Goal: Transaction & Acquisition: Purchase product/service

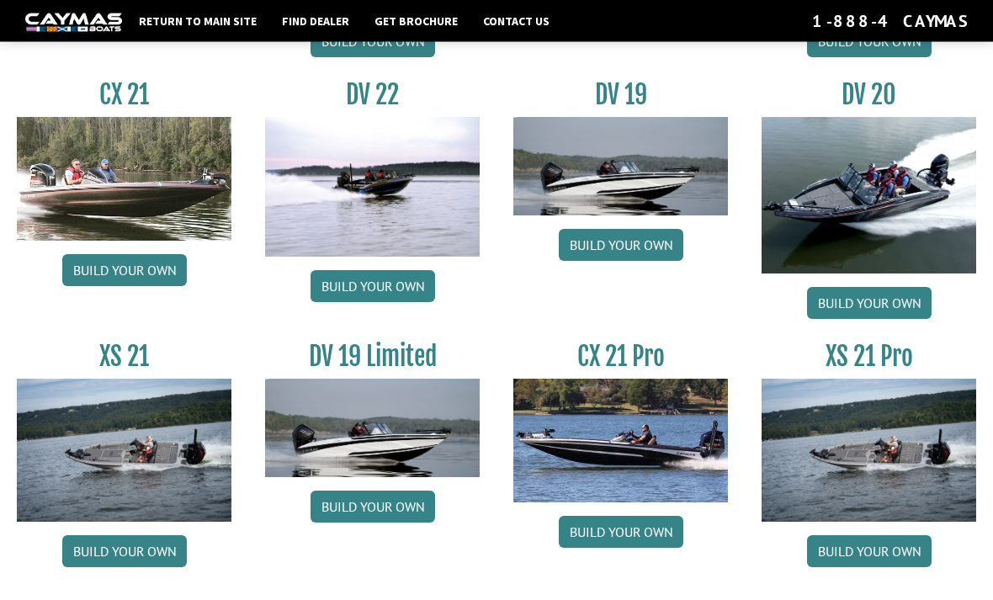
scroll to position [1857, 0]
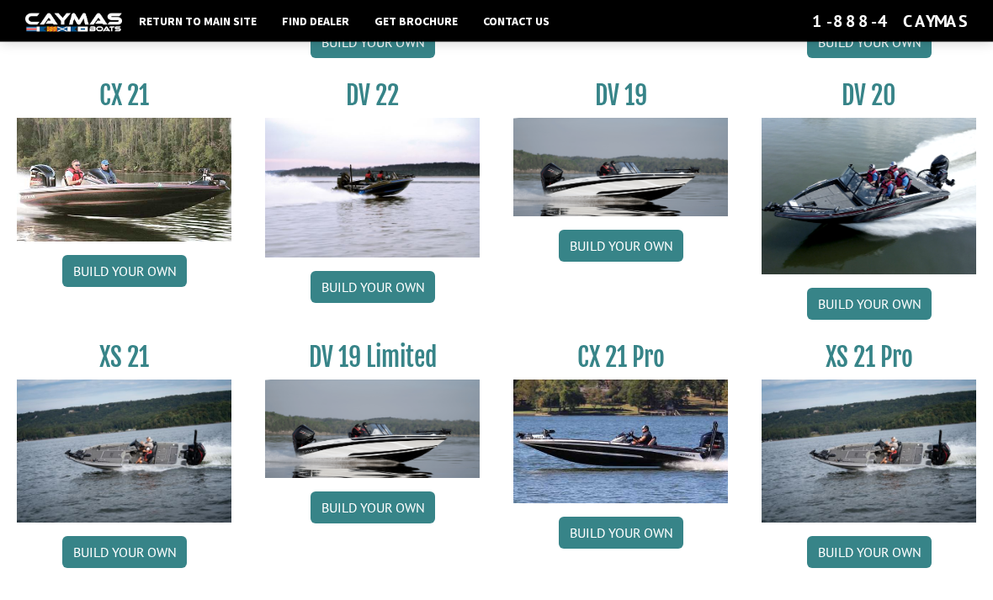
click at [908, 469] on img at bounding box center [868, 451] width 215 height 143
click at [882, 569] on link "Build your own" at bounding box center [869, 553] width 125 height 32
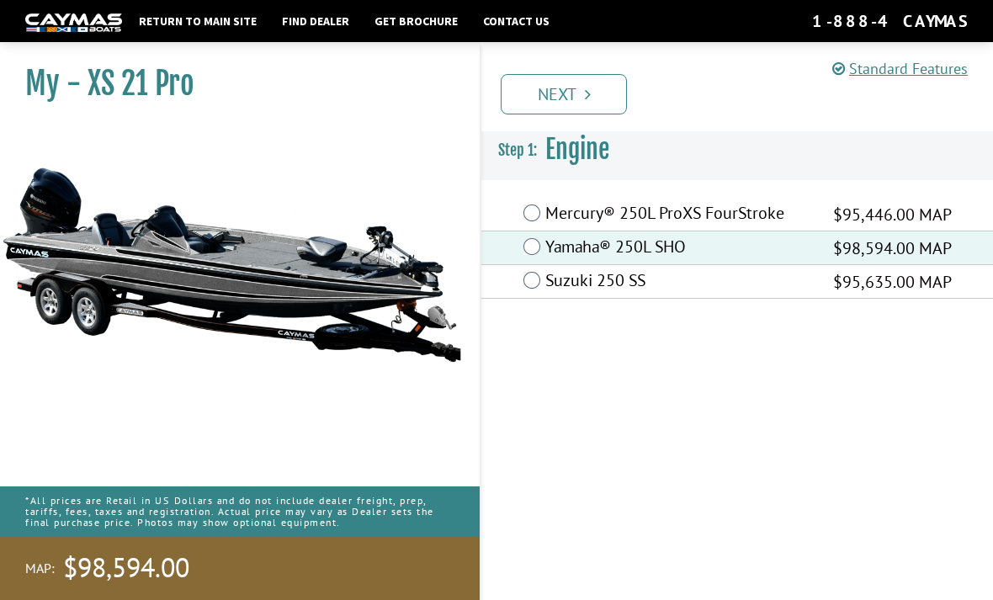
click at [558, 282] on label "Suzuki 250 SS" at bounding box center [678, 282] width 267 height 24
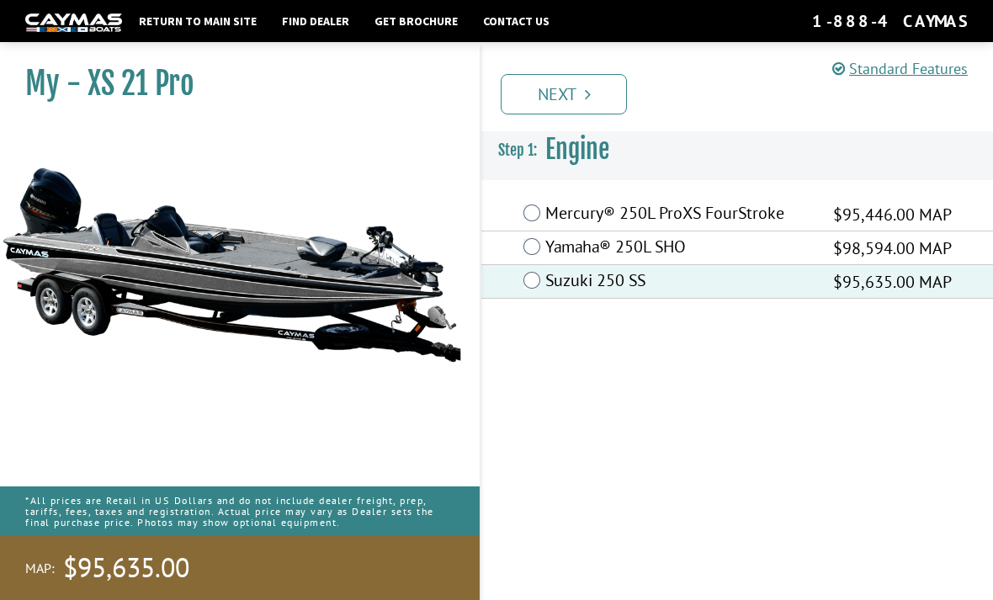
click at [602, 237] on label "Yamaha® 250L SHO" at bounding box center [678, 248] width 267 height 24
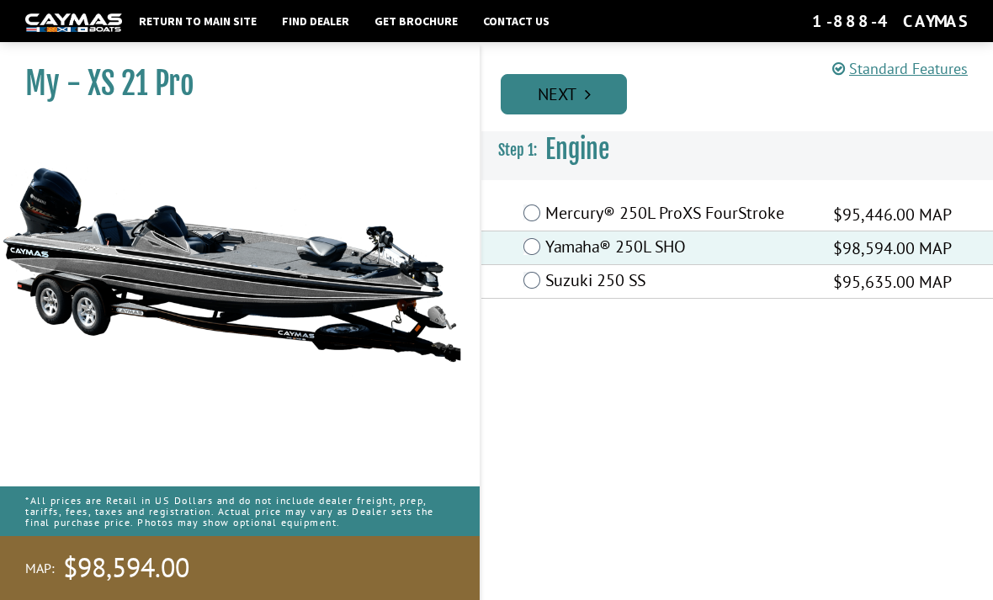
click at [609, 102] on link "Next" at bounding box center [564, 94] width 126 height 40
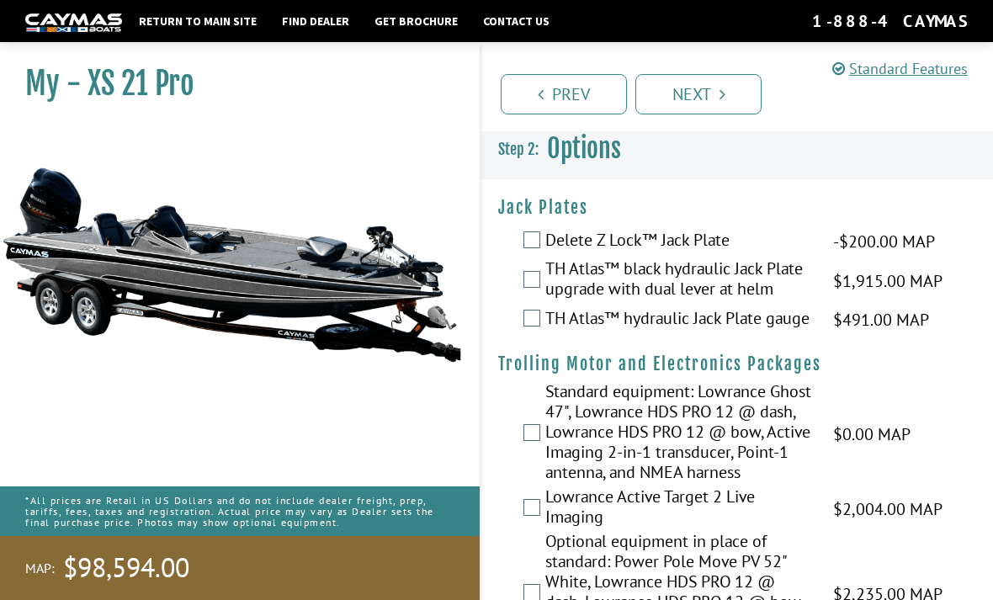
click at [549, 289] on label "TH Atlas™ black hydraulic Jack Plate upgrade with dual lever at helm" at bounding box center [678, 280] width 267 height 45
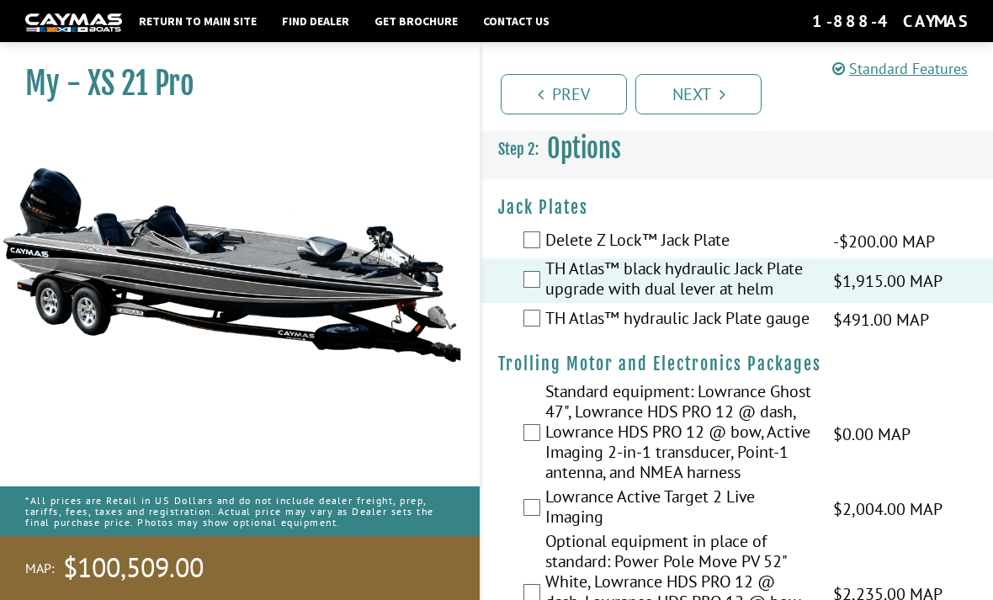
click at [554, 322] on label "TH Atlas™ hydraulic Jack Plate gauge" at bounding box center [678, 320] width 267 height 24
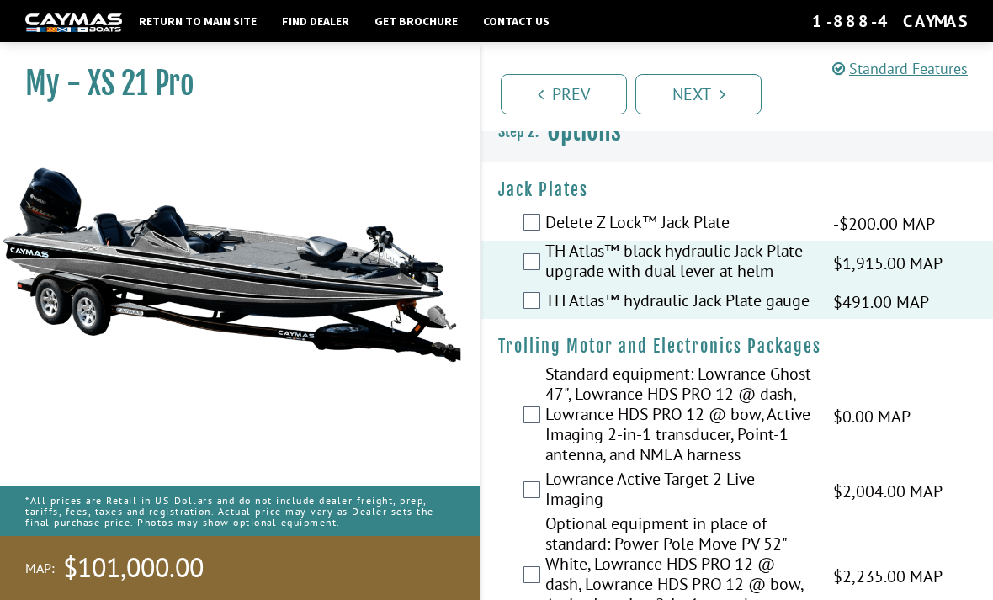
scroll to position [19, 0]
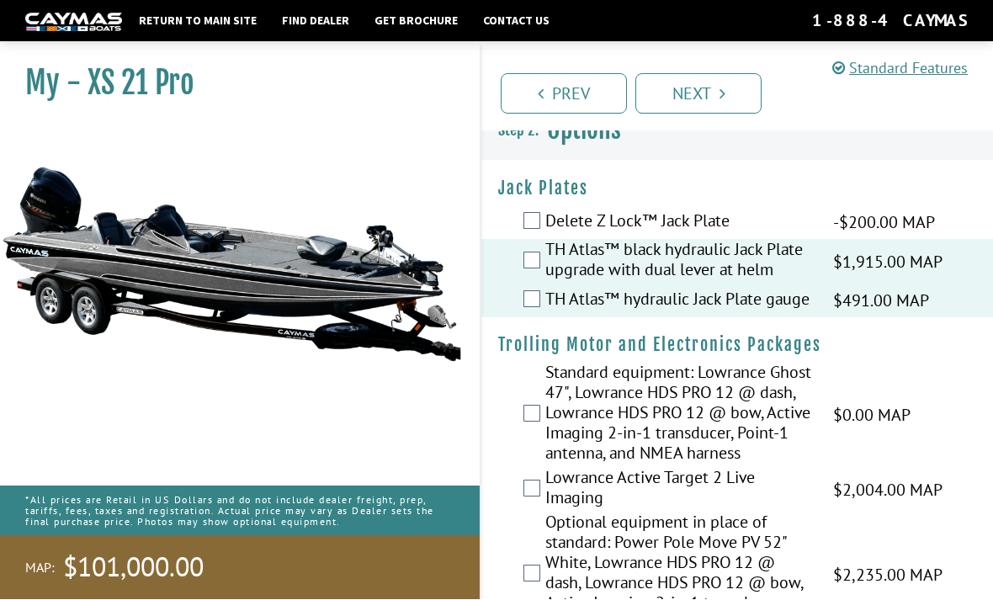
click at [888, 220] on span "-$200.00 MAP" at bounding box center [884, 222] width 102 height 25
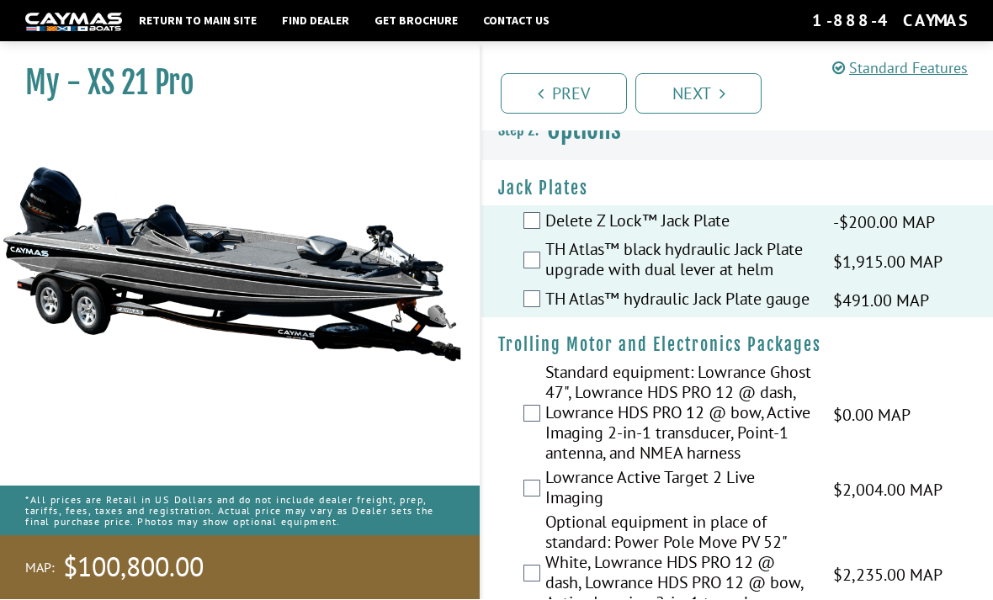
scroll to position [19, 0]
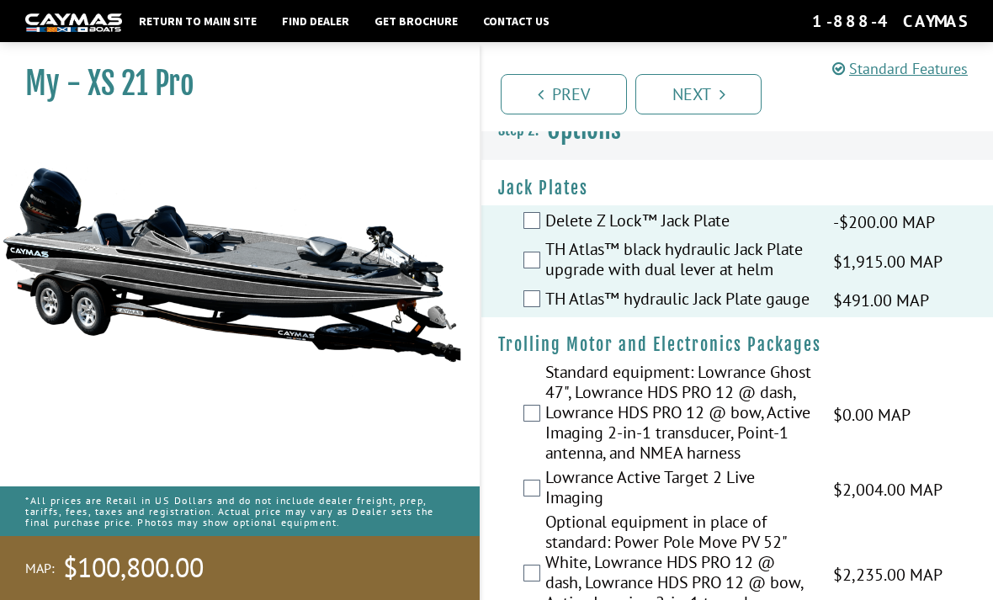
click at [551, 216] on label "Delete Z Lock™ Jack Plate" at bounding box center [678, 222] width 267 height 24
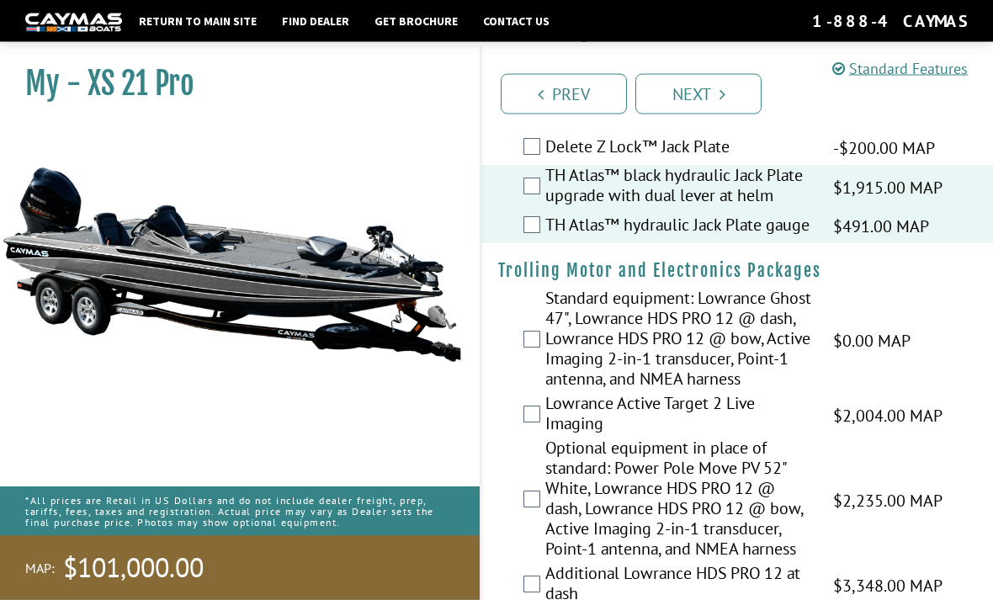
scroll to position [93, 0]
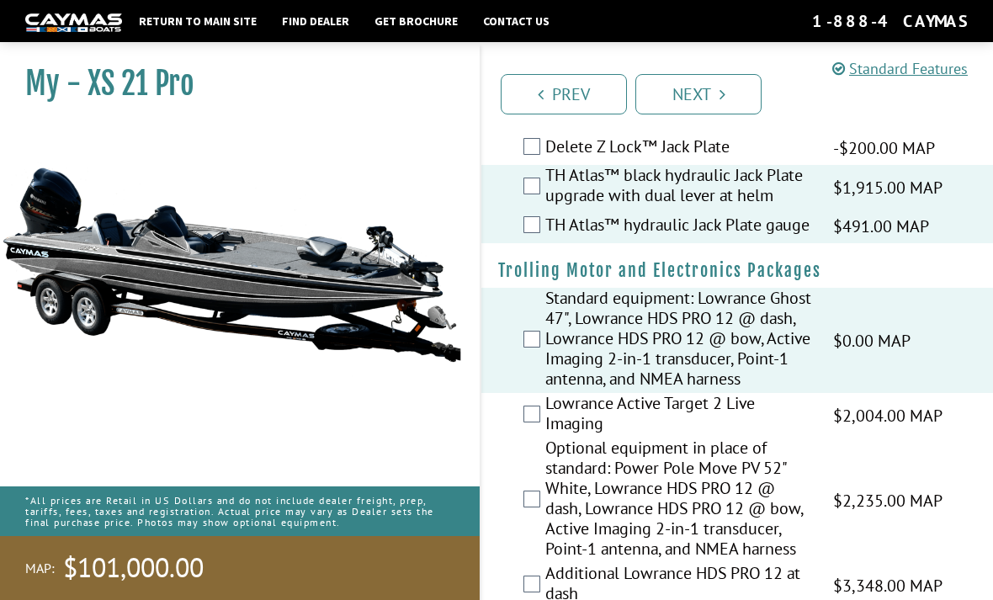
click at [550, 435] on label "Lowrance Active Target 2 Live Imaging" at bounding box center [678, 415] width 267 height 45
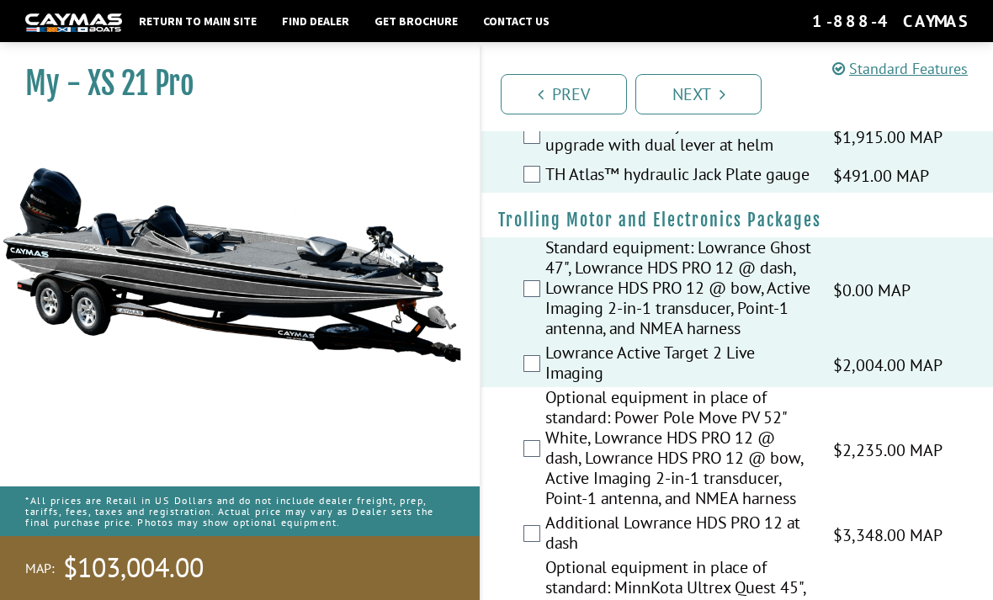
click at [542, 454] on div "Optional equipment in place of standard: Power Pole Move PV 52" White, Lowrance…" at bounding box center [737, 449] width 512 height 125
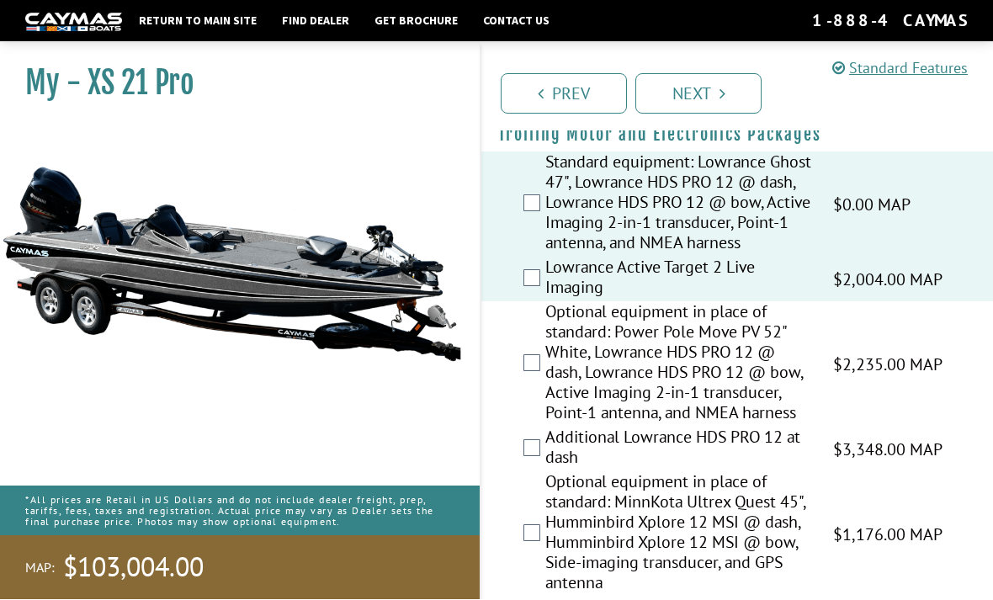
scroll to position [230, 0]
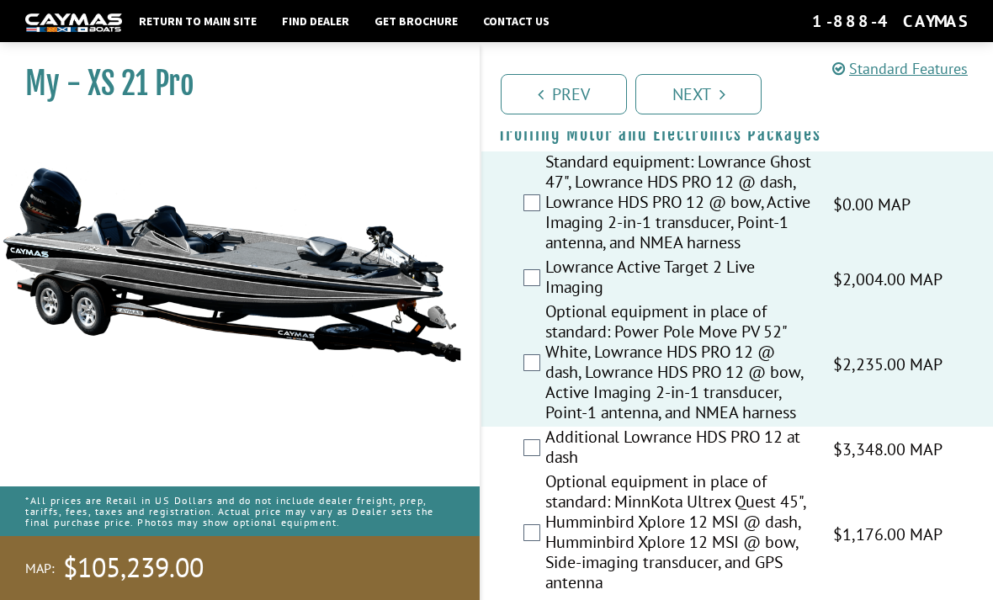
click at [545, 464] on label "Additional Lowrance HDS PRO 12 at dash" at bounding box center [678, 449] width 267 height 45
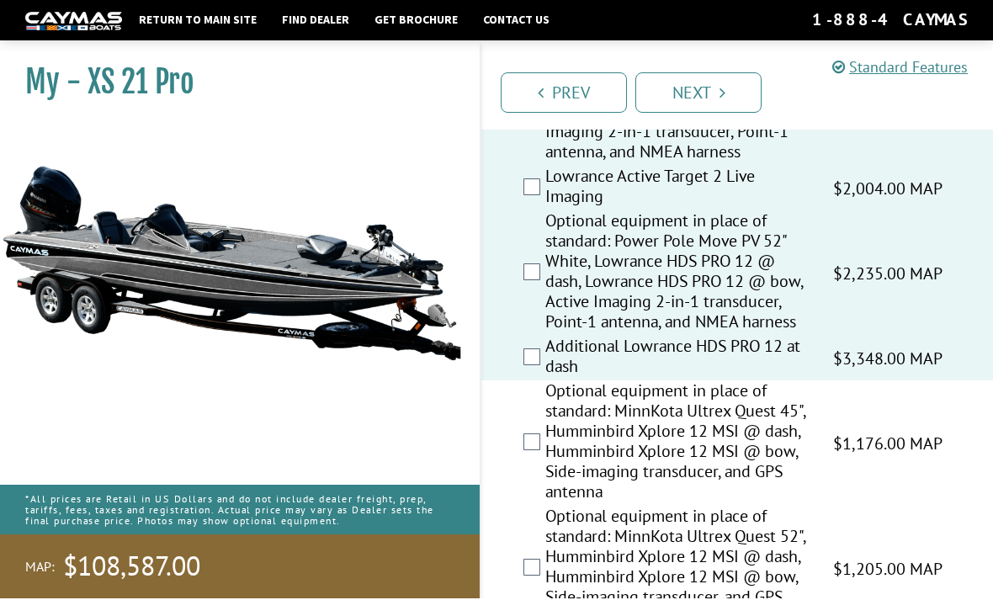
click at [545, 451] on label "Optional equipment in place of standard: MinnKota Ultrex Quest 45", Humminbird …" at bounding box center [678, 444] width 267 height 125
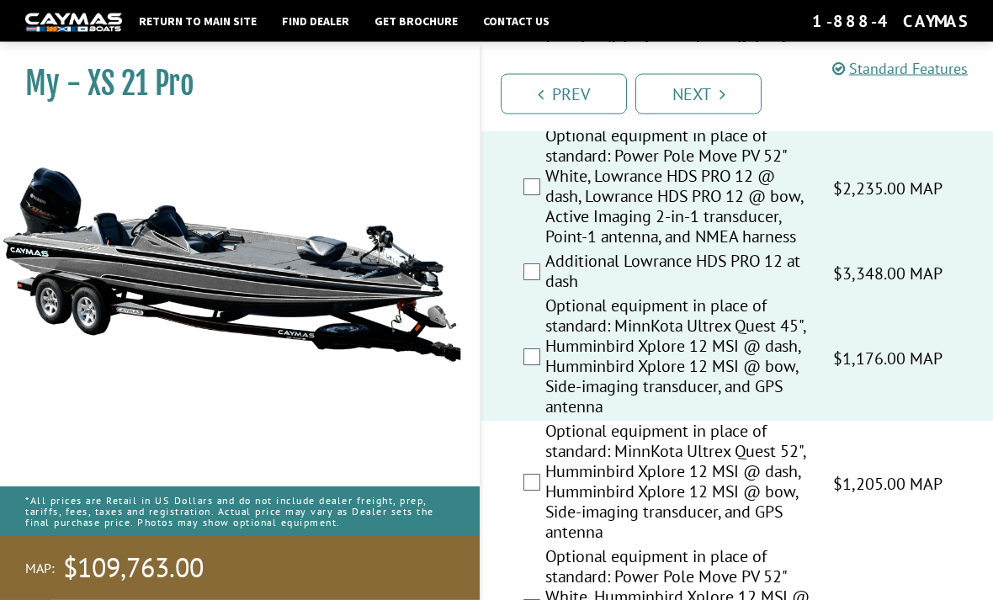
click at [644, 482] on label "Optional equipment in place of standard: MinnKota Ultrex Quest 52", Humminbird …" at bounding box center [678, 484] width 267 height 125
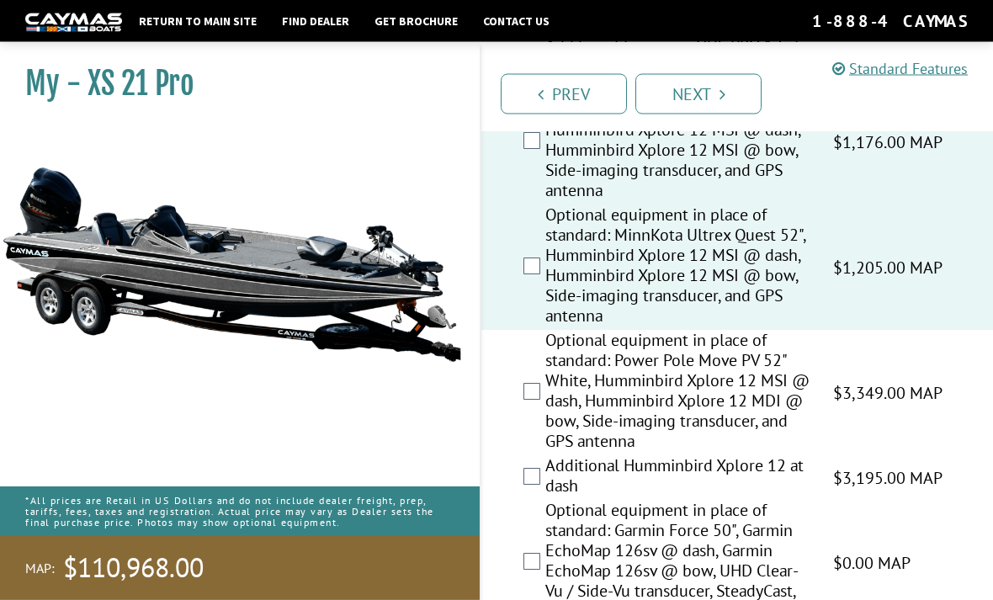
click at [676, 441] on label "Optional equipment in place of standard: Power Pole Move PV 52" White, Humminbi…" at bounding box center [678, 393] width 267 height 125
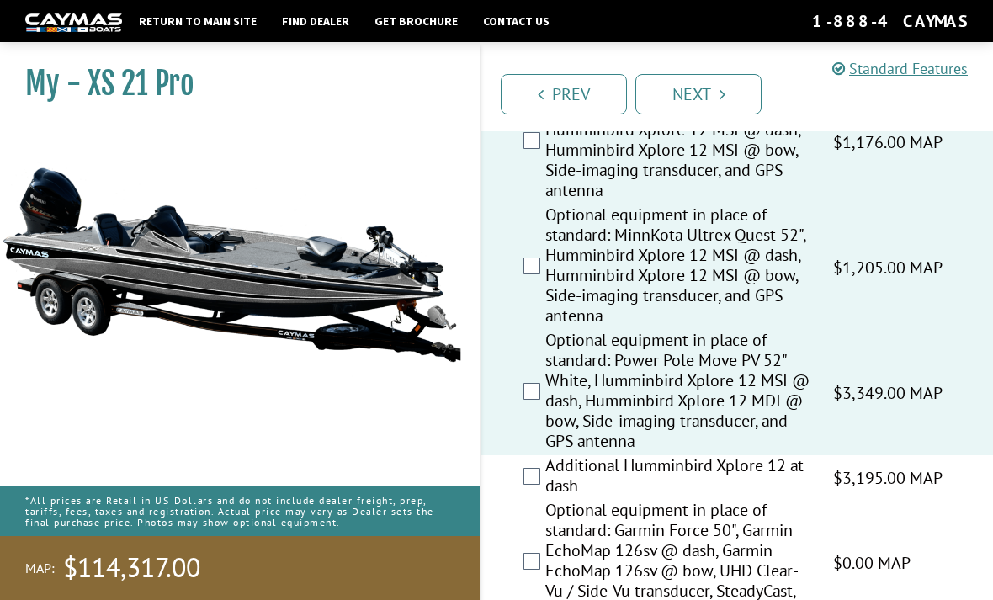
click at [649, 521] on label "Optional equipment in place of standard: Garmin Force 50", Garmin EchoMap 126sv…" at bounding box center [678, 562] width 267 height 125
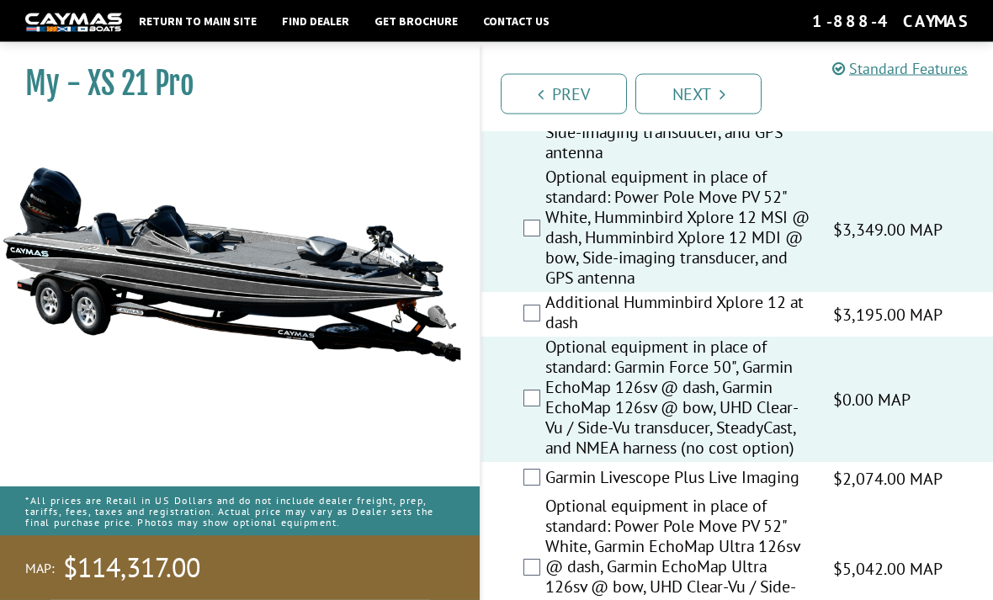
click at [739, 332] on label "Additional Humminbird Xplore 12 at dash" at bounding box center [678, 315] width 267 height 45
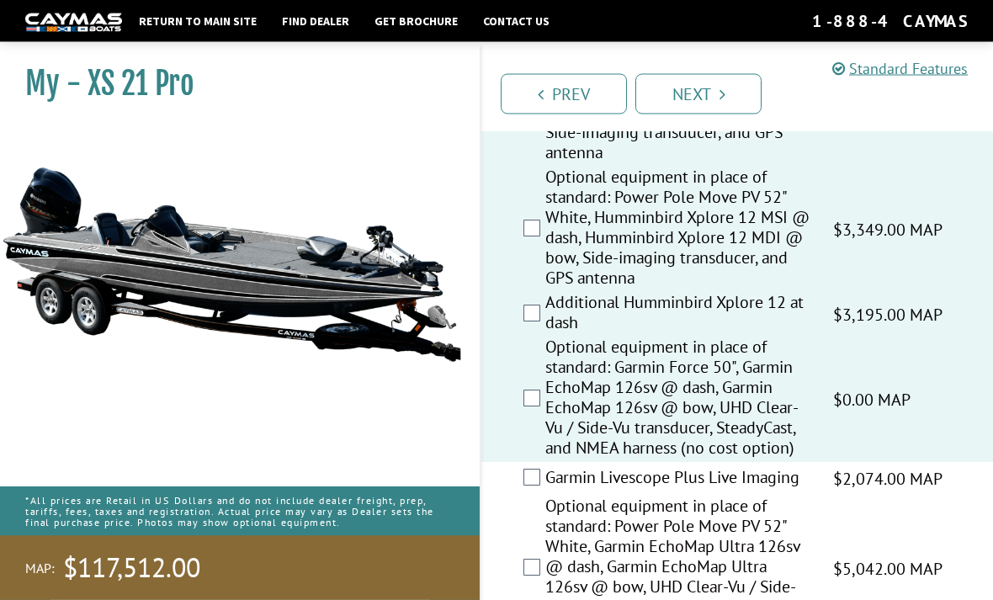
scroll to position [785, 0]
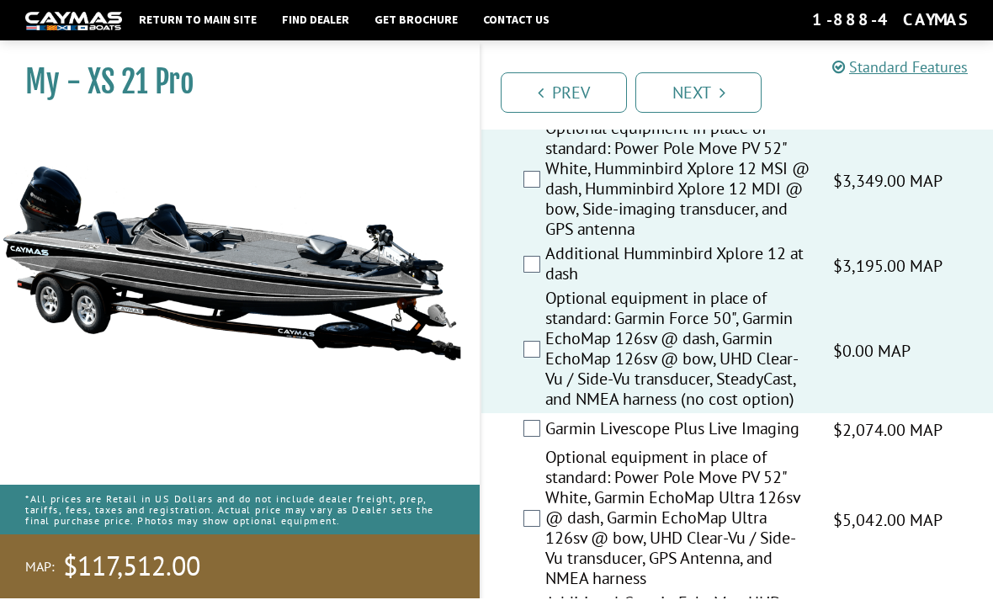
click at [697, 466] on label "Optional equipment in place of standard: Power Pole Move PV 52" White, Garmin E…" at bounding box center [678, 521] width 267 height 146
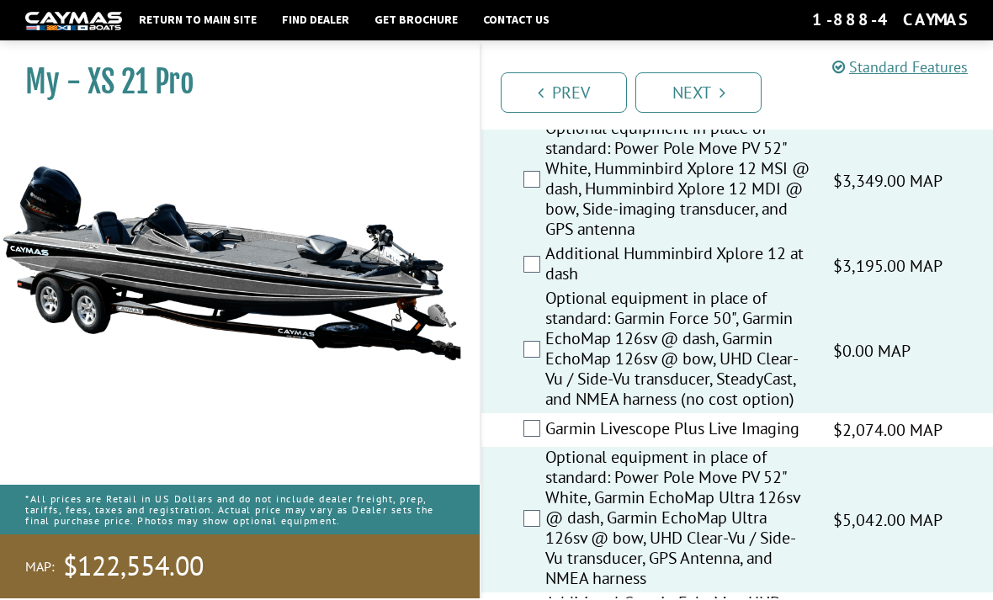
scroll to position [834, 0]
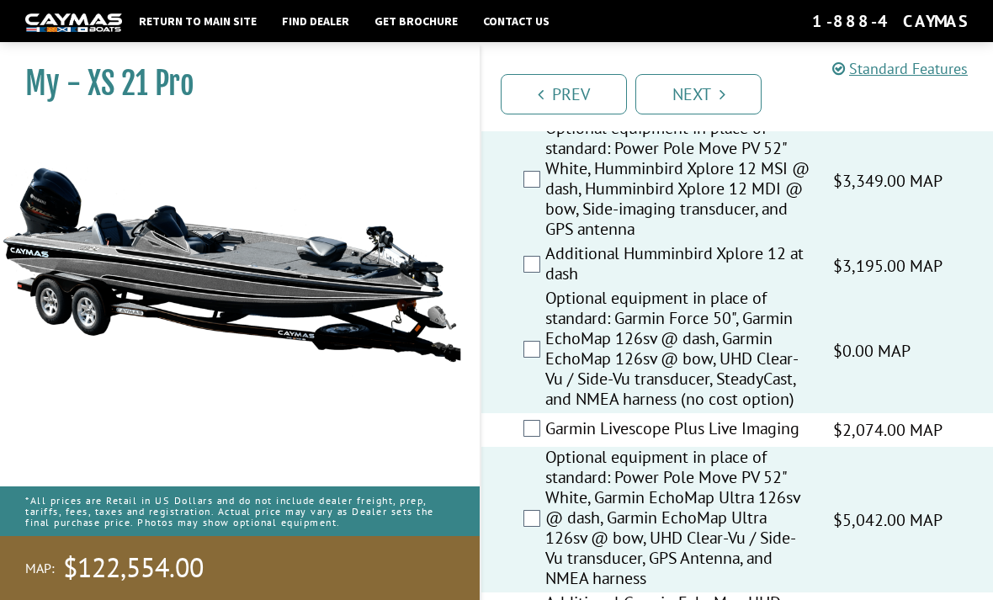
click at [684, 443] on label "Garmin Livescope Plus Live Imaging" at bounding box center [678, 430] width 267 height 24
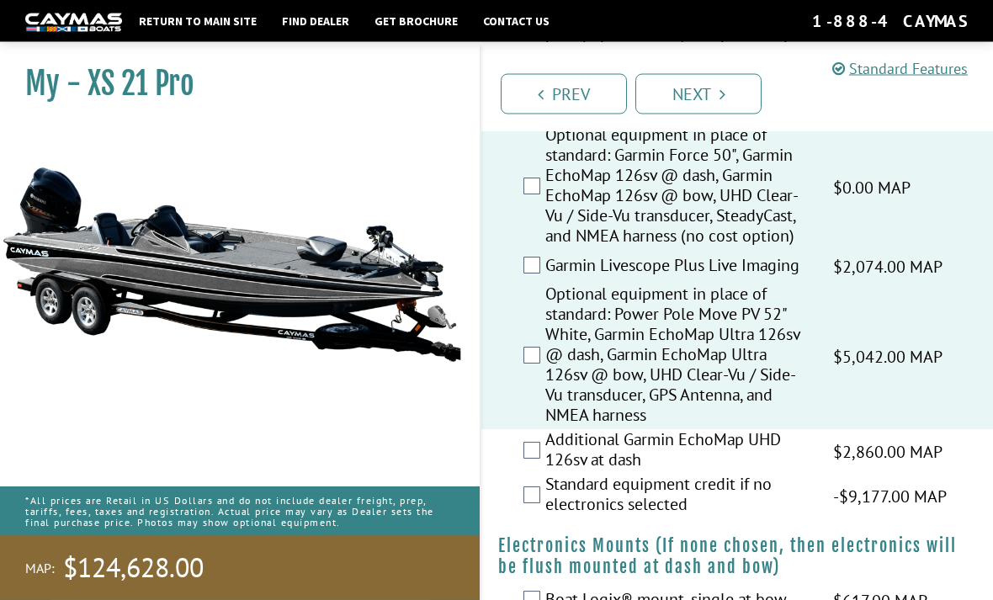
click at [708, 494] on label "Standard equipment credit if no electronics selected" at bounding box center [678, 497] width 267 height 45
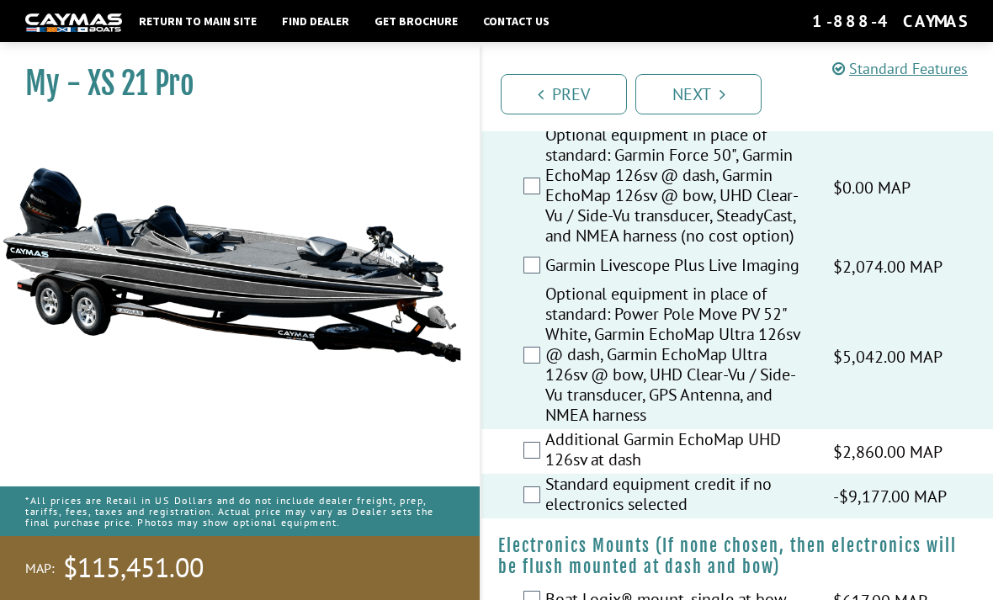
click at [717, 474] on label "Additional Garmin EchoMap UHD 126sv at dash" at bounding box center [678, 451] width 267 height 45
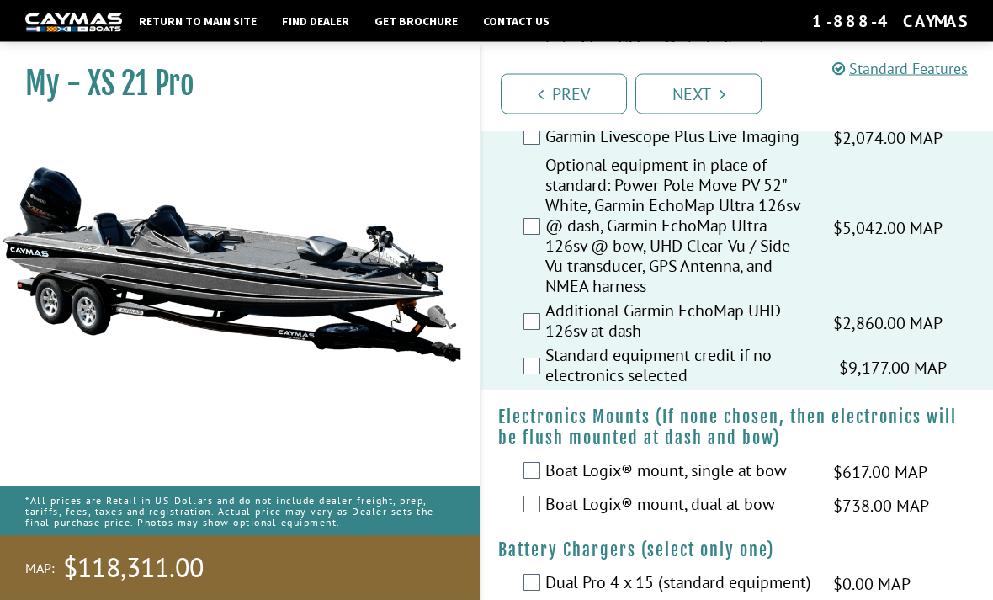
scroll to position [1149, 0]
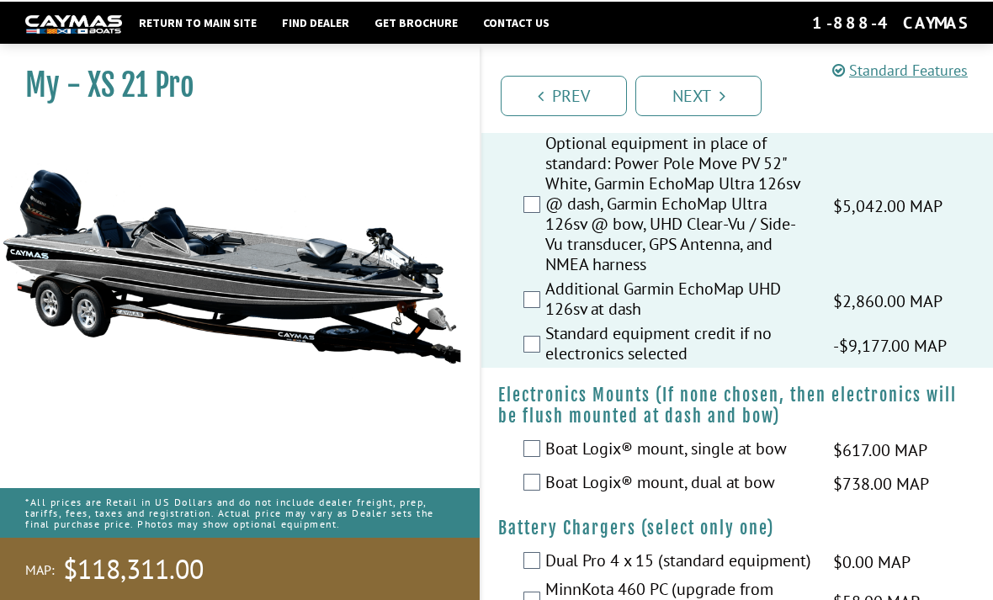
click at [771, 454] on label "Boat Logix® mount, single at bow" at bounding box center [678, 449] width 267 height 24
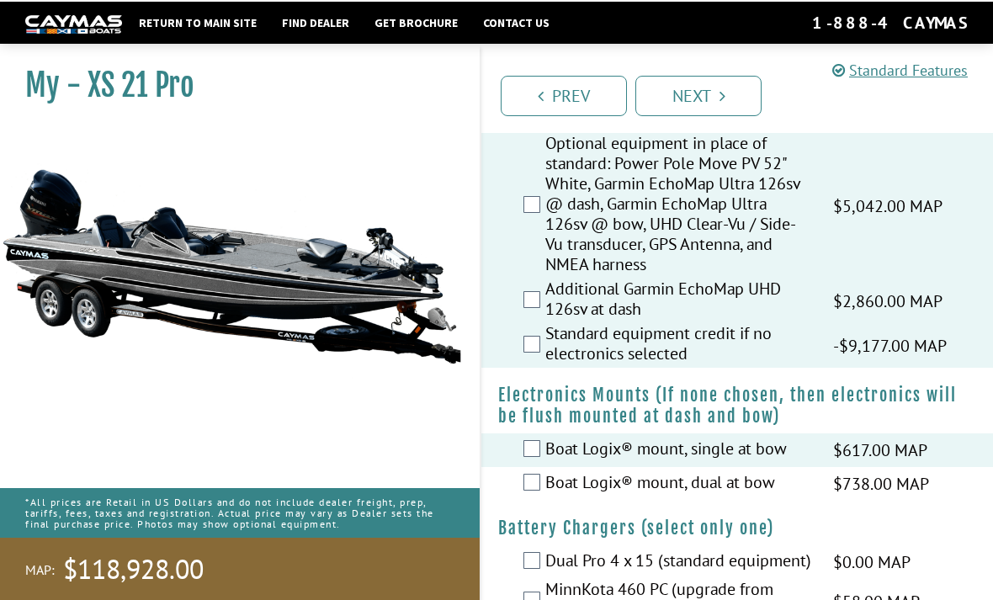
scroll to position [1148, 0]
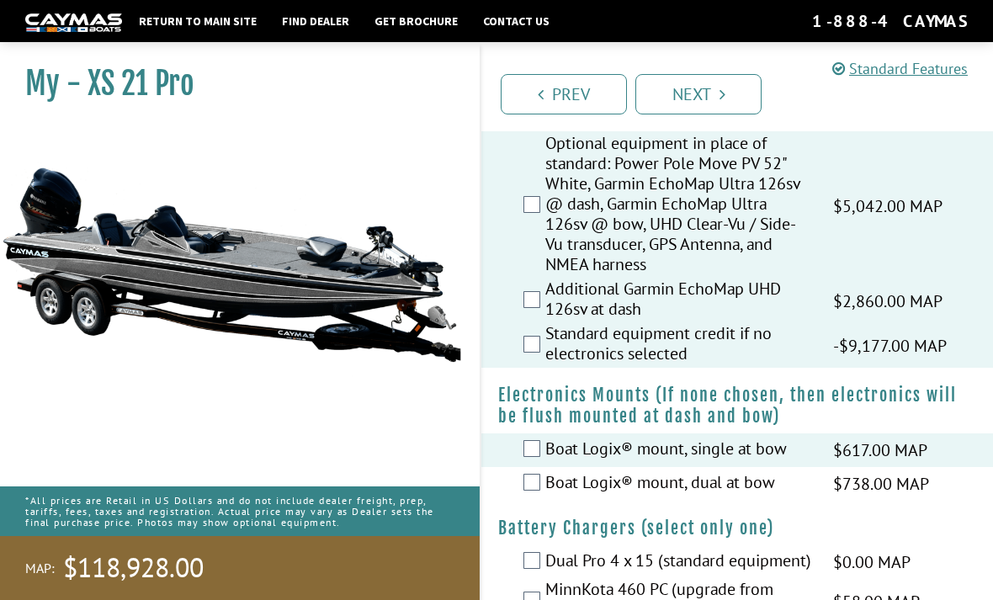
click at [740, 496] on label "Boat Logix® mount, dual at bow" at bounding box center [678, 484] width 267 height 24
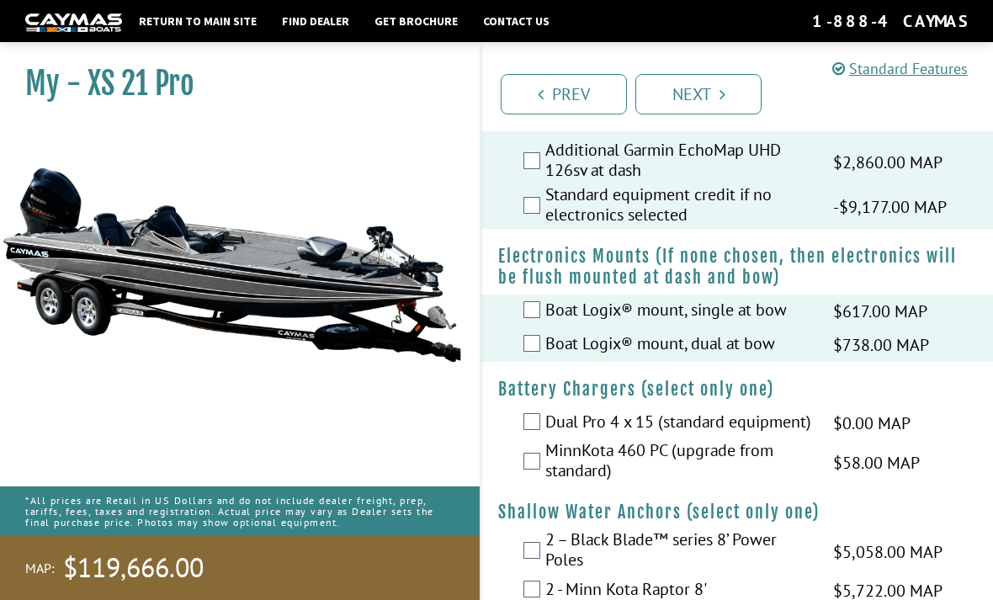
scroll to position [1283, 0]
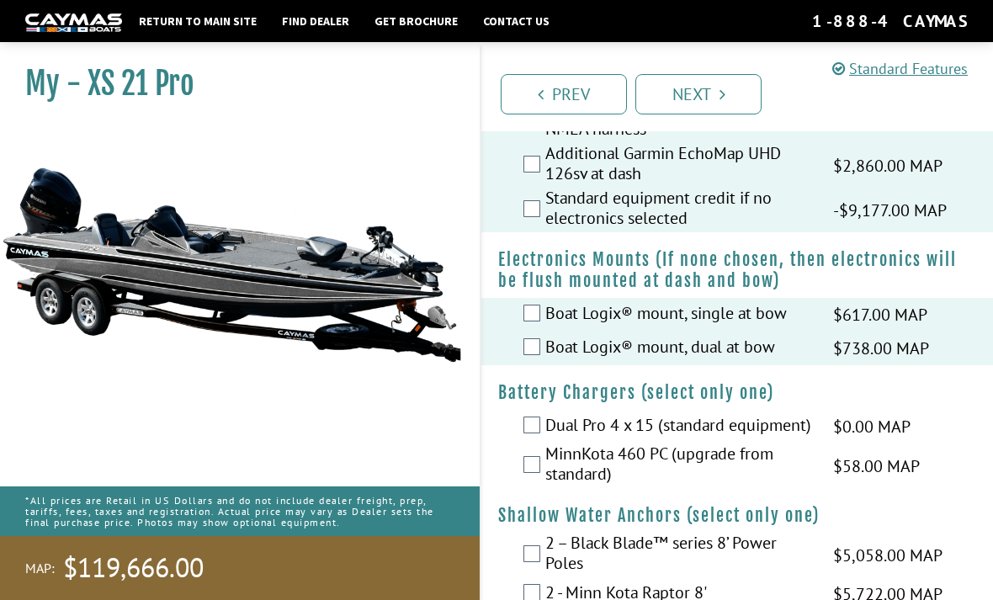
click at [803, 488] on label "MinnKota 460 PC (upgrade from standard)" at bounding box center [678, 465] width 267 height 45
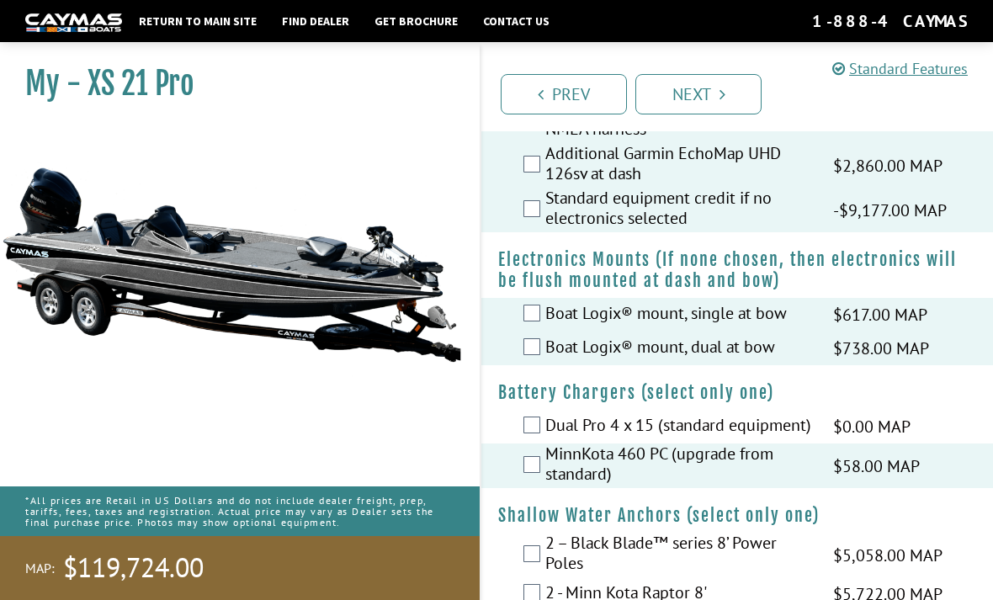
click at [775, 439] on label "Dual Pro 4 x 15 (standard equipment)" at bounding box center [678, 427] width 267 height 24
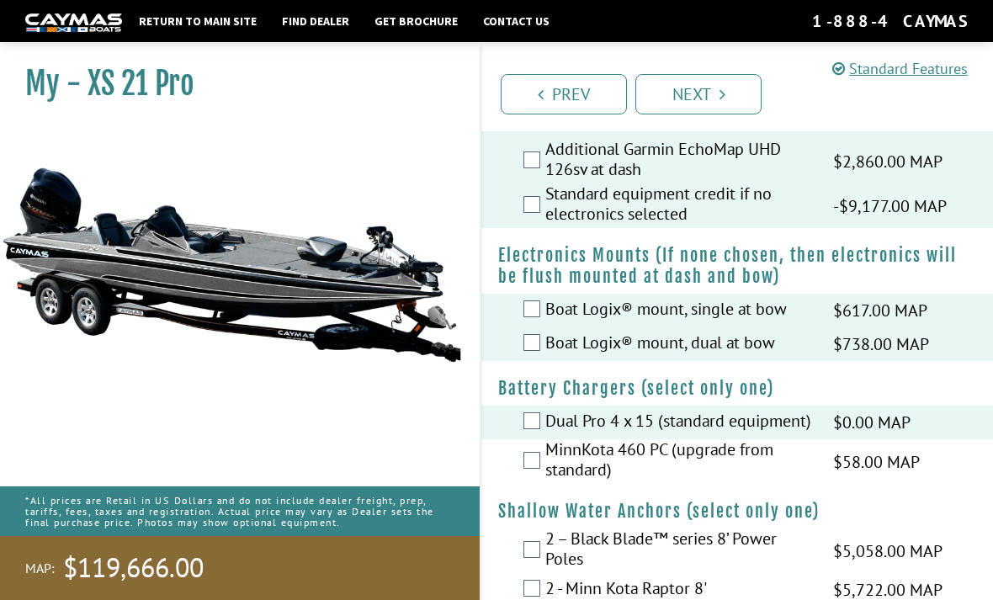
click at [787, 484] on label "MinnKota 460 PC (upgrade from standard)" at bounding box center [678, 461] width 267 height 45
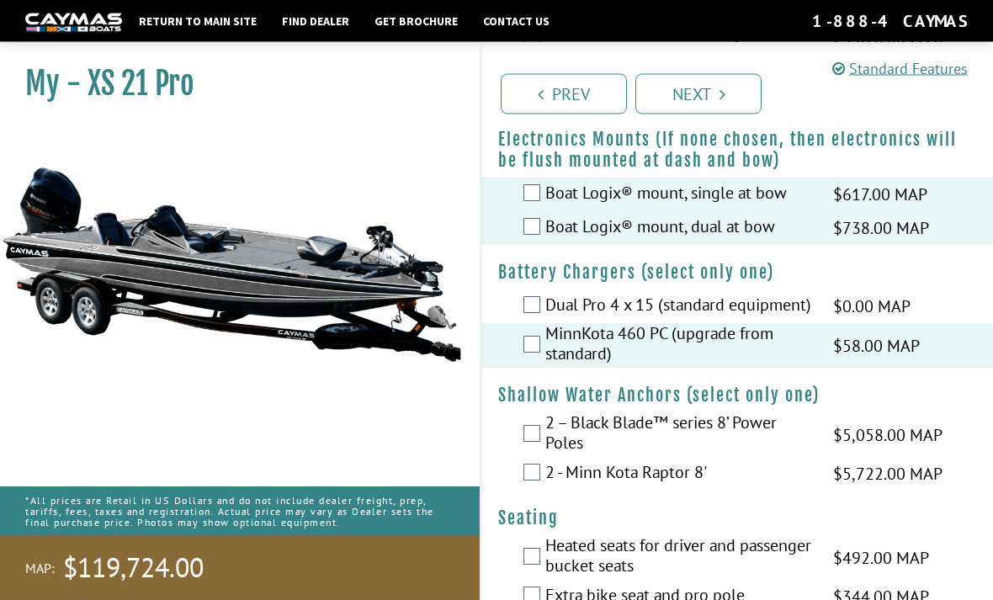
scroll to position [1403, 0]
click at [901, 448] on span "$5,058.00 MAP" at bounding box center [887, 434] width 109 height 25
click at [905, 486] on span "$5,722.00 MAP" at bounding box center [887, 473] width 109 height 25
click at [518, 490] on div "2 - Minn Kota Raptor 8' $5,722.00 MAP $6,755.00 MSRP" at bounding box center [737, 474] width 512 height 34
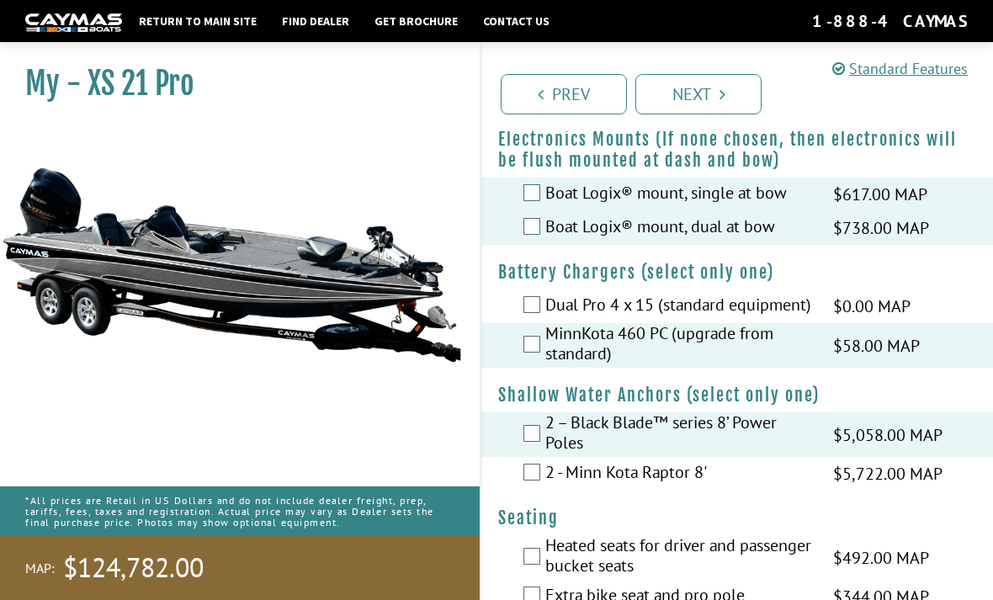
click at [550, 486] on label "2 - Minn Kota Raptor 8'" at bounding box center [678, 474] width 267 height 24
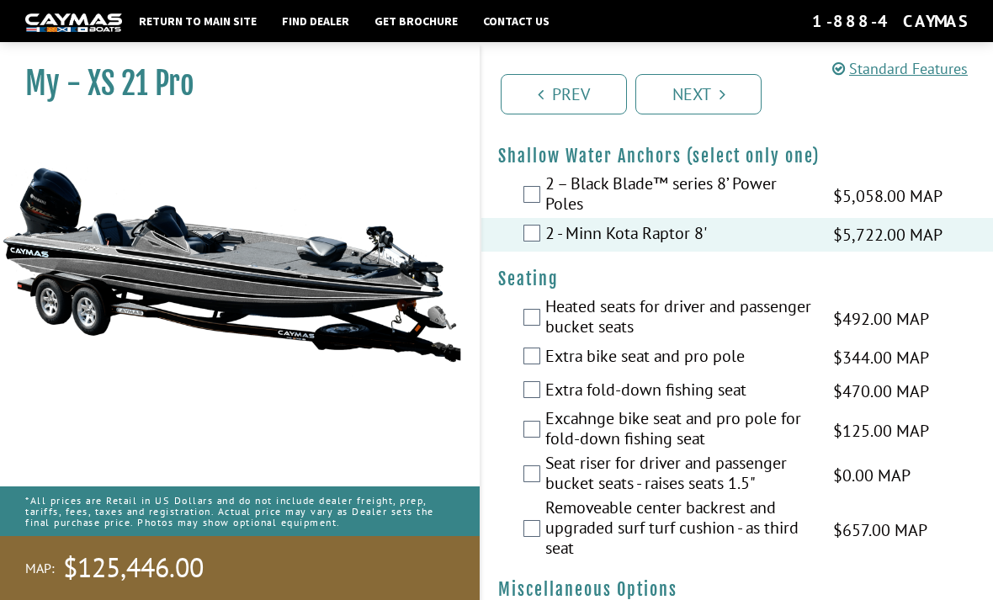
scroll to position [1610, 0]
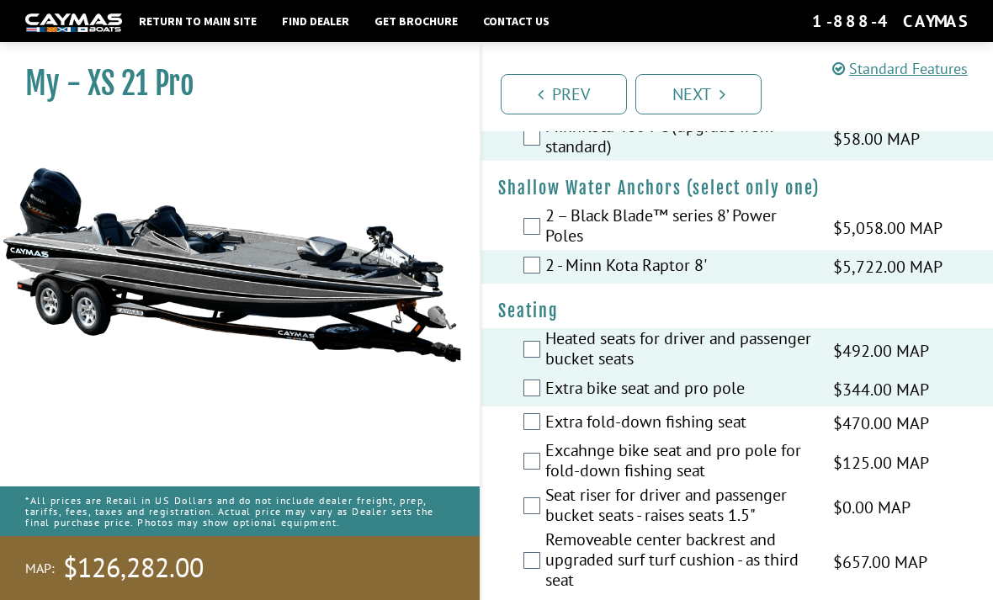
click at [592, 436] on label "Extra fold-down fishing seat" at bounding box center [678, 423] width 267 height 24
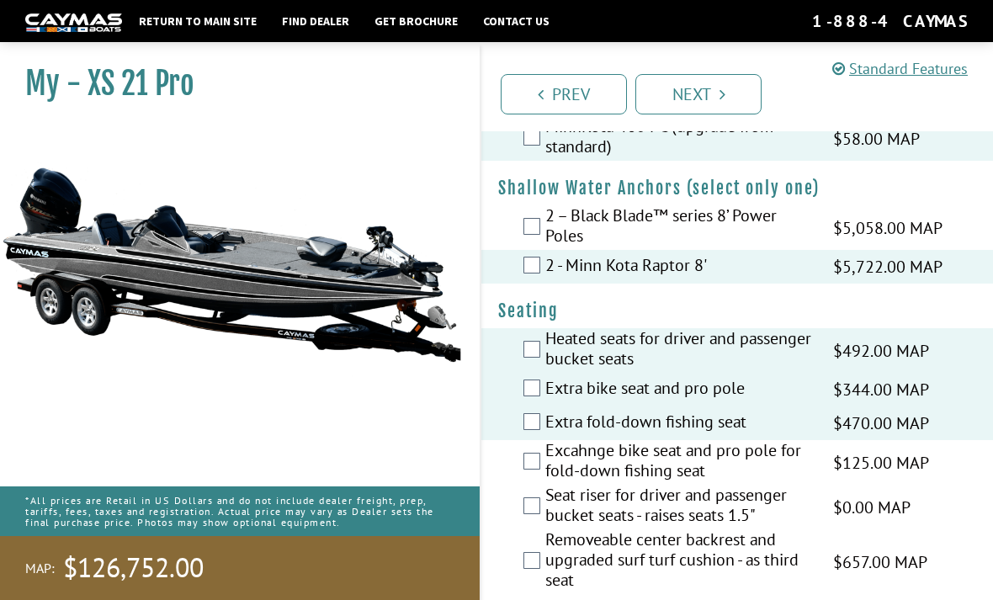
click at [626, 485] on label "Excahnge bike seat and pro pole for fold-down fishing seat" at bounding box center [678, 462] width 267 height 45
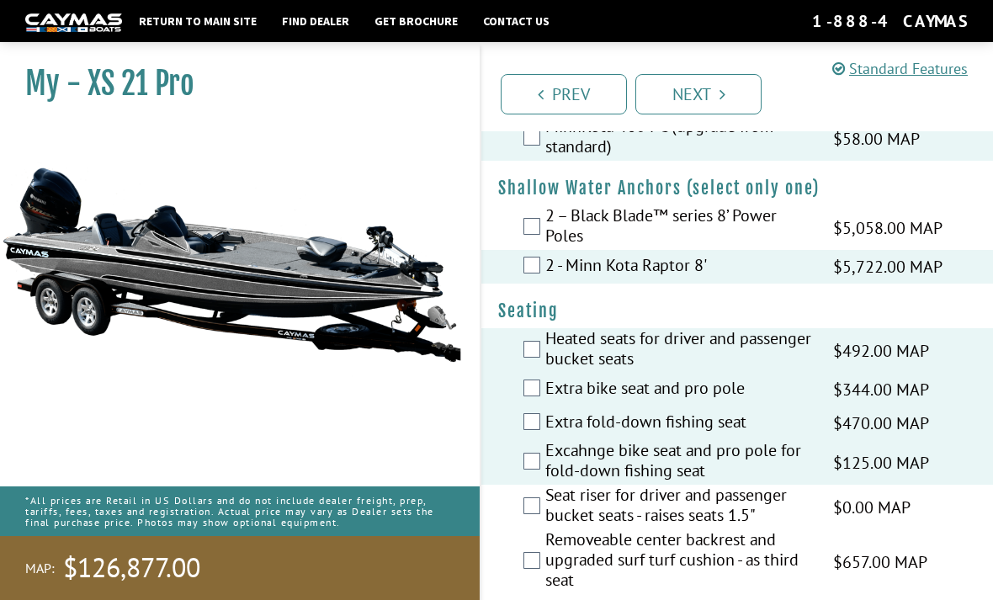
click at [672, 524] on label "Seat riser for driver and passenger bucket seats - raises seats 1.5"" at bounding box center [678, 507] width 267 height 45
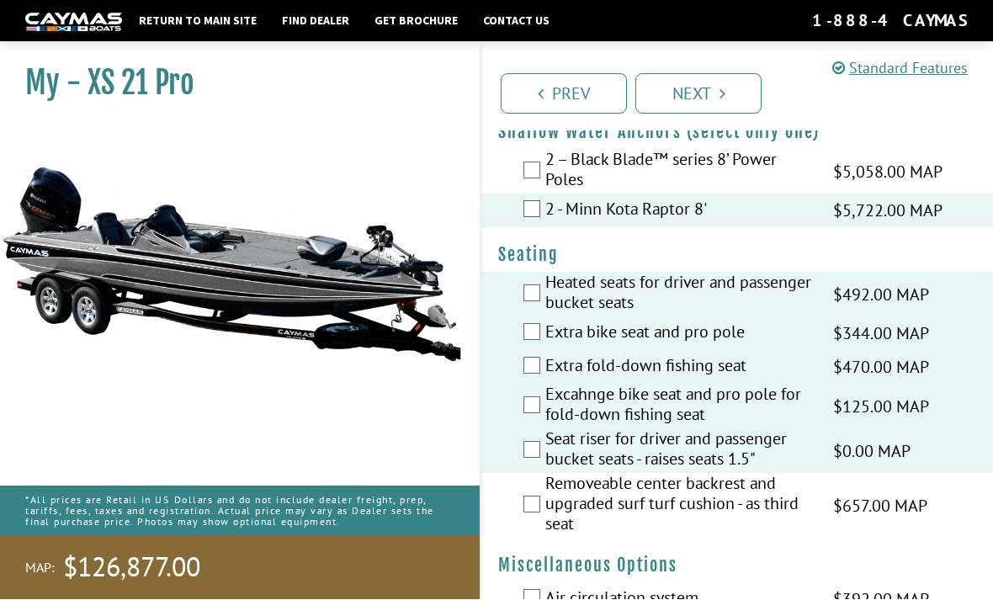
click at [703, 538] on label "Removeable center backrest and upgraded surf turf cushion - as third seat" at bounding box center [678, 506] width 267 height 65
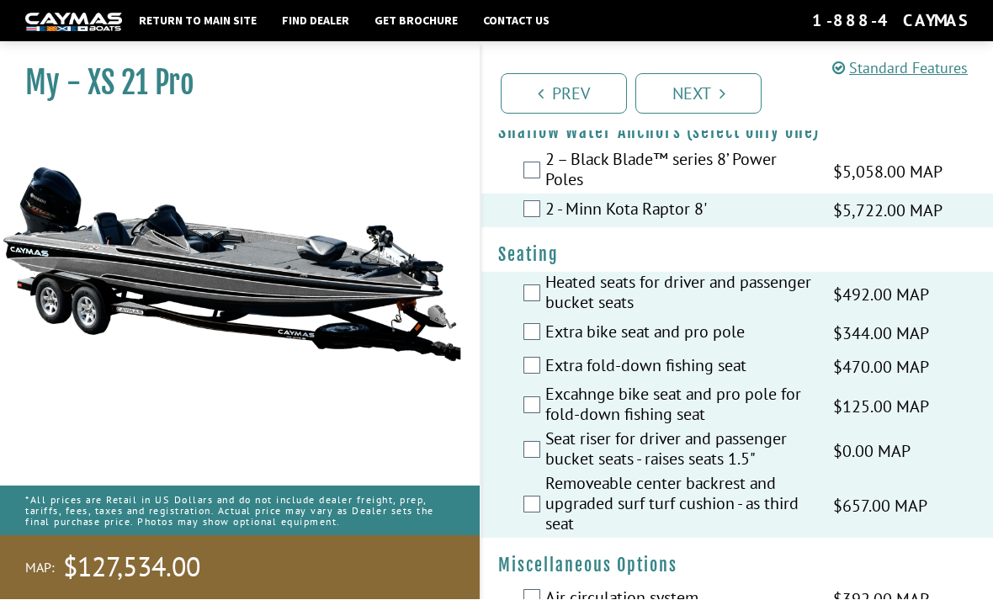
scroll to position [1667, 0]
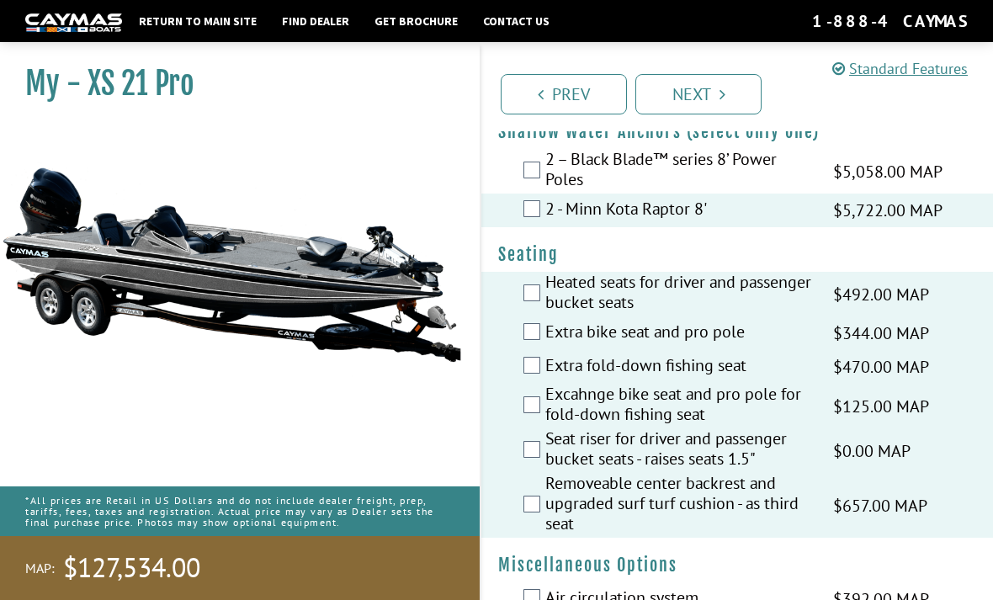
click at [741, 473] on label "Seat riser for driver and passenger bucket seats - raises seats 1.5"" at bounding box center [678, 450] width 267 height 45
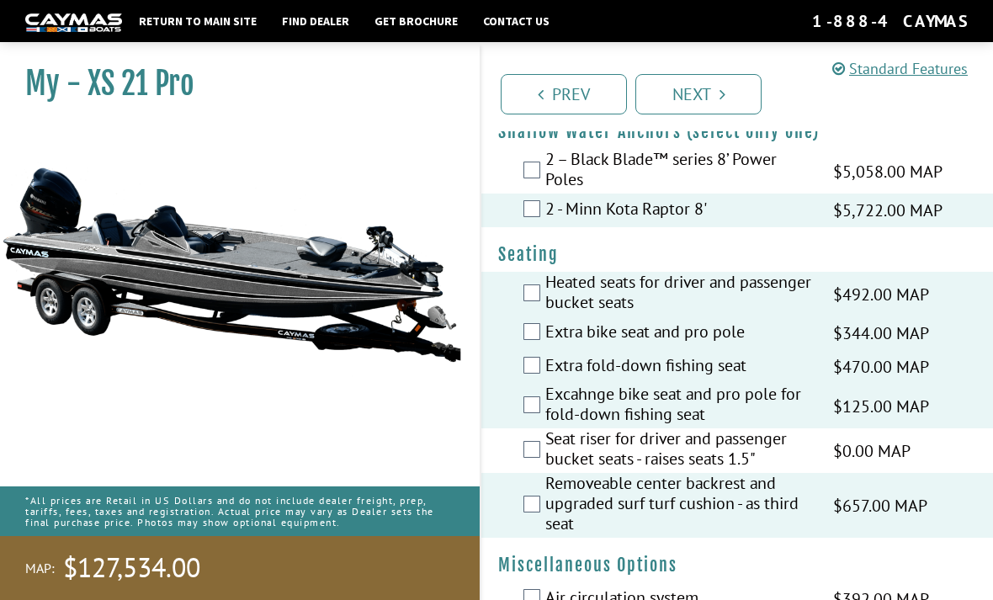
click at [720, 473] on label "Seat riser for driver and passenger bucket seats - raises seats 1.5"" at bounding box center [678, 450] width 267 height 45
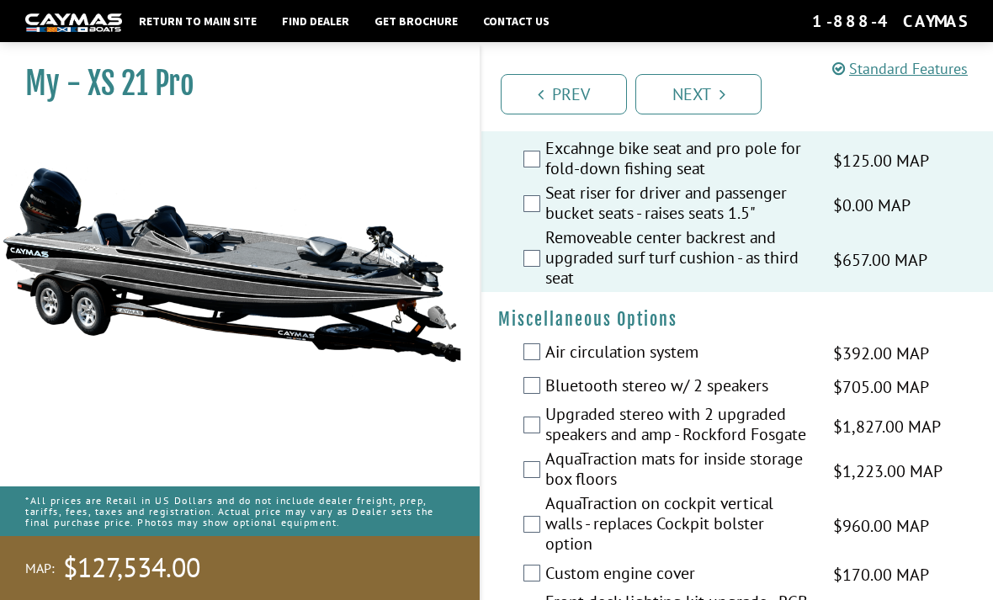
scroll to position [1917, 0]
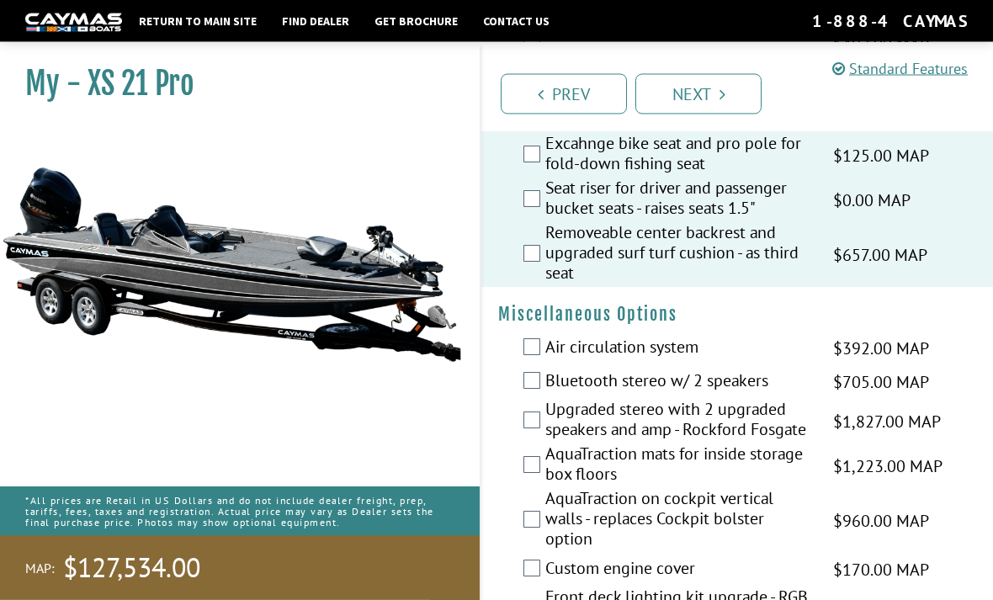
click at [730, 362] on label "Air circulation system" at bounding box center [678, 349] width 267 height 24
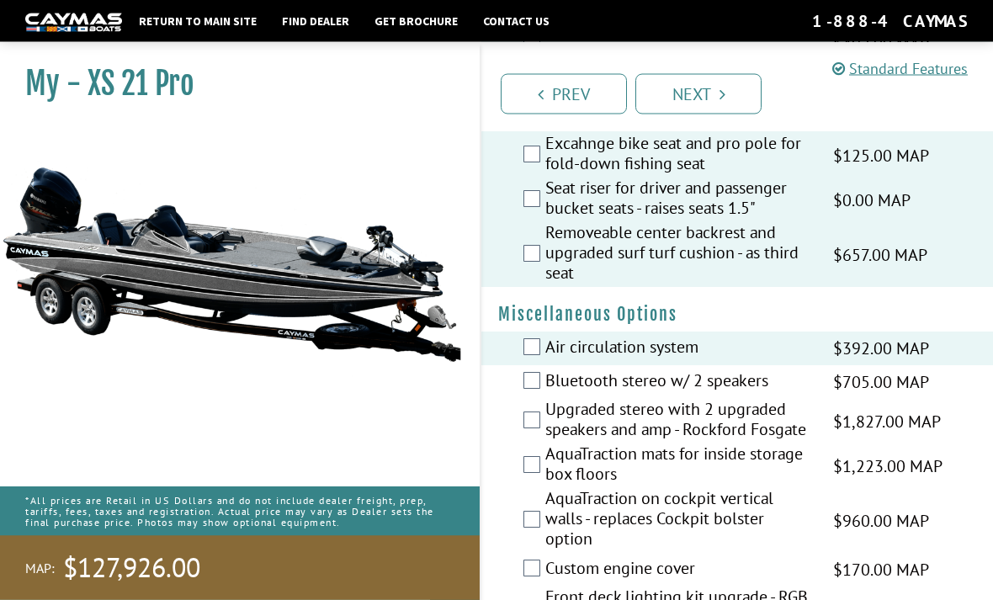
scroll to position [1917, 0]
click at [709, 395] on label "Bluetooth stereo w/ 2 speakers" at bounding box center [678, 382] width 267 height 24
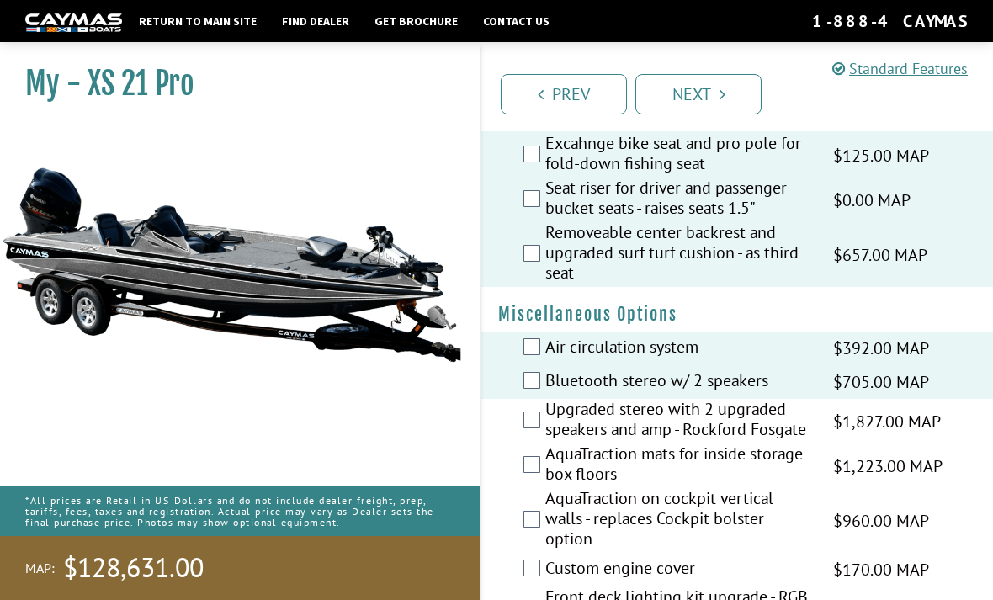
click at [696, 443] on label "Upgraded stereo with 2 upgraded speakers and amp - Rockford Fosgate" at bounding box center [678, 421] width 267 height 45
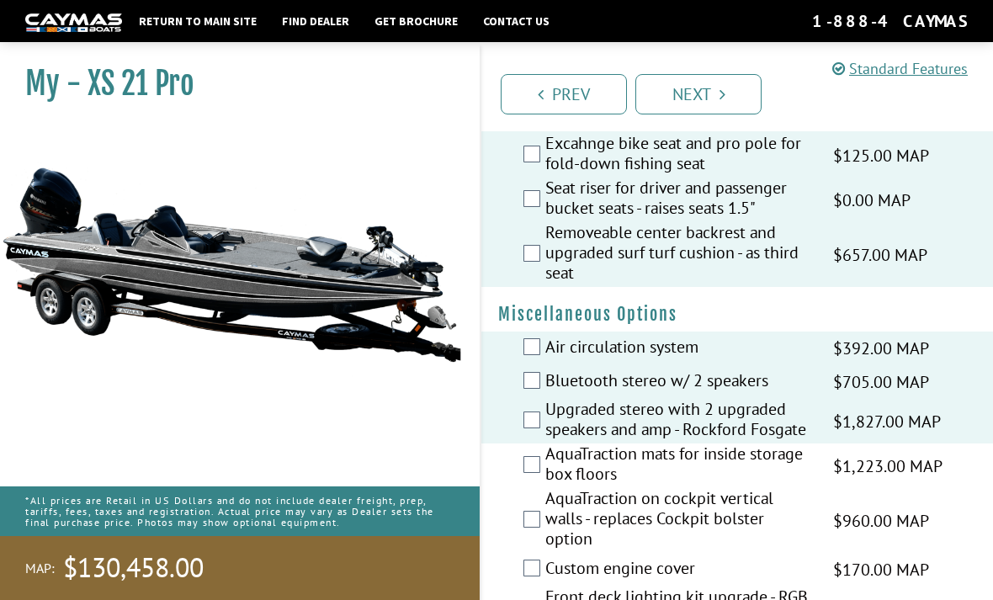
click at [683, 482] on label "AquaTraction mats for inside storage box floors" at bounding box center [678, 465] width 267 height 45
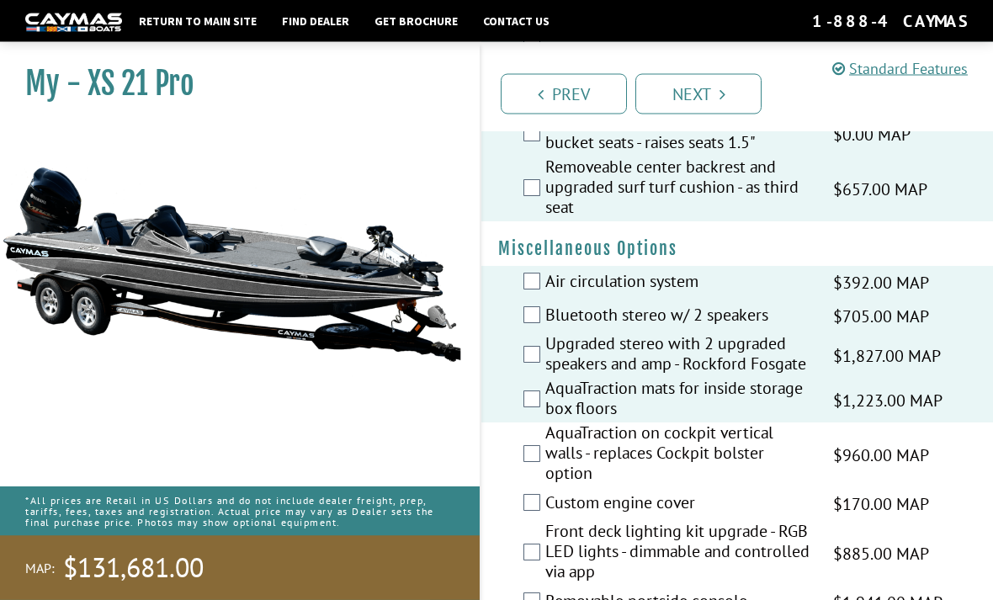
click at [702, 475] on label "AquaTraction on cockpit vertical walls - replaces Cockpit bolster option" at bounding box center [678, 455] width 267 height 65
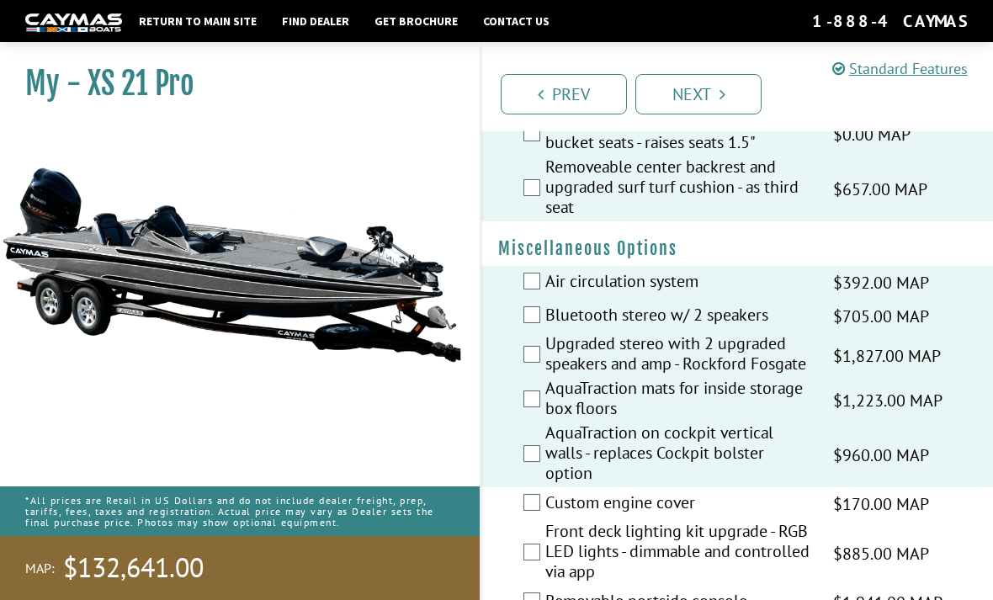
click at [672, 517] on label "Custom engine cover" at bounding box center [678, 504] width 267 height 24
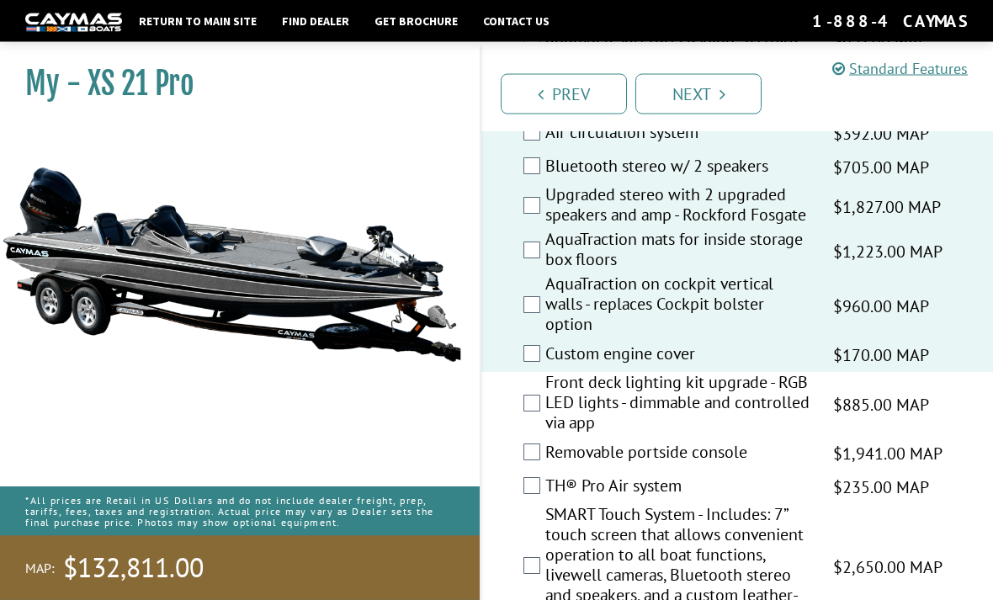
click at [708, 467] on label "Removable portside console" at bounding box center [678, 455] width 267 height 24
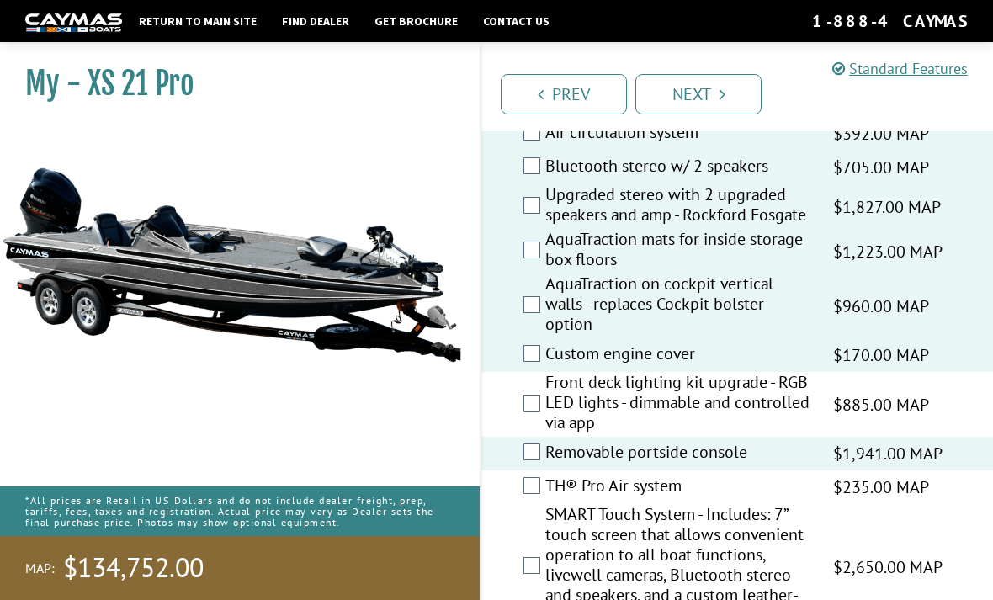
click at [745, 437] on label "Front deck lighting kit upgrade - RGB LED lights - dimmable and controlled via …" at bounding box center [678, 404] width 267 height 65
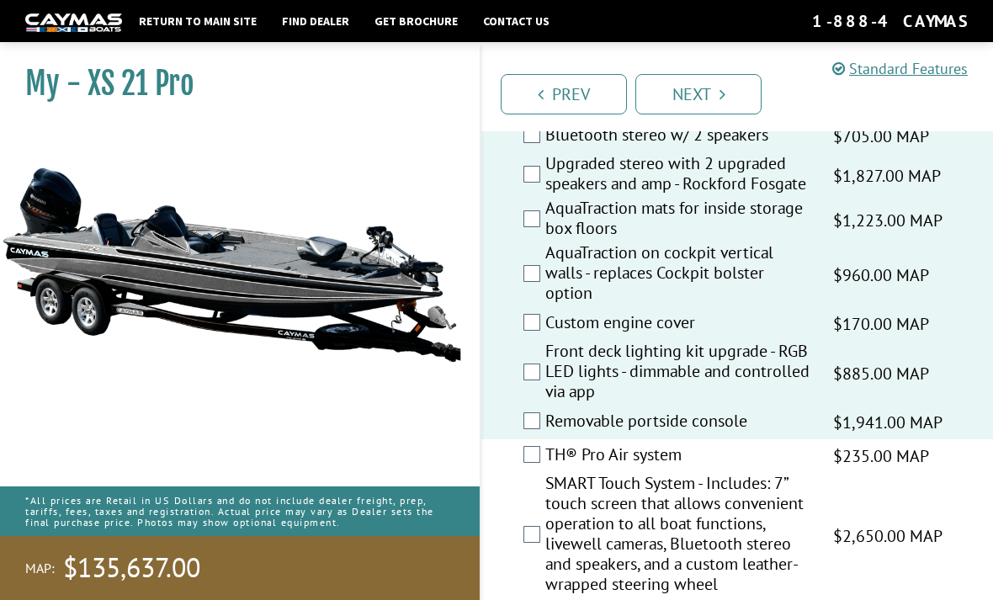
scroll to position [2216, 0]
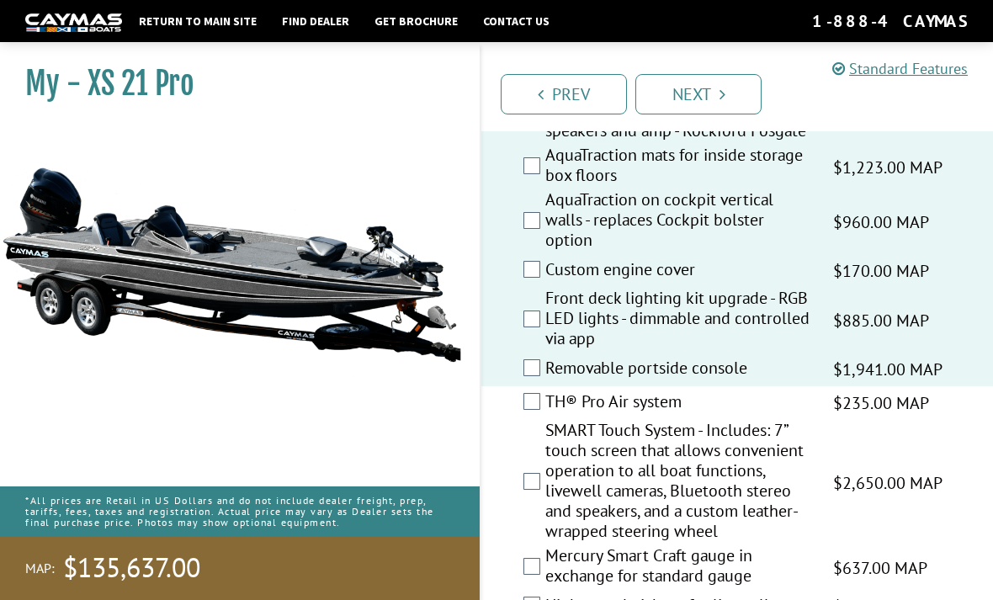
click at [846, 416] on span "$235.00 MAP" at bounding box center [881, 402] width 96 height 25
click at [807, 479] on label "SMART Touch System - Includes: 7” touch screen that allows convenient operation…" at bounding box center [678, 482] width 267 height 125
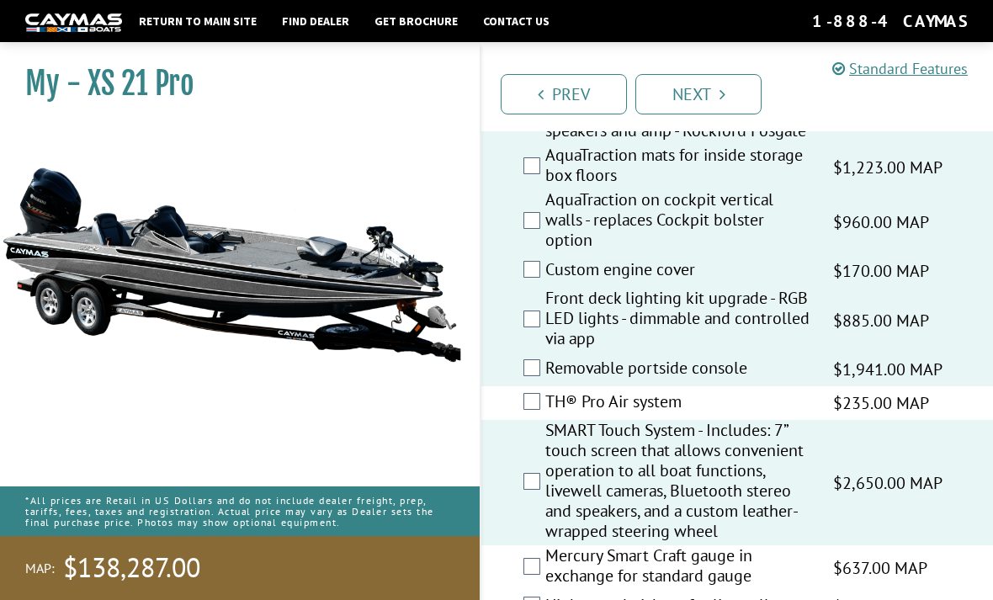
click at [732, 416] on label "TH® Pro Air system" at bounding box center [678, 403] width 267 height 24
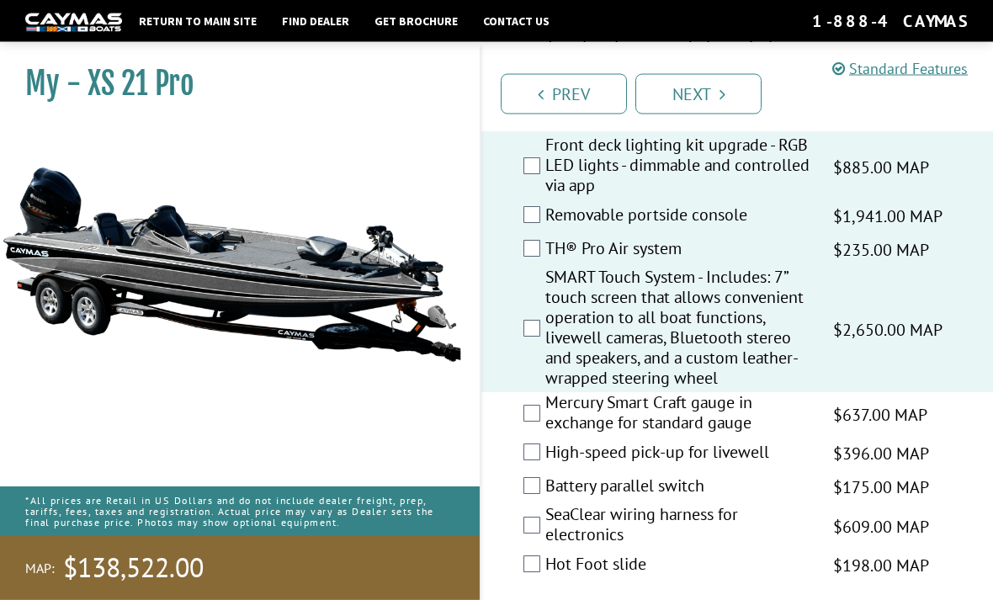
click at [723, 437] on label "Mercury Smart Craft gauge in exchange for standard gauge" at bounding box center [678, 415] width 267 height 45
click at [669, 500] on label "Battery parallel switch" at bounding box center [678, 487] width 267 height 24
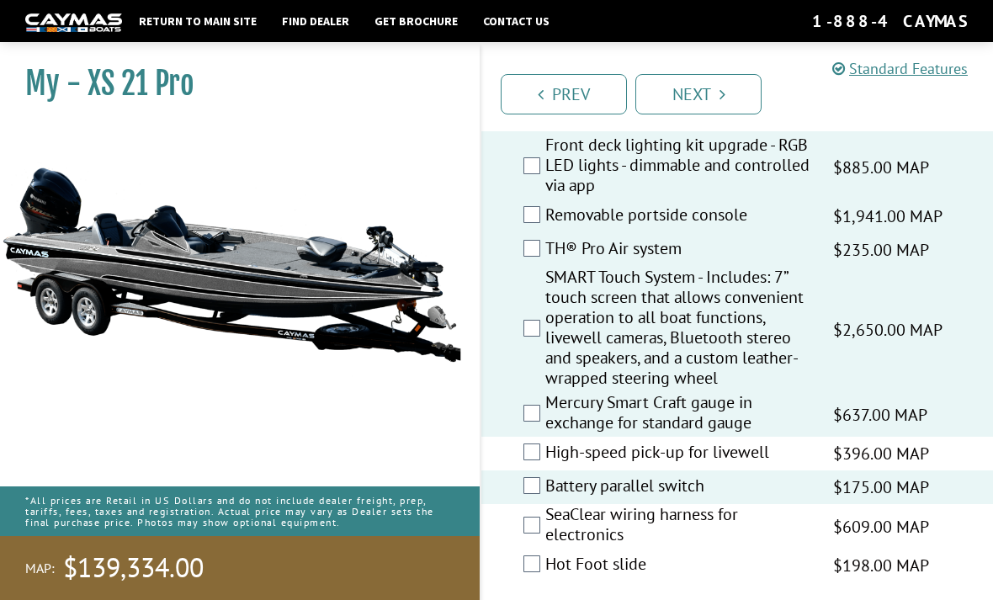
click at [687, 466] on label "High-speed pick-up for livewell" at bounding box center [678, 454] width 267 height 24
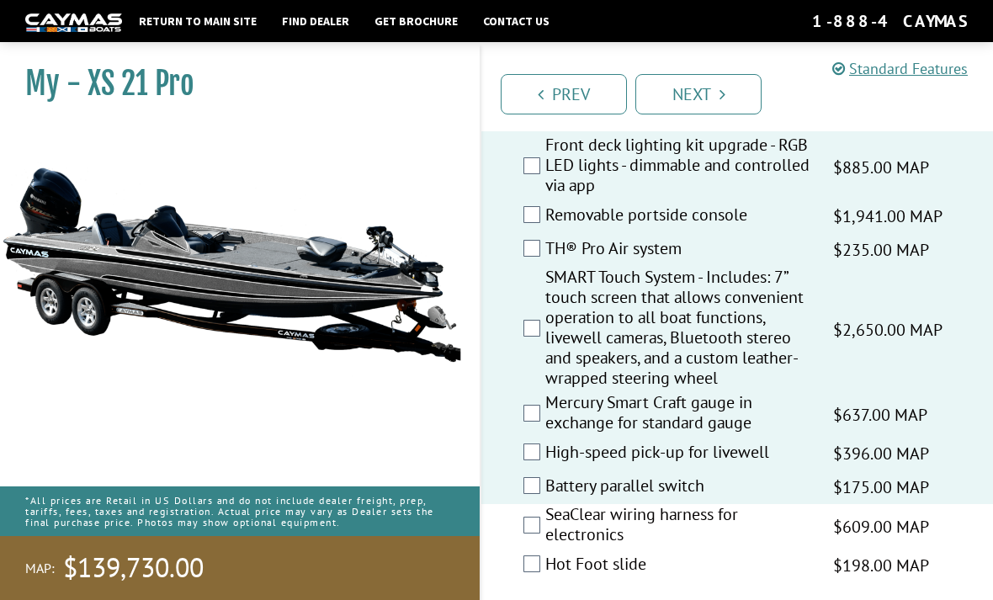
click at [666, 549] on label "SeaClear wiring harness for electronics" at bounding box center [678, 526] width 267 height 45
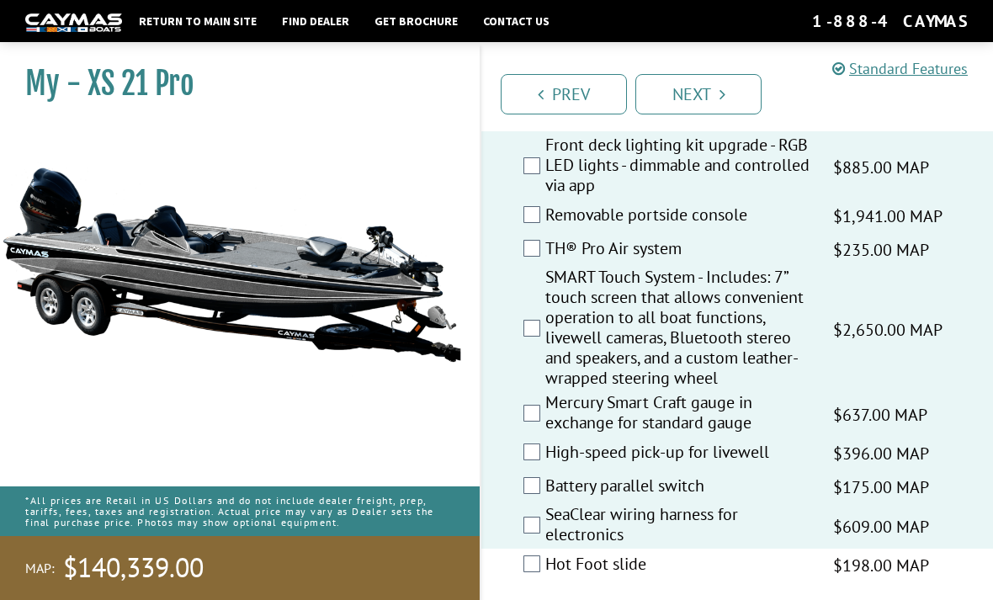
click at [652, 549] on label "SeaClear wiring harness for electronics" at bounding box center [678, 526] width 267 height 45
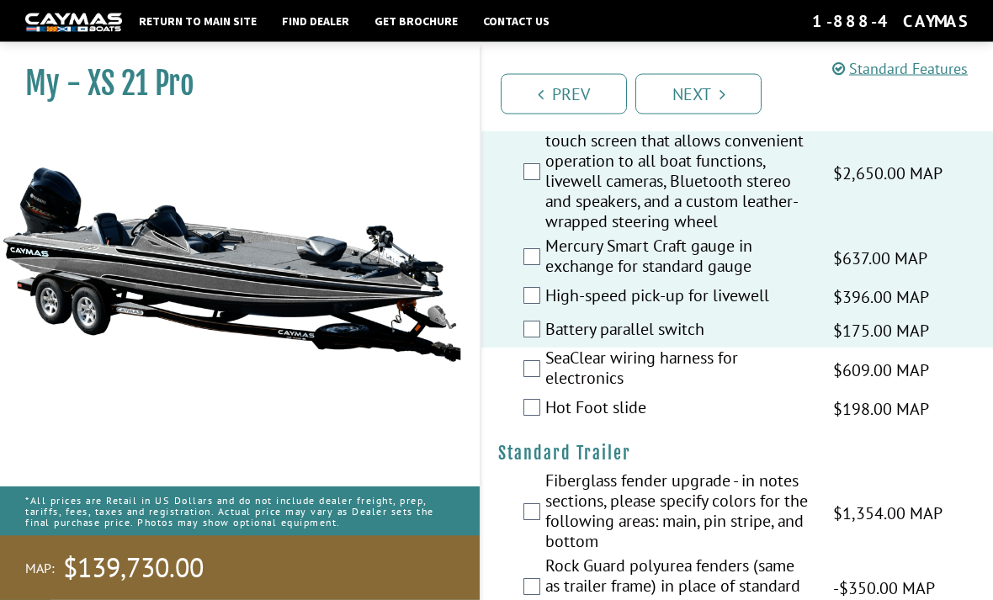
click at [749, 393] on label "SeaClear wiring harness for electronics" at bounding box center [678, 370] width 267 height 45
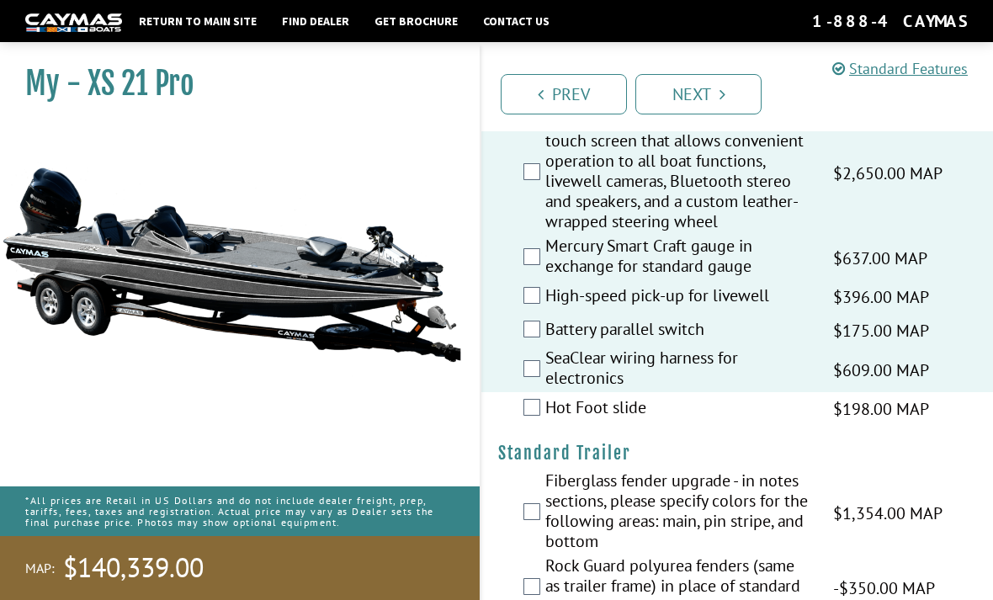
click at [644, 422] on label "Hot Foot slide" at bounding box center [678, 409] width 267 height 24
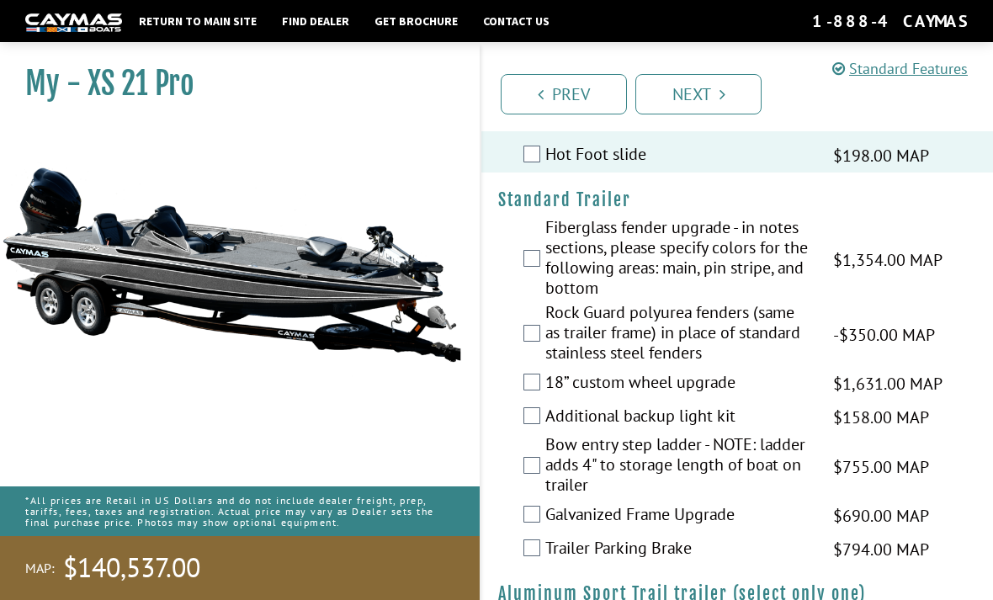
scroll to position [2778, 0]
click at [483, 303] on div "Fiberglass fender upgrade - in notes sections, please specify colors for the fo…" at bounding box center [737, 260] width 512 height 85
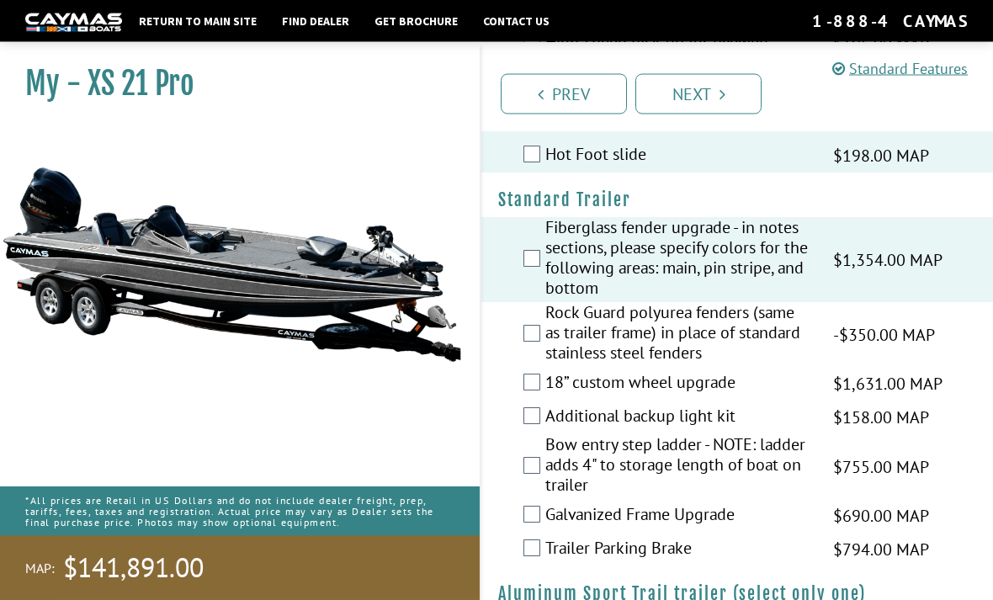
scroll to position [2779, 0]
click at [607, 396] on label "18” custom wheel upgrade" at bounding box center [678, 384] width 267 height 24
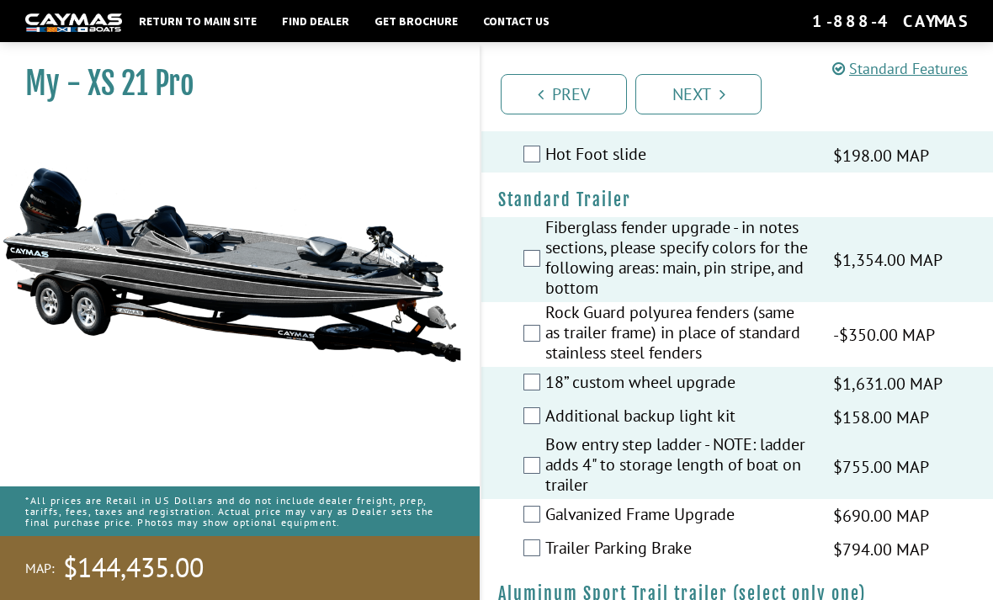
click at [546, 499] on label "Bow entry step ladder - NOTE: ladder adds 4" to storage length of boat on trail…" at bounding box center [678, 466] width 267 height 65
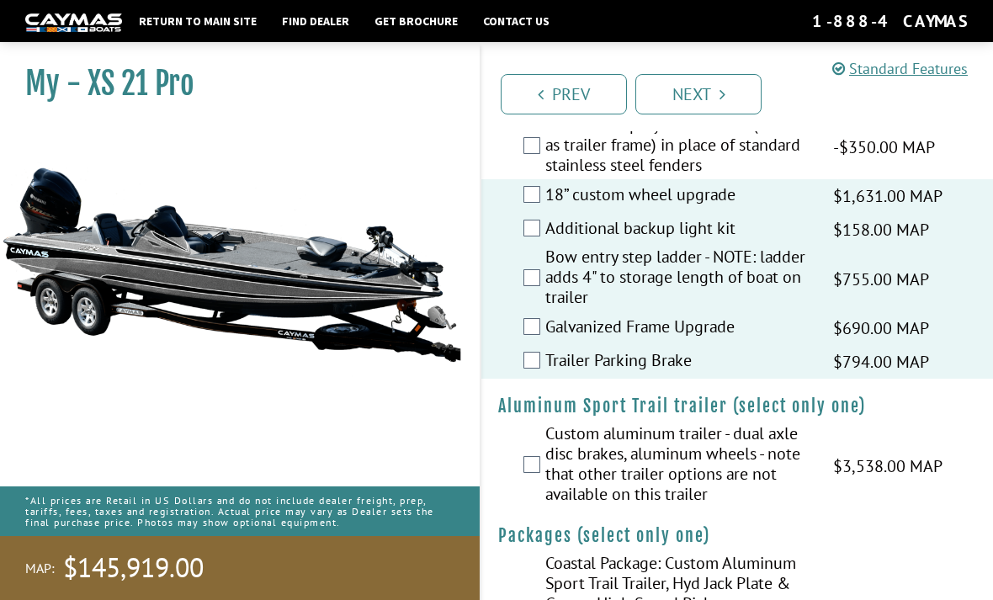
scroll to position [3036, 0]
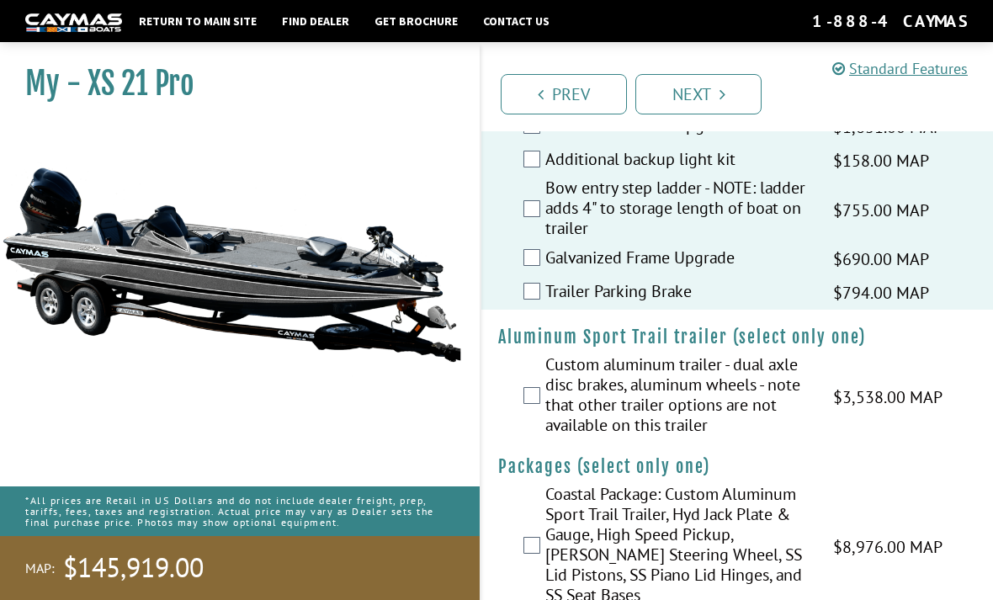
click at [547, 423] on label "Custom aluminum trailer - dual axle disc brakes, aluminum wheels - note that ot…" at bounding box center [678, 396] width 267 height 85
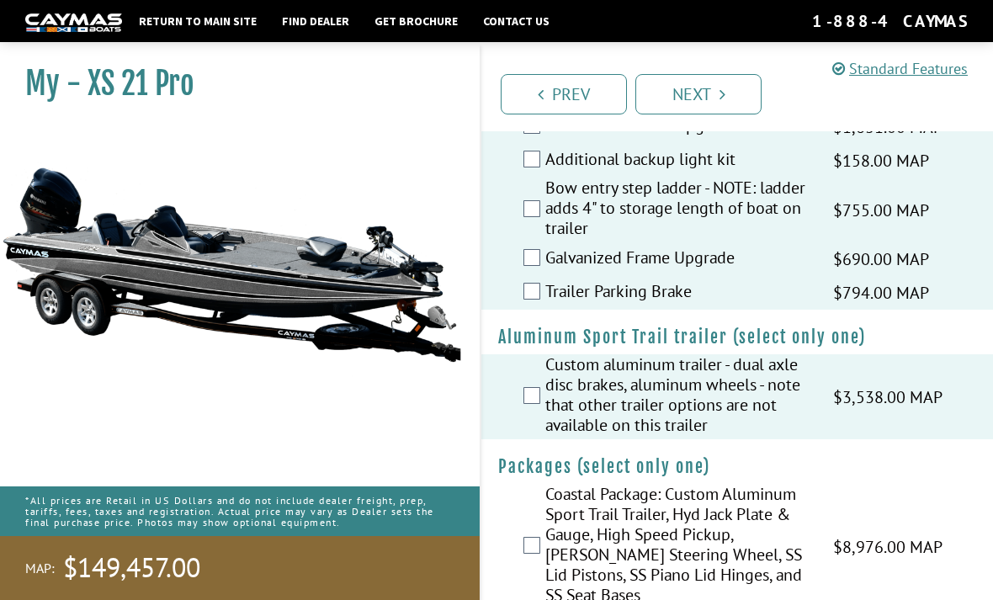
click at [532, 553] on div "Coastal Package: Custom Aluminum Sport Trail Trailer, Hyd Jack Plate & Gauge, H…" at bounding box center [737, 546] width 512 height 125
click at [549, 557] on label "Coastal Package: Custom Aluminum Sport Trail Trailer, Hyd Jack Plate & Gauge, H…" at bounding box center [678, 546] width 267 height 125
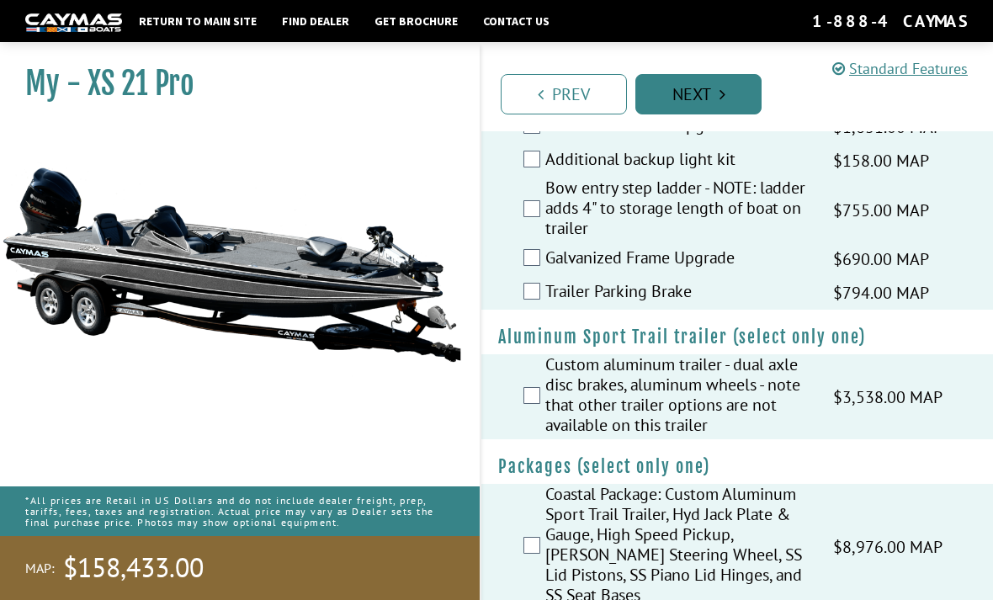
click at [701, 111] on link "Next" at bounding box center [698, 94] width 126 height 40
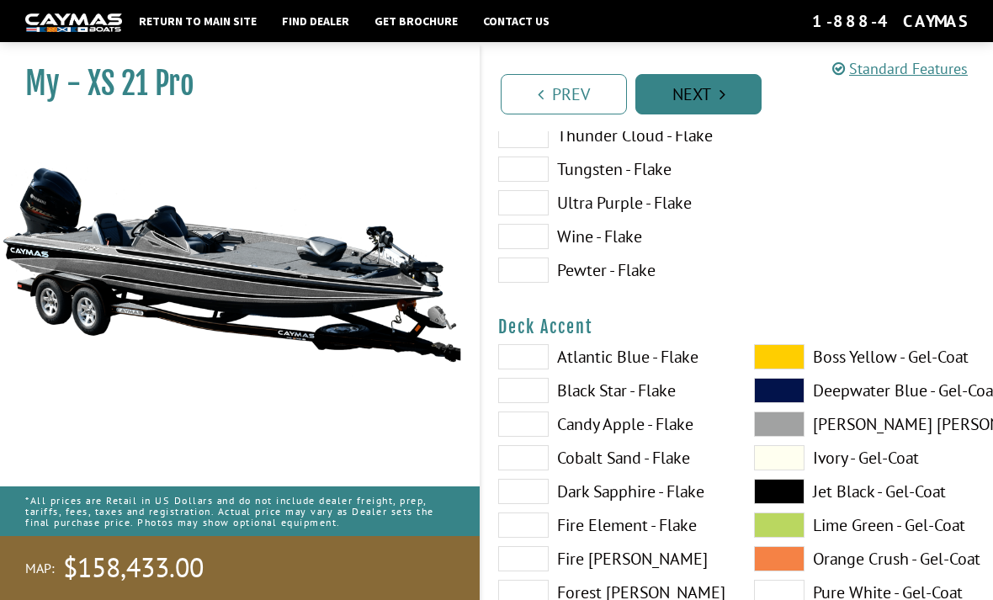
scroll to position [0, 0]
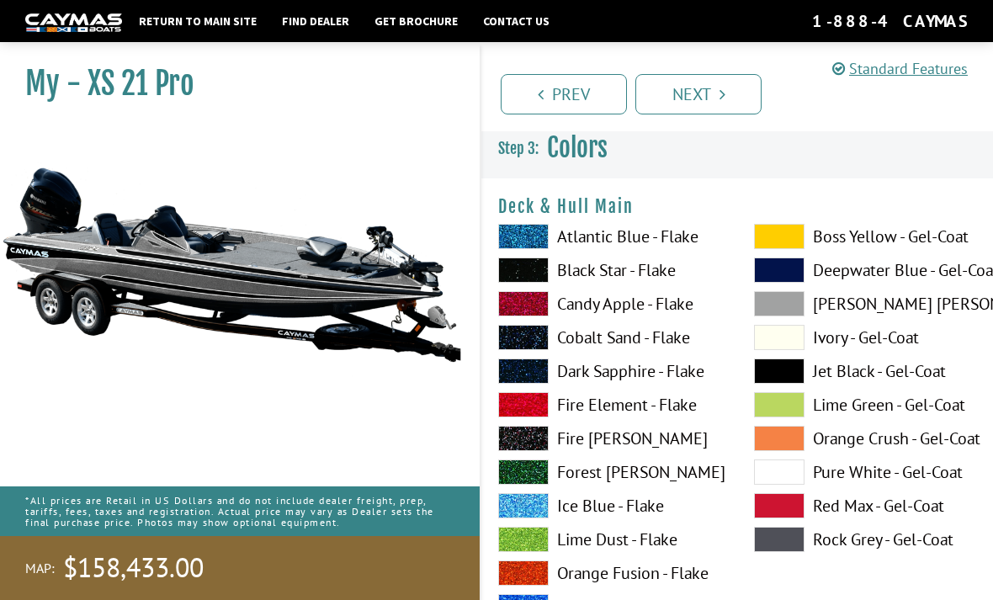
click at [528, 239] on span at bounding box center [523, 236] width 50 height 25
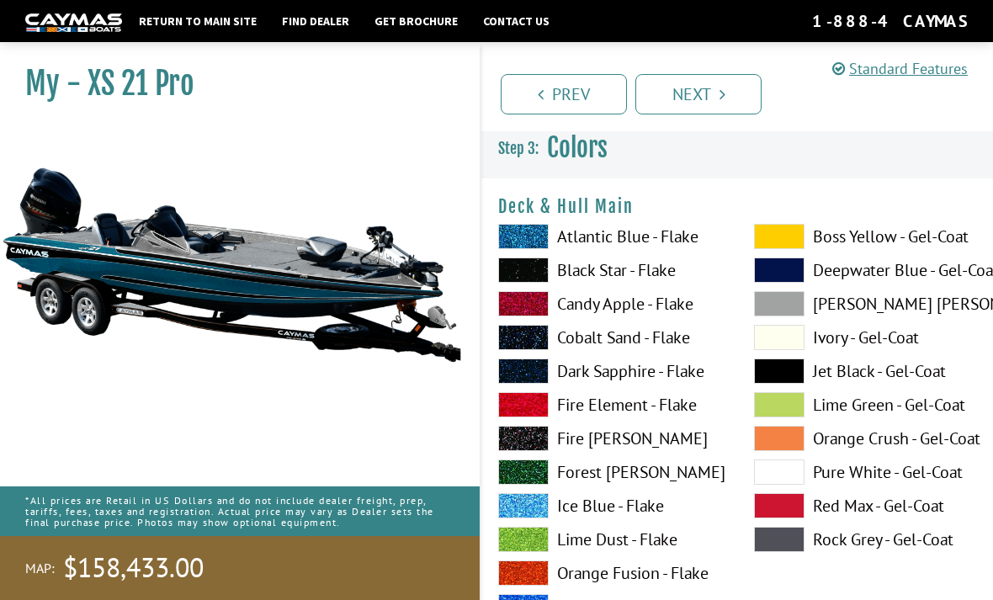
click at [798, 350] on span at bounding box center [779, 337] width 50 height 25
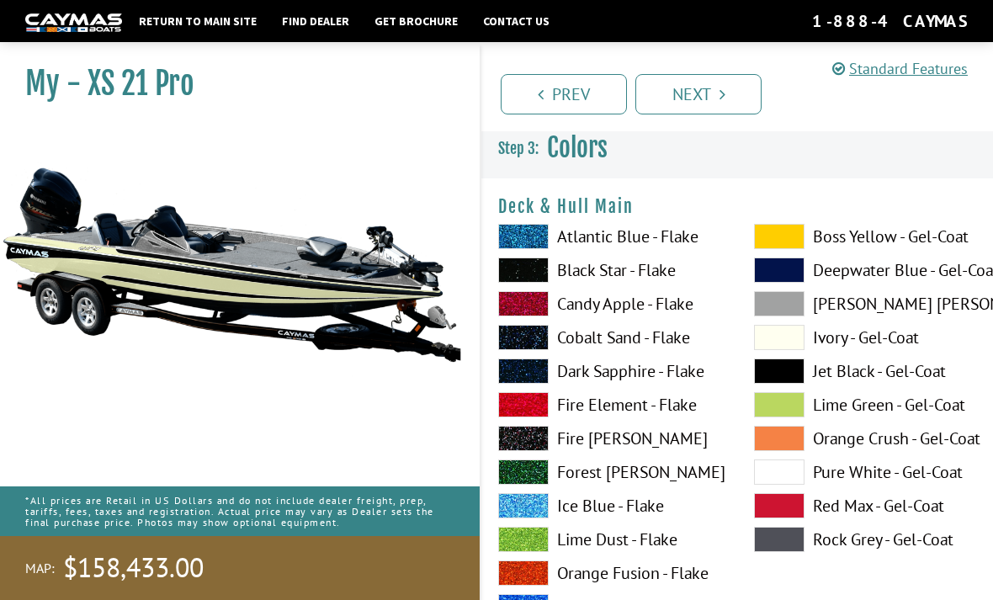
click at [796, 374] on span at bounding box center [779, 370] width 50 height 25
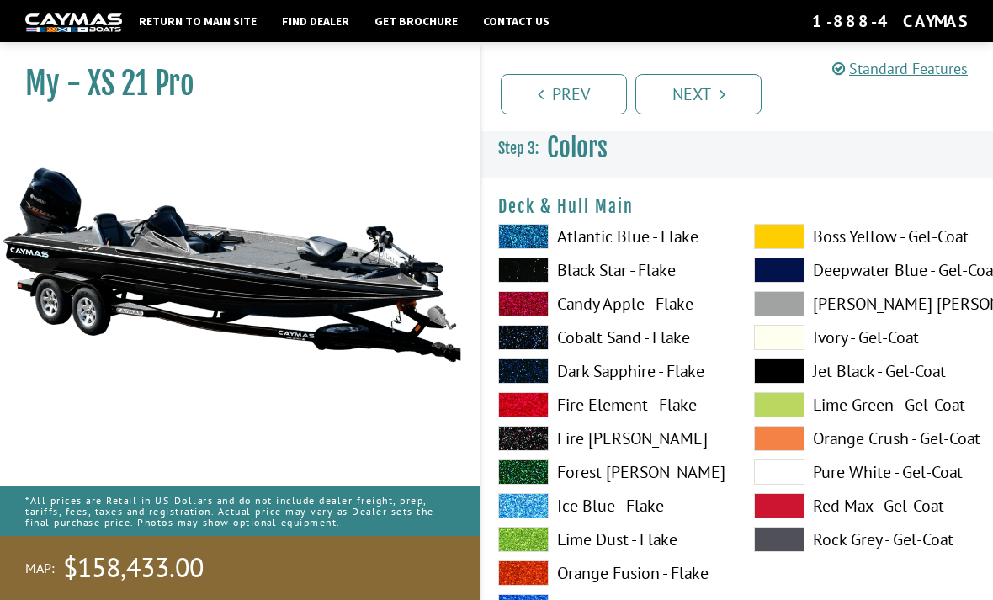
click at [515, 240] on span at bounding box center [523, 236] width 50 height 25
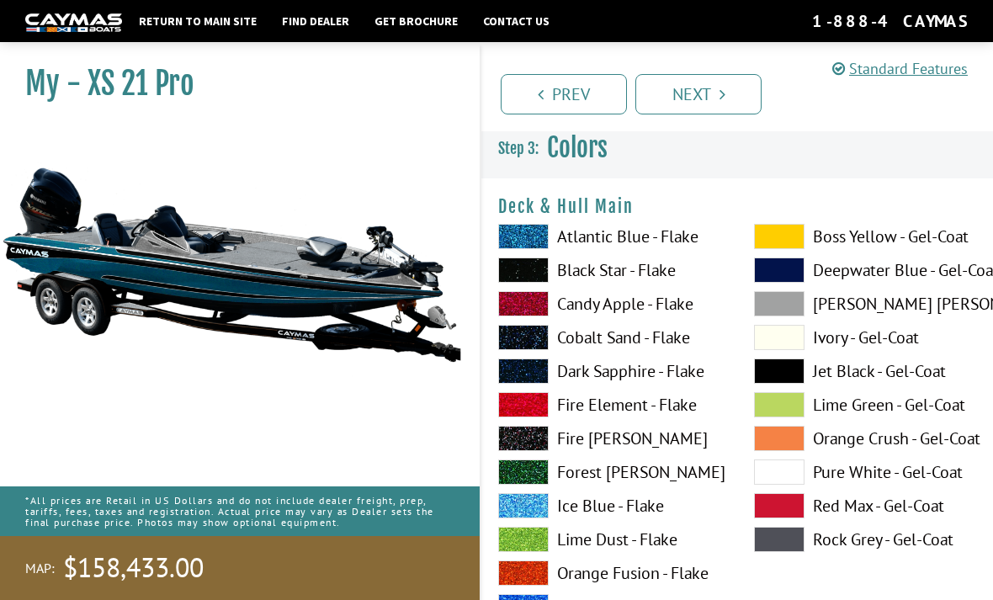
click at [530, 316] on span at bounding box center [523, 303] width 50 height 25
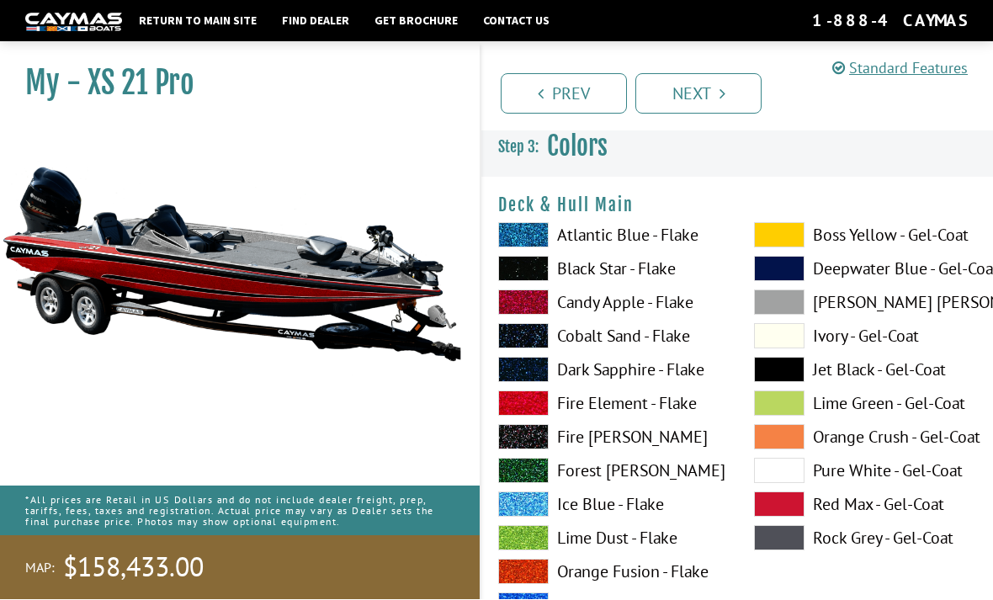
click at [531, 271] on span at bounding box center [523, 269] width 50 height 25
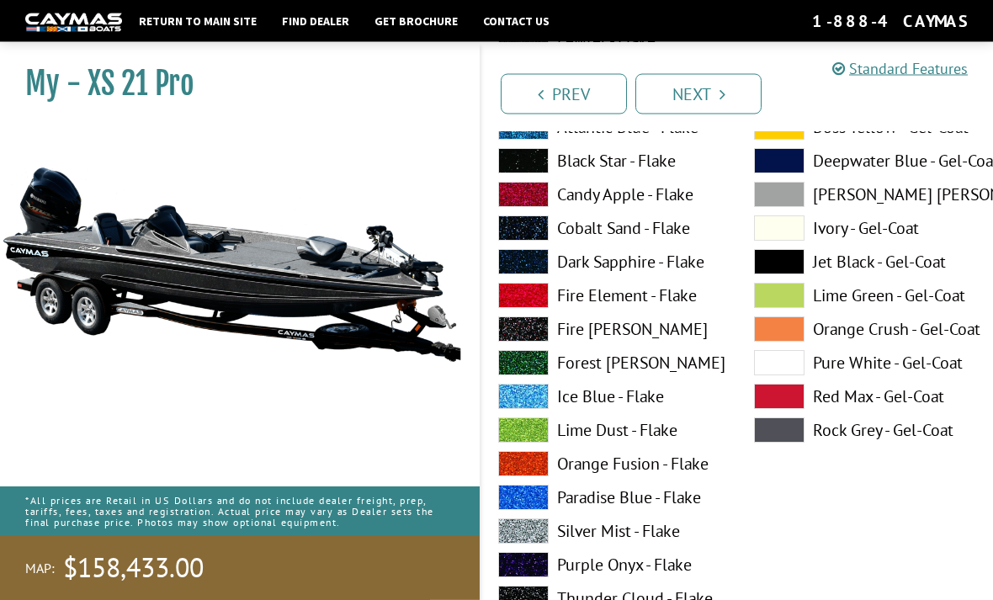
scroll to position [746, 0]
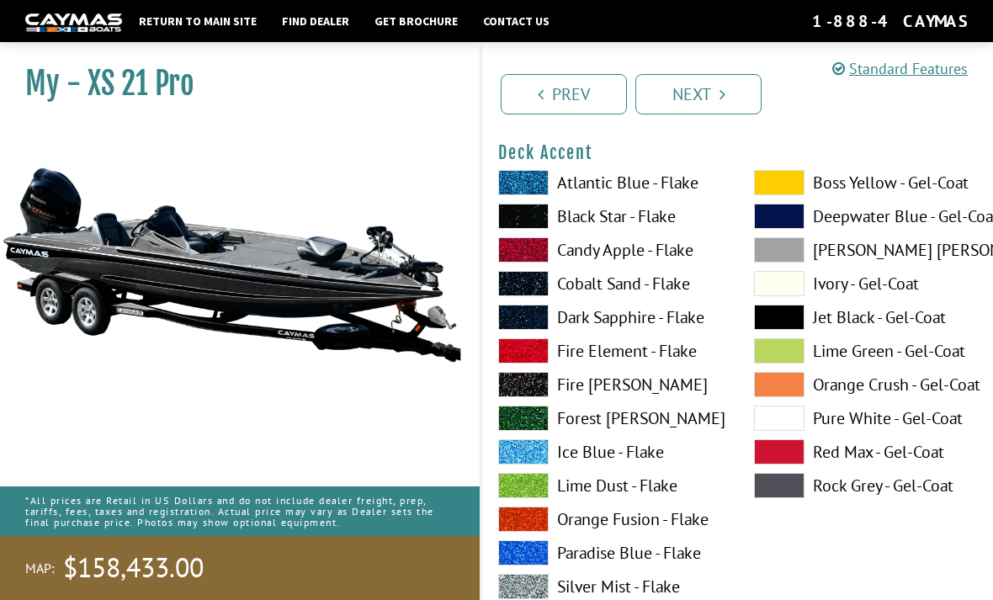
click at [549, 207] on label "Black Star - Flake" at bounding box center [609, 216] width 222 height 25
click at [547, 183] on span at bounding box center [523, 182] width 50 height 25
click at [551, 290] on label "Cobalt Sand - Flake" at bounding box center [609, 283] width 222 height 25
click at [533, 459] on span at bounding box center [523, 451] width 50 height 25
click at [790, 318] on span at bounding box center [779, 317] width 50 height 25
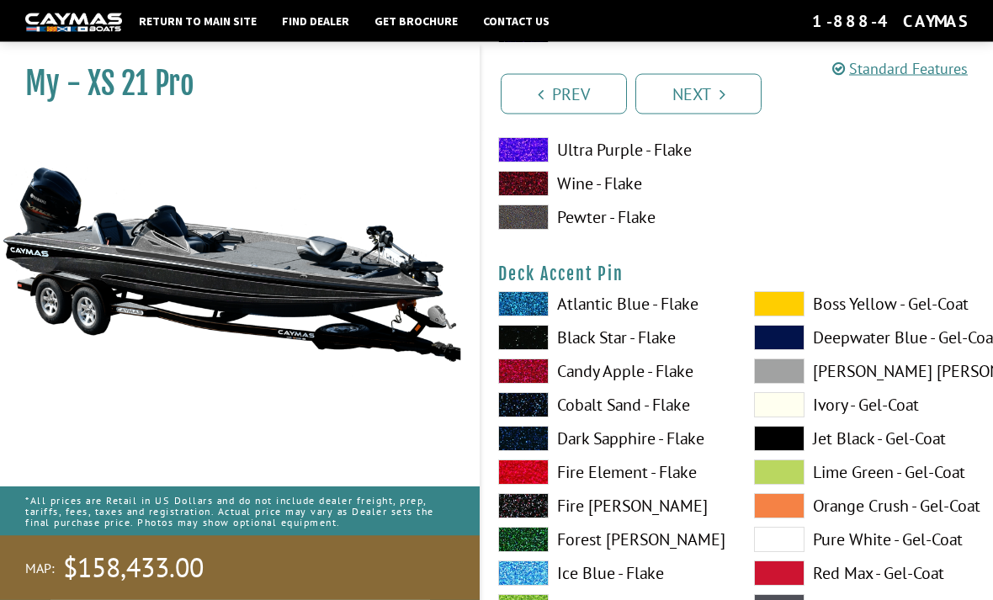
click at [650, 443] on label "Dark Sapphire - Flake" at bounding box center [609, 439] width 222 height 25
click at [538, 472] on span at bounding box center [523, 471] width 50 height 25
click at [528, 576] on span at bounding box center [523, 572] width 50 height 25
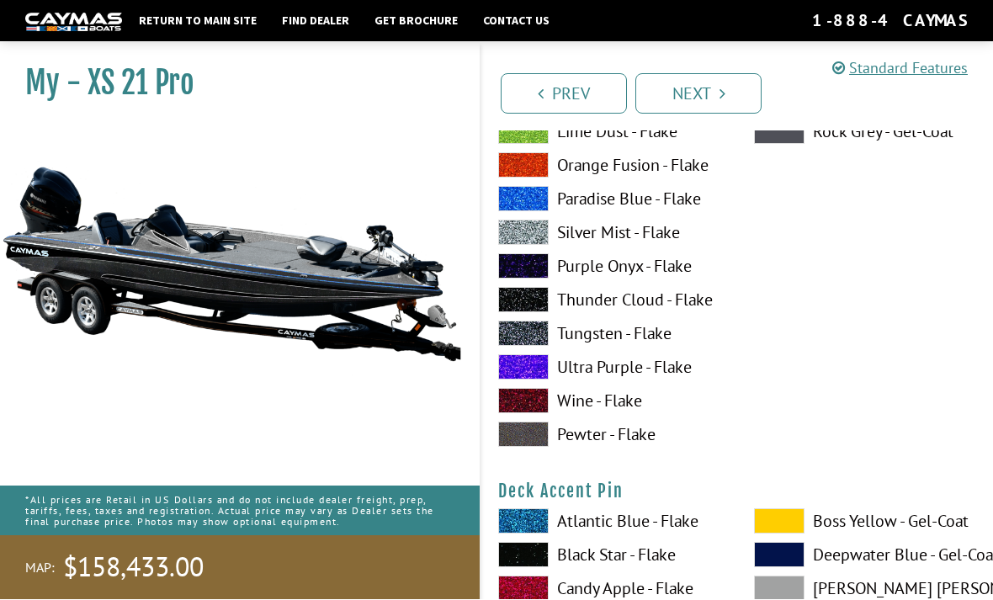
click at [533, 519] on span at bounding box center [523, 521] width 50 height 25
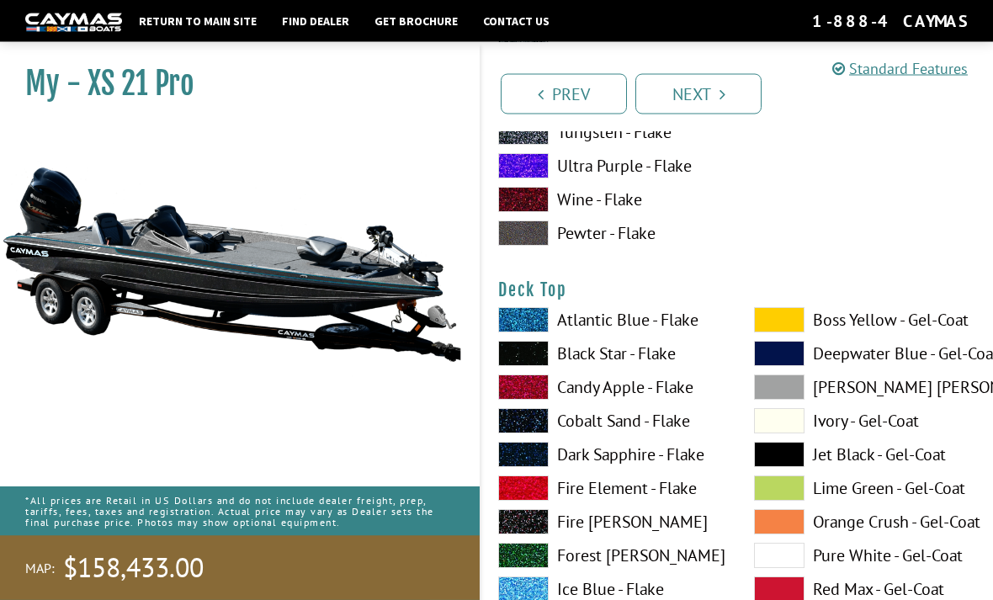
scroll to position [1943, 0]
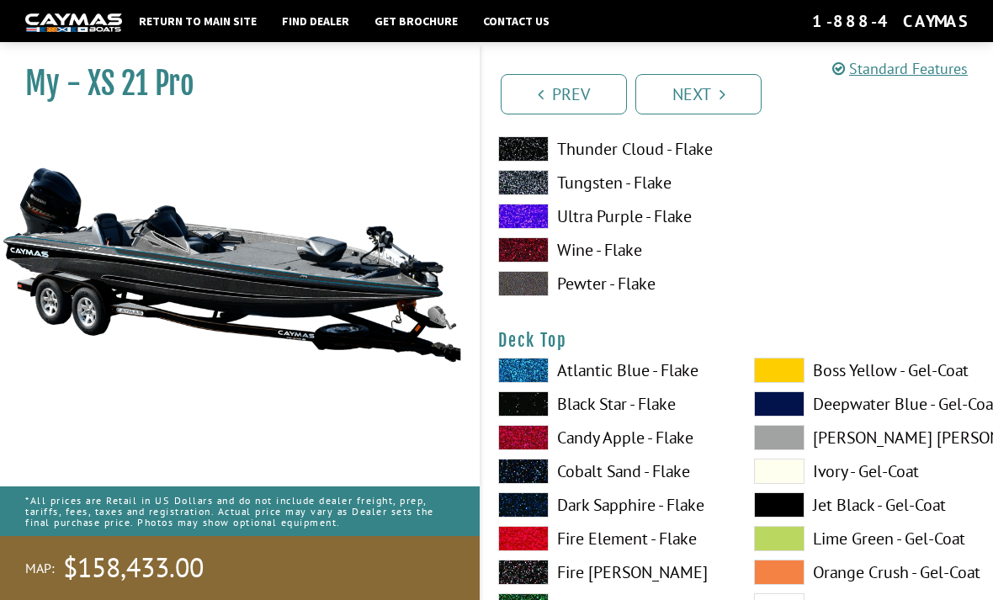
click at [527, 379] on span at bounding box center [523, 370] width 50 height 25
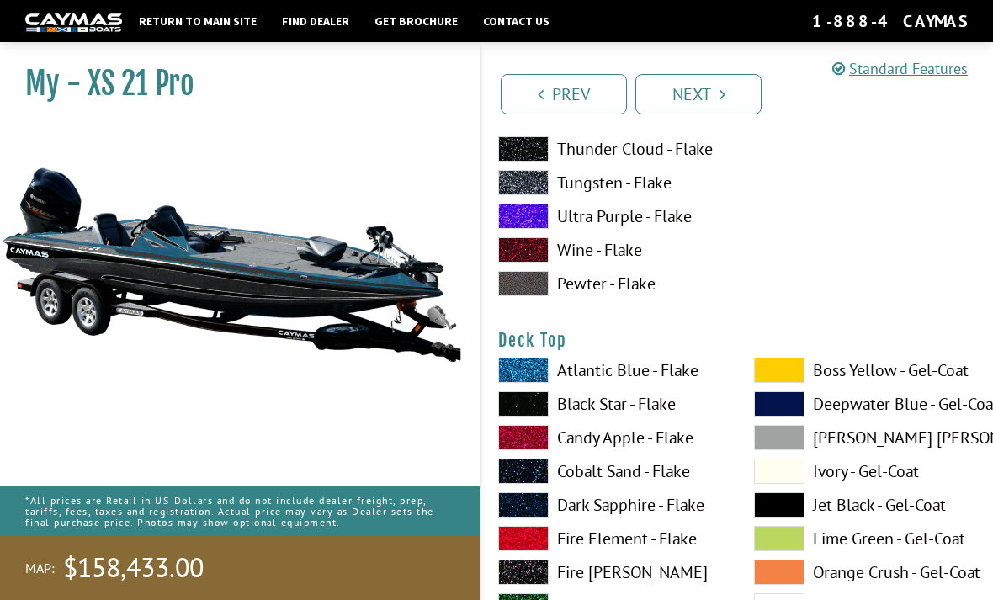
click at [543, 374] on span at bounding box center [523, 370] width 50 height 25
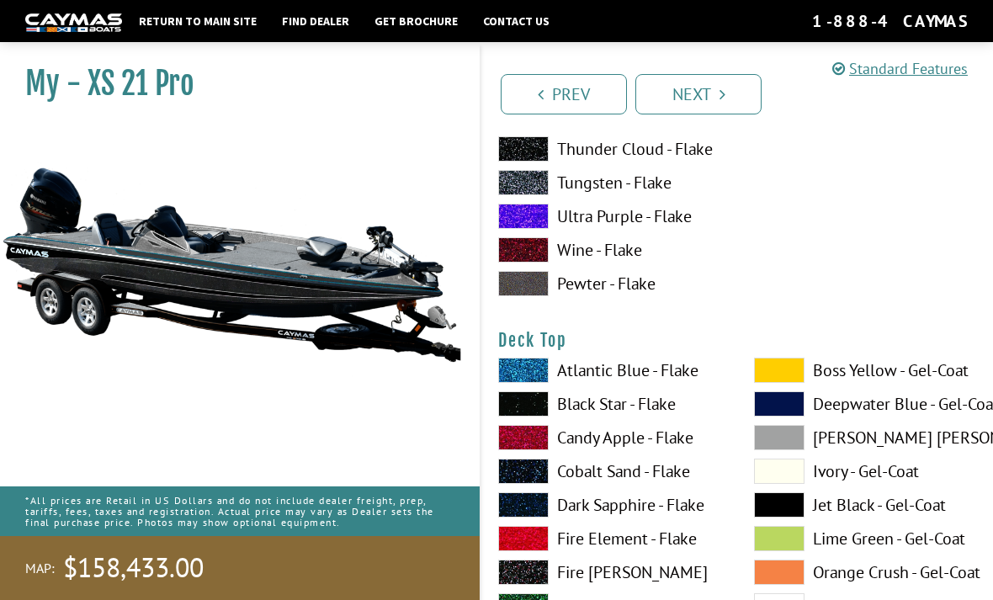
click at [534, 383] on span at bounding box center [523, 370] width 50 height 25
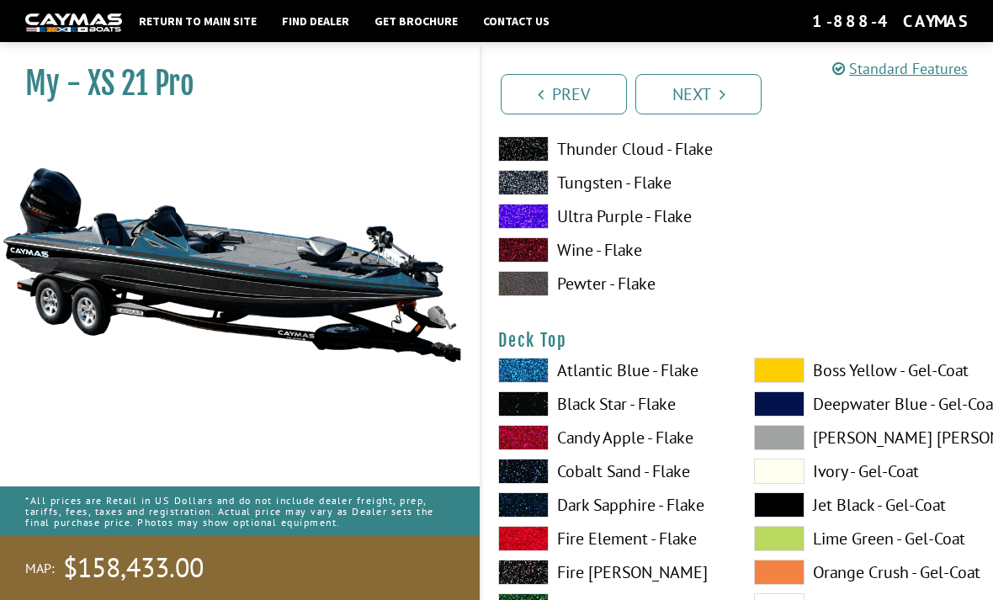
click at [539, 383] on span at bounding box center [523, 370] width 50 height 25
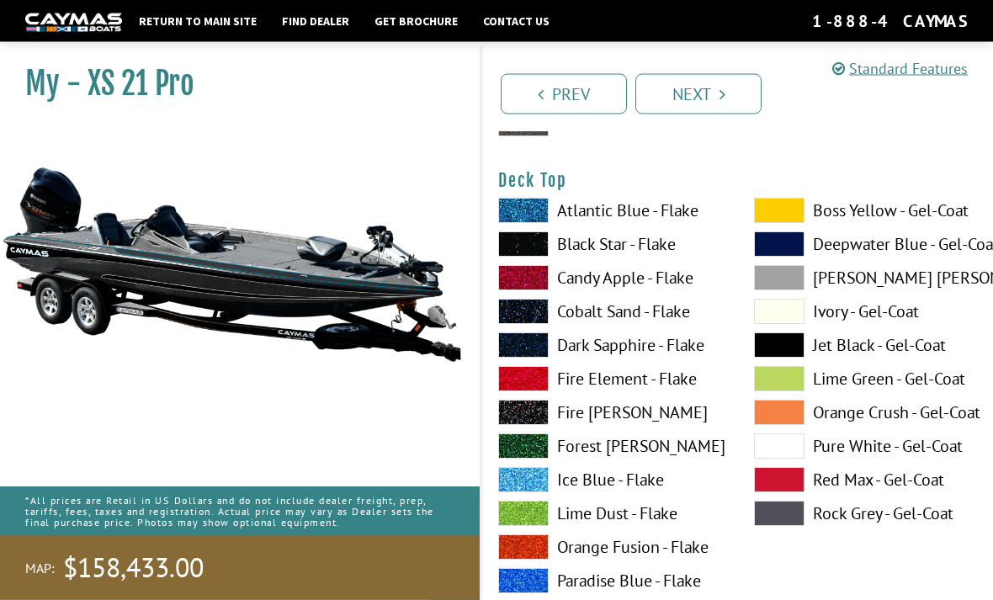
scroll to position [2092, 0]
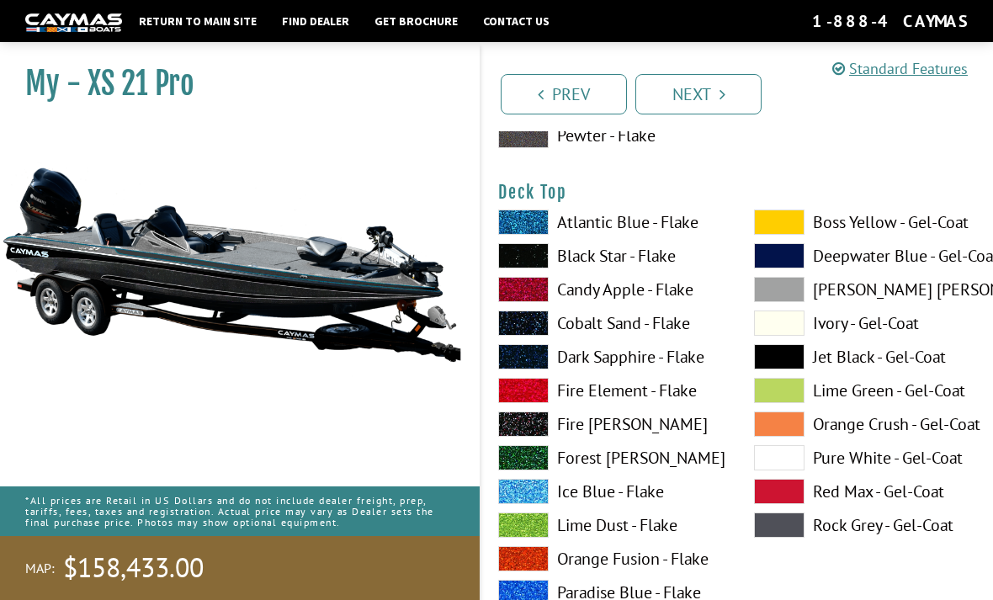
click at [780, 353] on span at bounding box center [779, 356] width 50 height 25
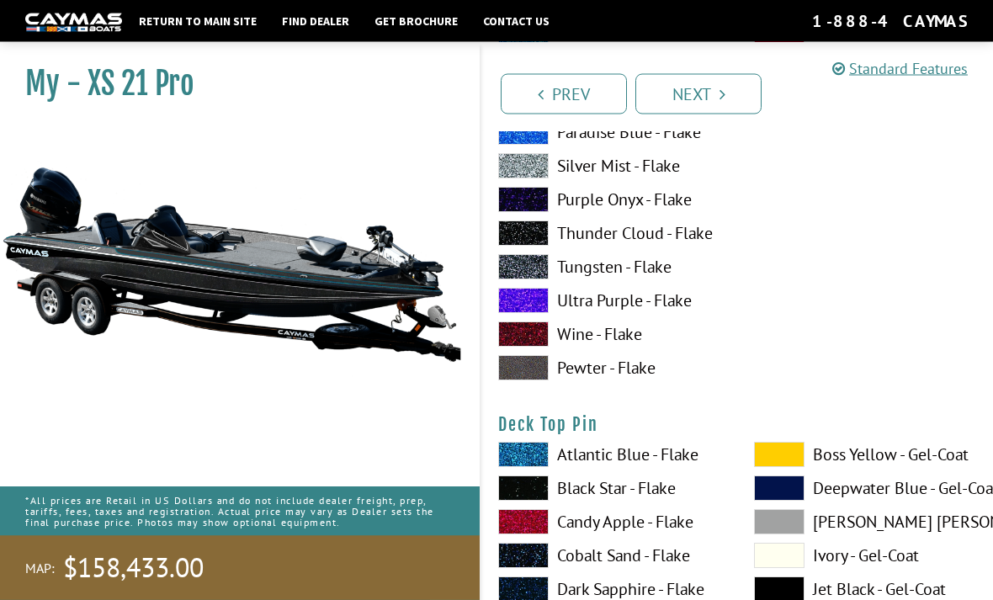
click at [533, 458] on span at bounding box center [523, 455] width 50 height 25
click at [536, 461] on span at bounding box center [523, 454] width 50 height 25
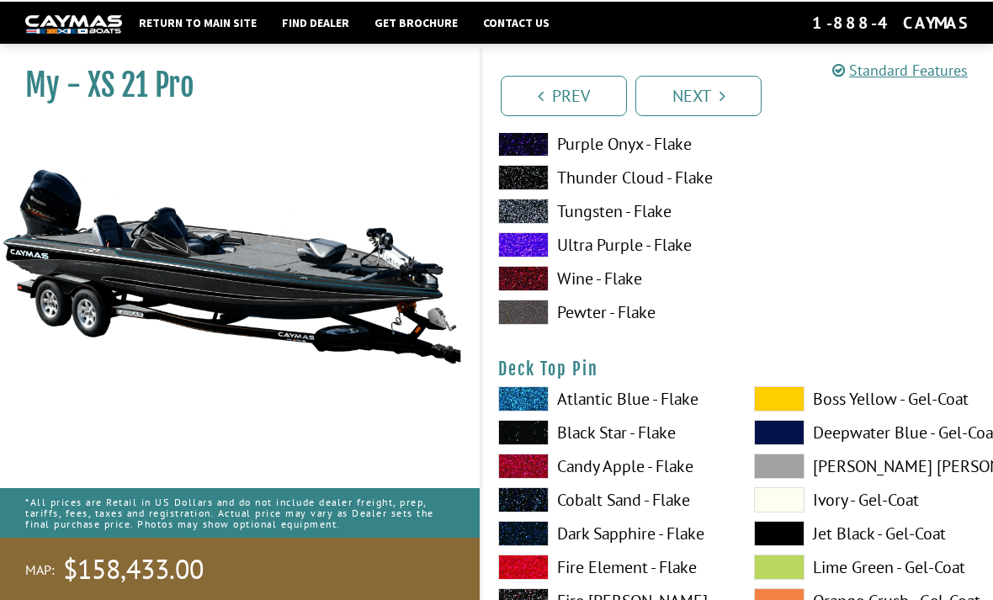
click at [782, 542] on span at bounding box center [779, 531] width 50 height 25
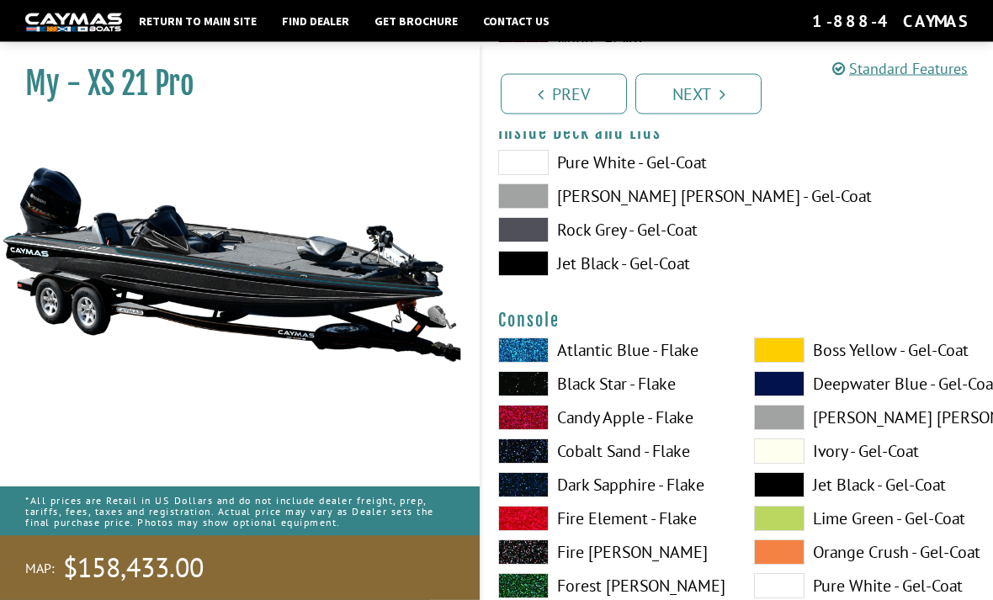
click at [529, 363] on span at bounding box center [523, 350] width 50 height 25
click at [770, 459] on span at bounding box center [779, 450] width 50 height 25
click at [787, 486] on span at bounding box center [779, 484] width 50 height 25
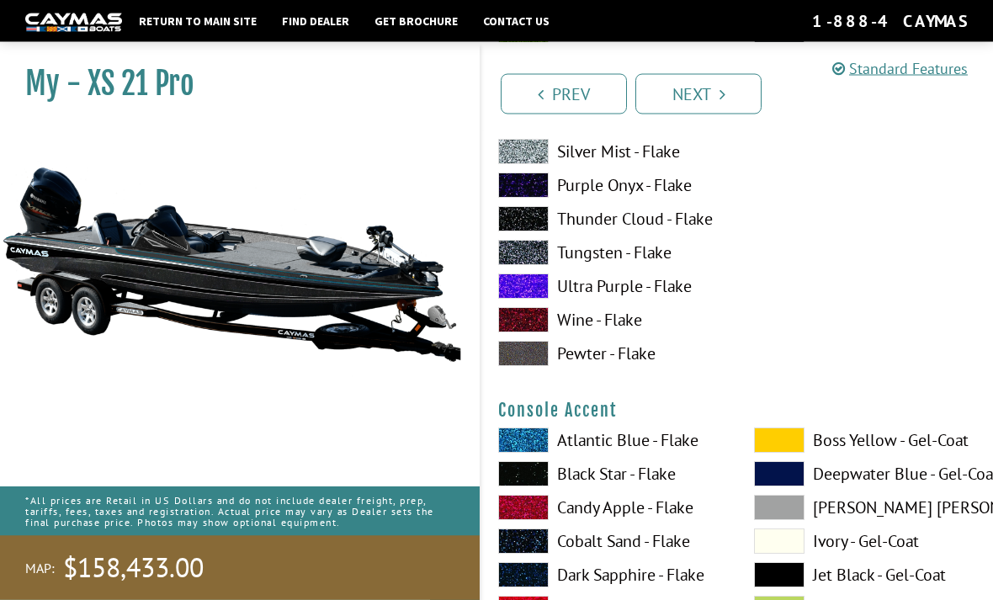
scroll to position [4139, 0]
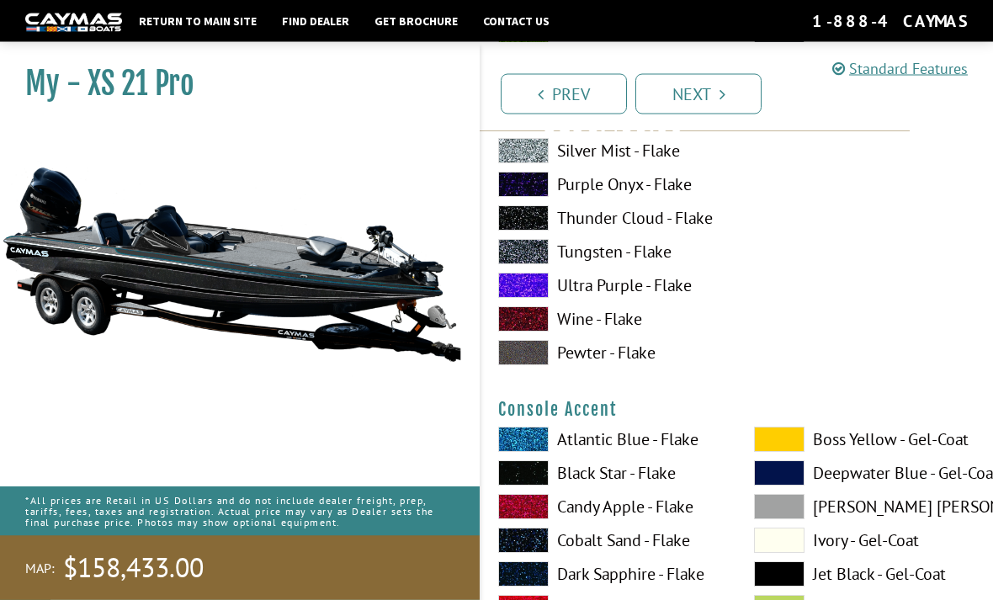
click at [787, 582] on span at bounding box center [779, 574] width 50 height 25
click at [522, 443] on span at bounding box center [523, 439] width 50 height 25
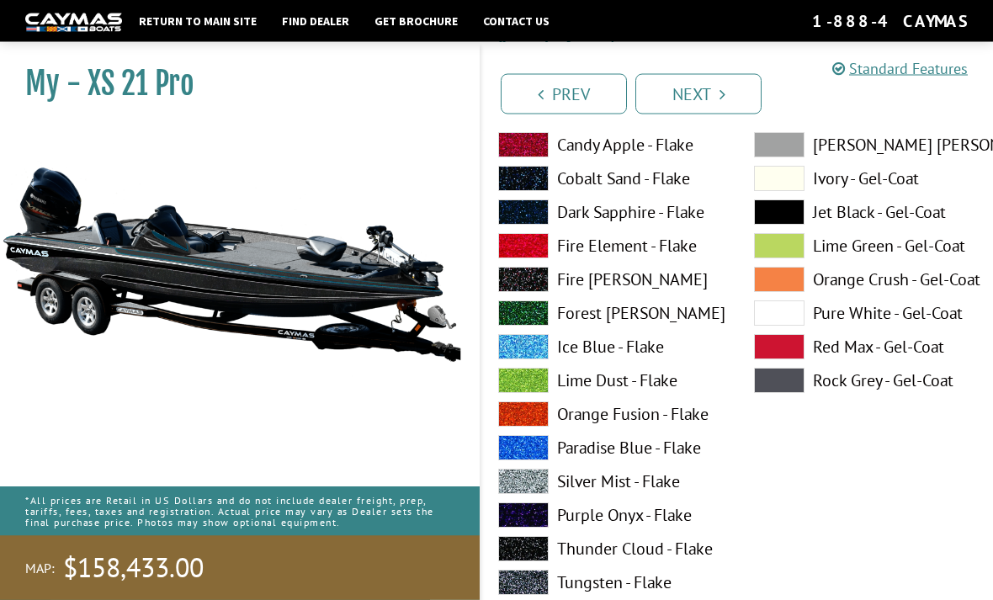
scroll to position [4499, 0]
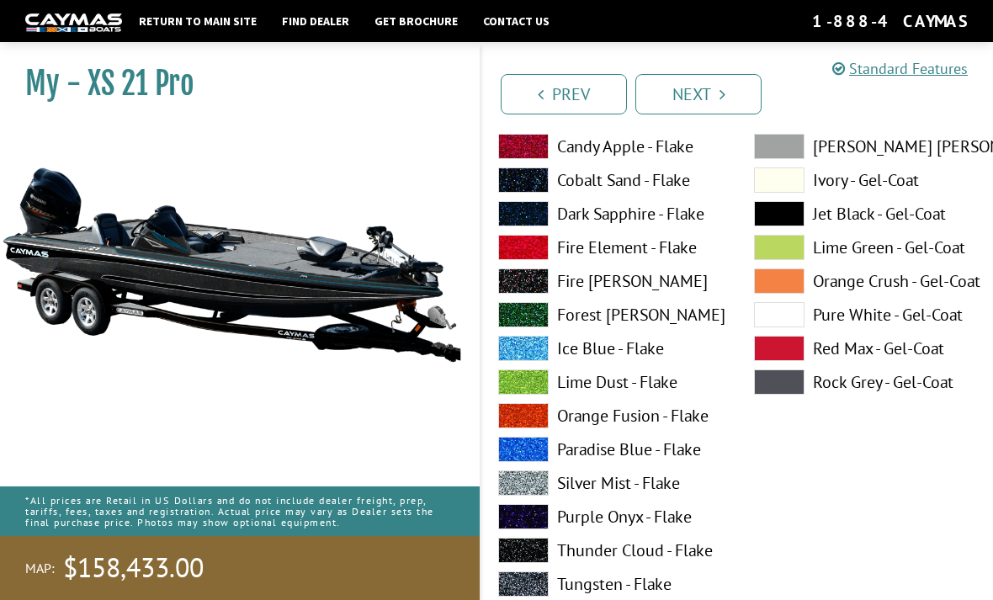
click at [530, 458] on span at bounding box center [523, 449] width 50 height 25
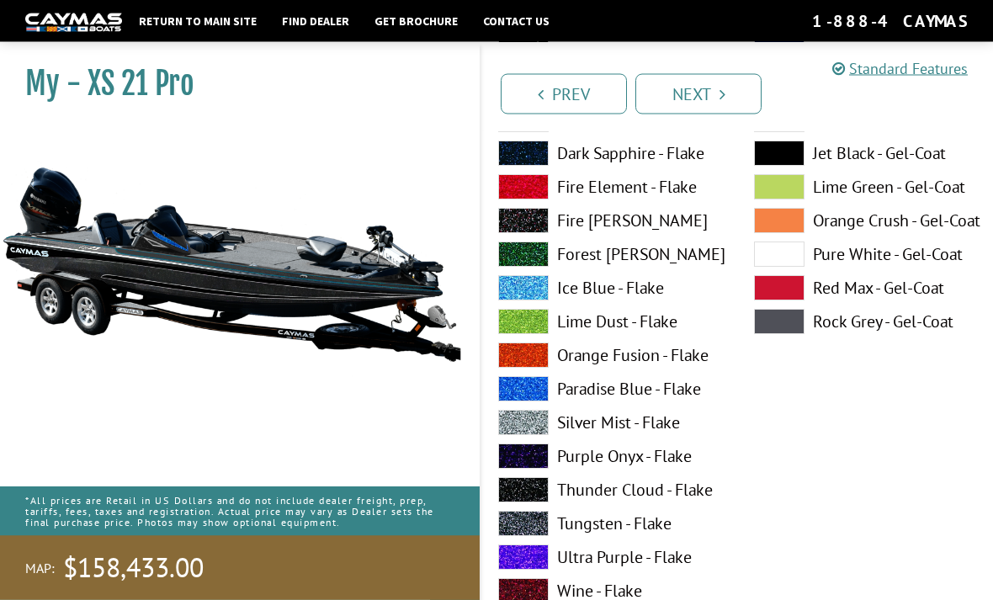
scroll to position [141, 0]
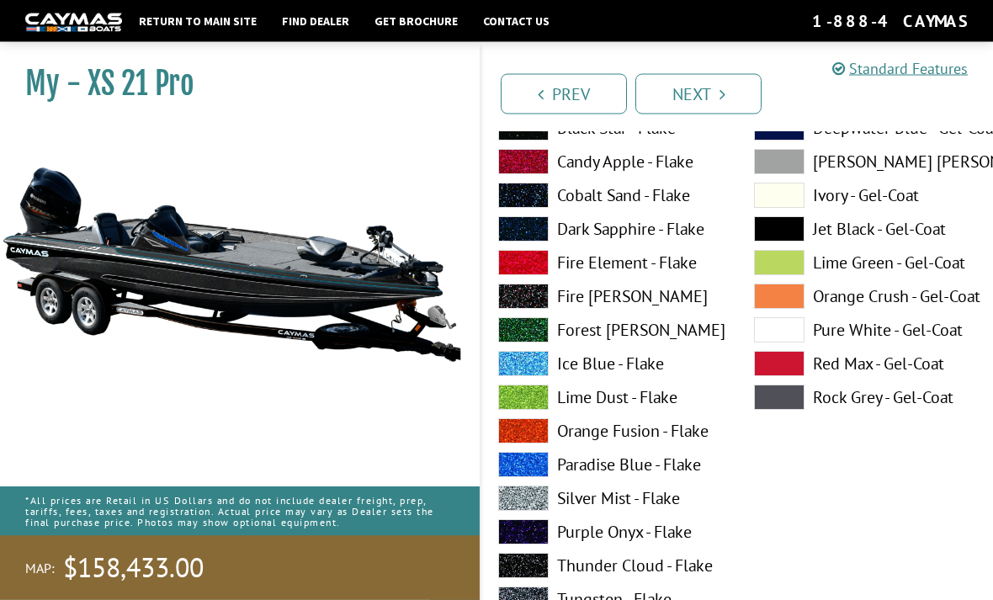
click at [783, 237] on span at bounding box center [779, 229] width 50 height 25
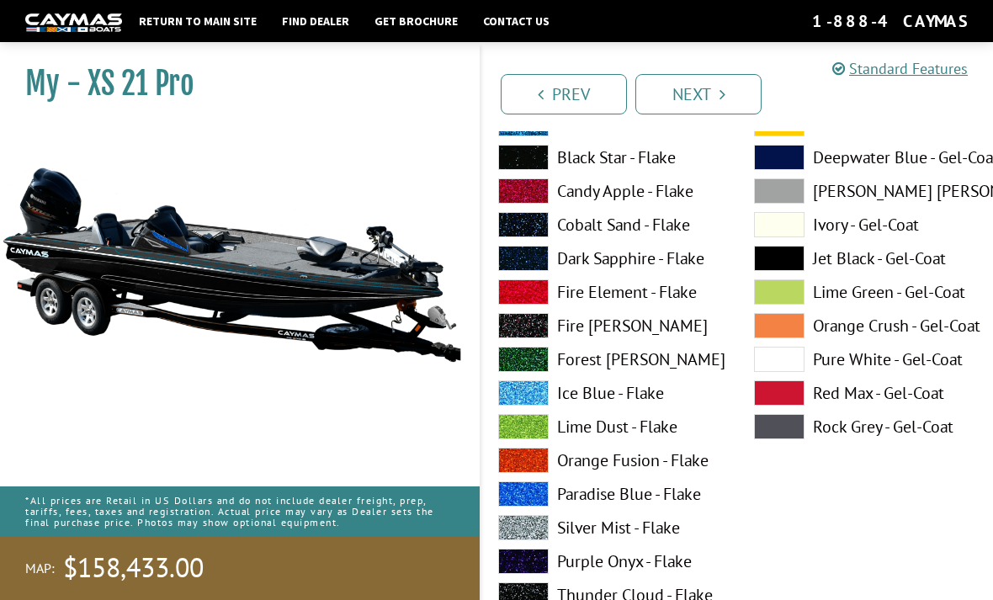
scroll to position [75, 0]
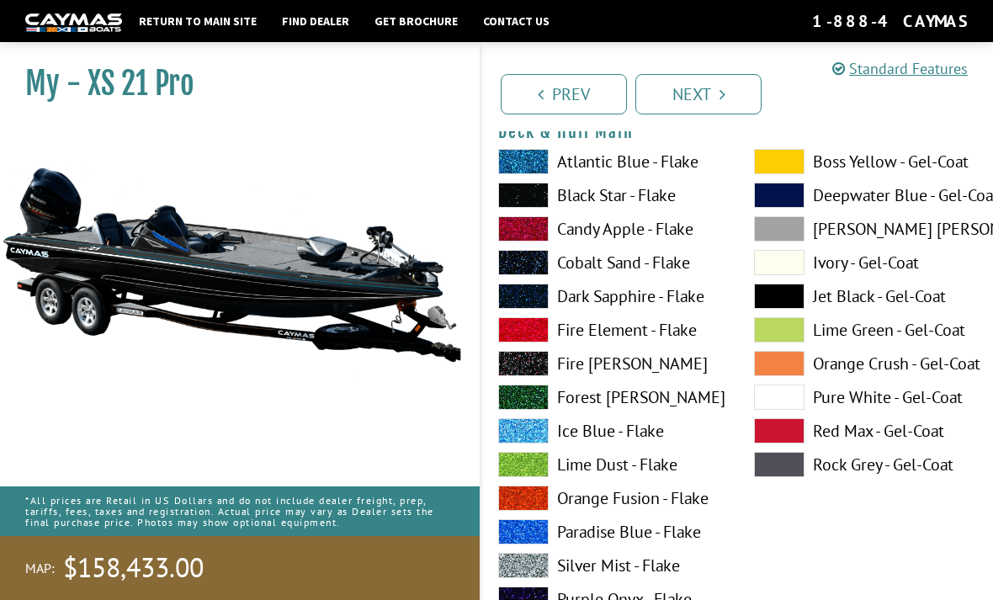
click at [535, 531] on span at bounding box center [523, 531] width 50 height 25
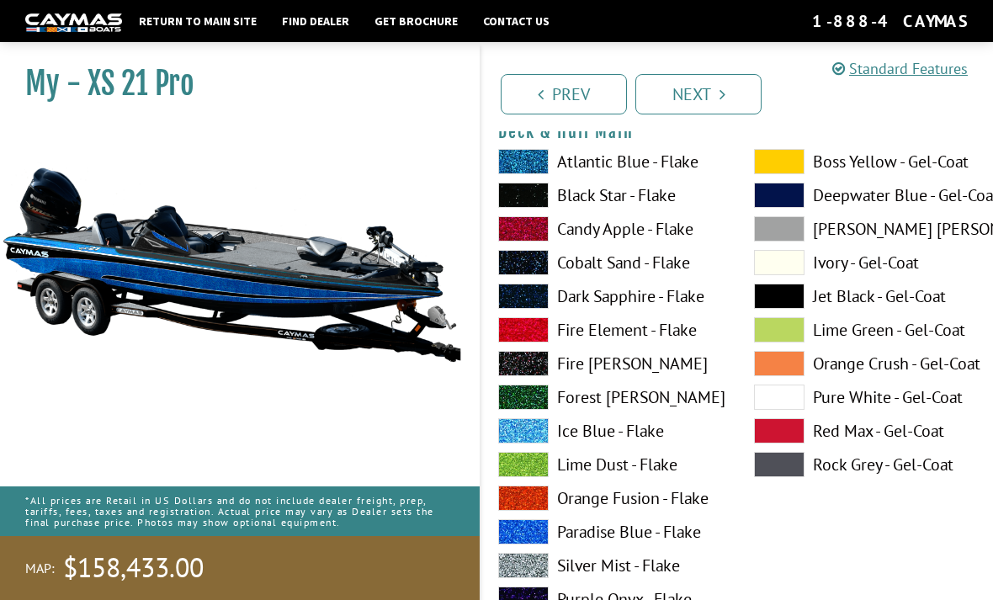
click at [780, 300] on span at bounding box center [779, 296] width 50 height 25
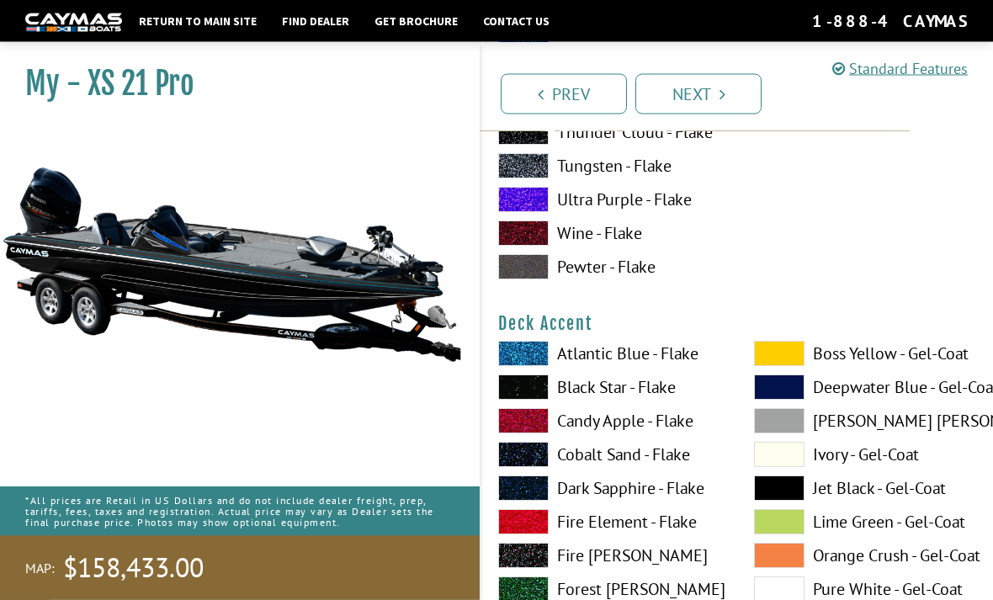
scroll to position [574, 0]
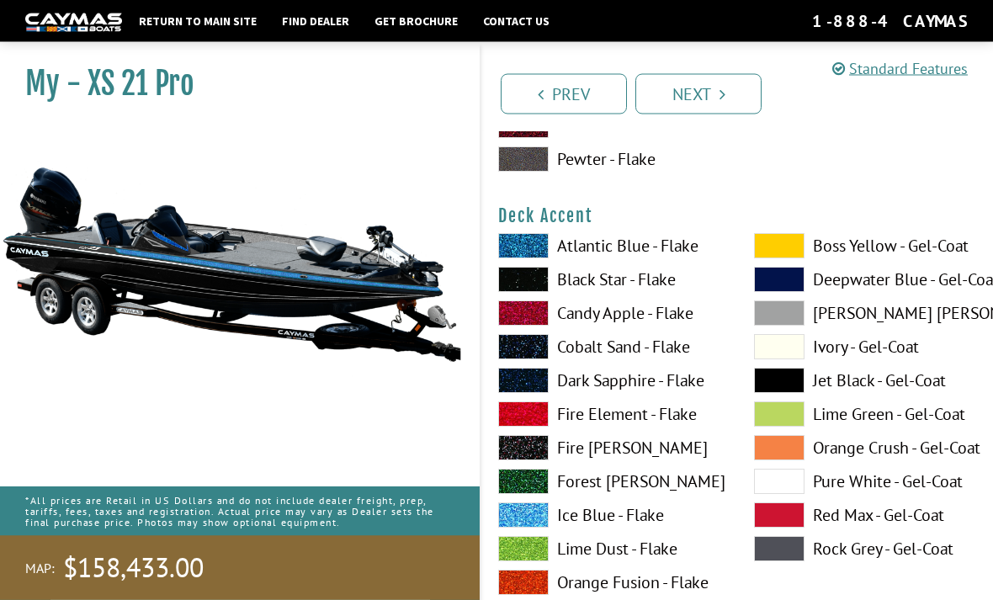
scroll to position [684, 0]
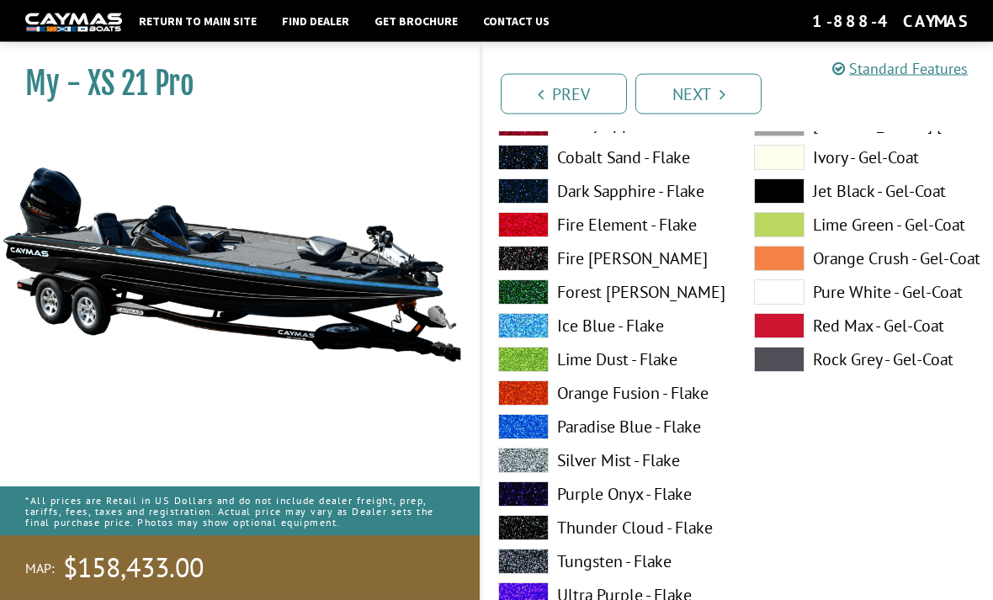
click at [539, 433] on span at bounding box center [523, 427] width 50 height 25
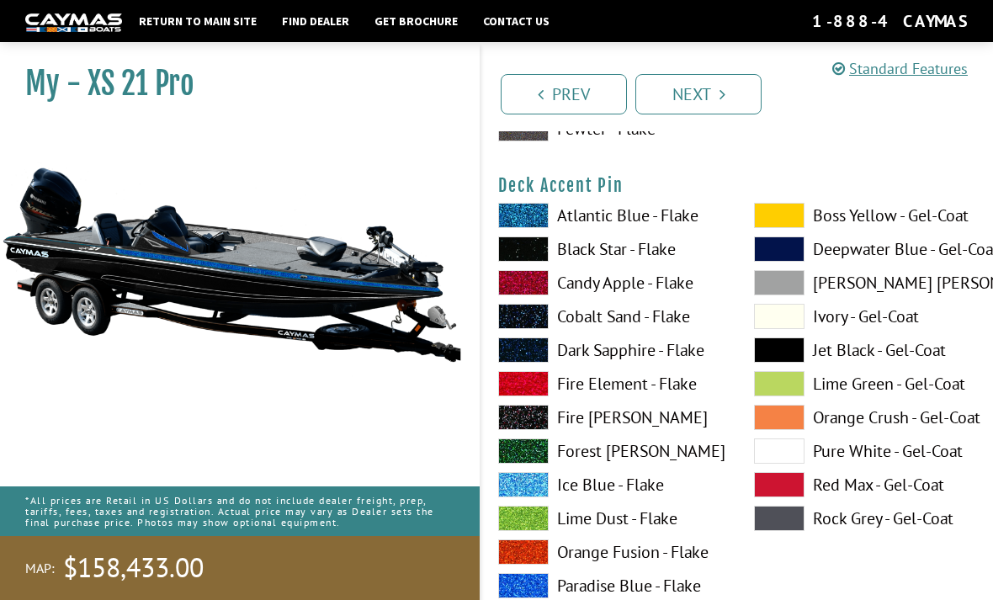
scroll to position [1402, 0]
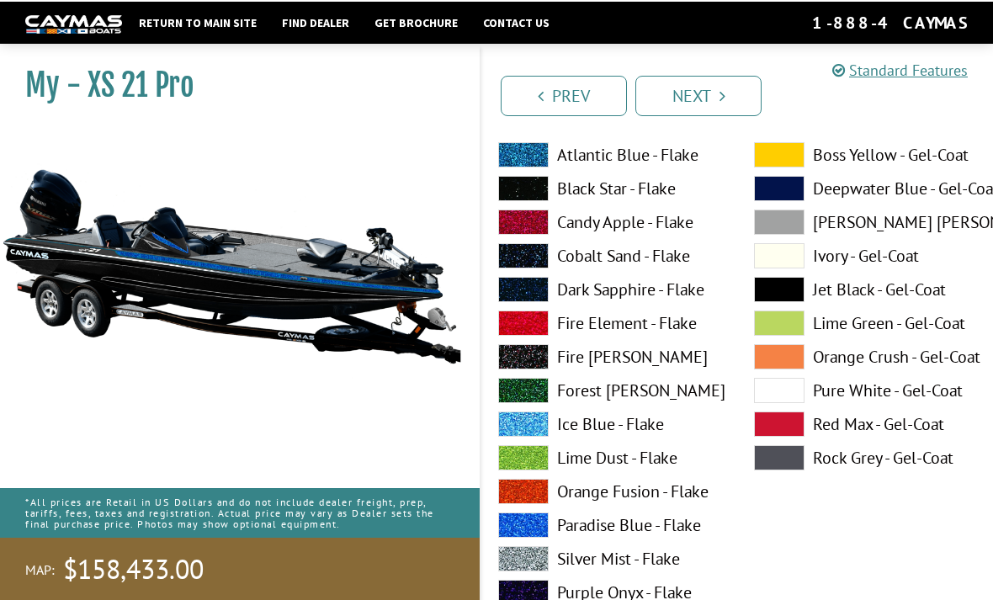
click at [528, 533] on span at bounding box center [523, 523] width 50 height 25
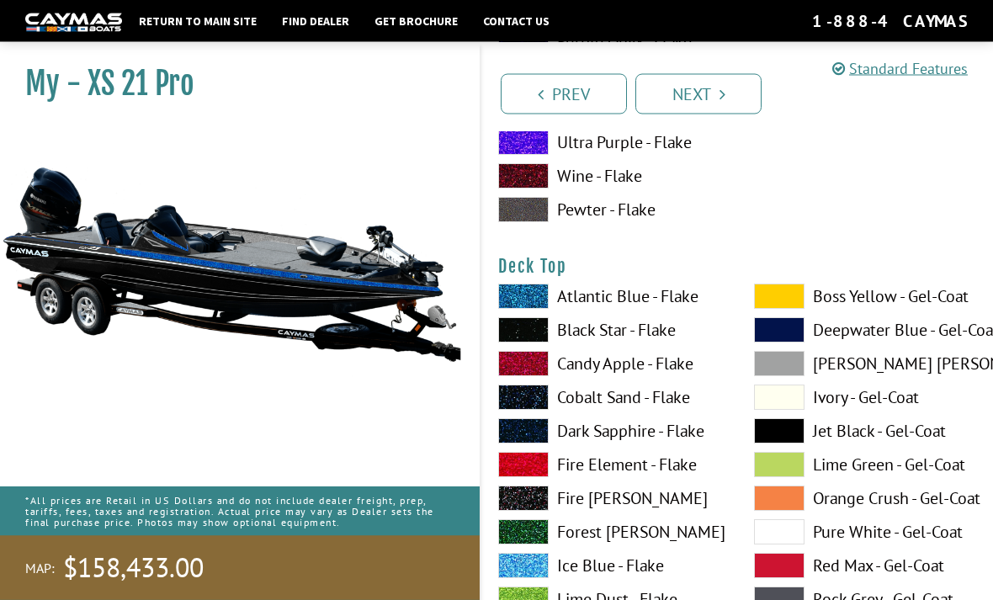
scroll to position [2096, 0]
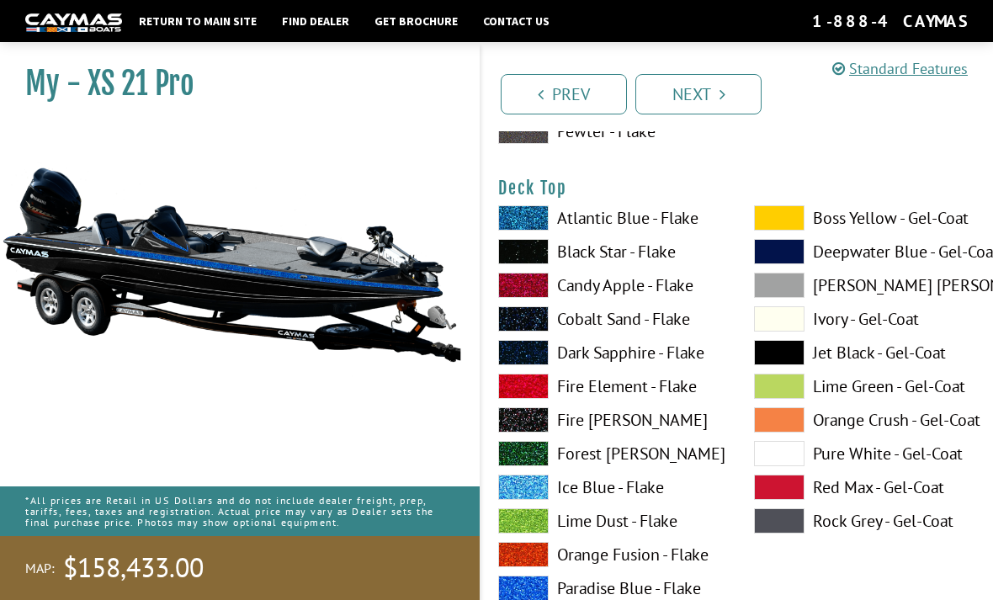
click at [527, 582] on span at bounding box center [523, 587] width 50 height 25
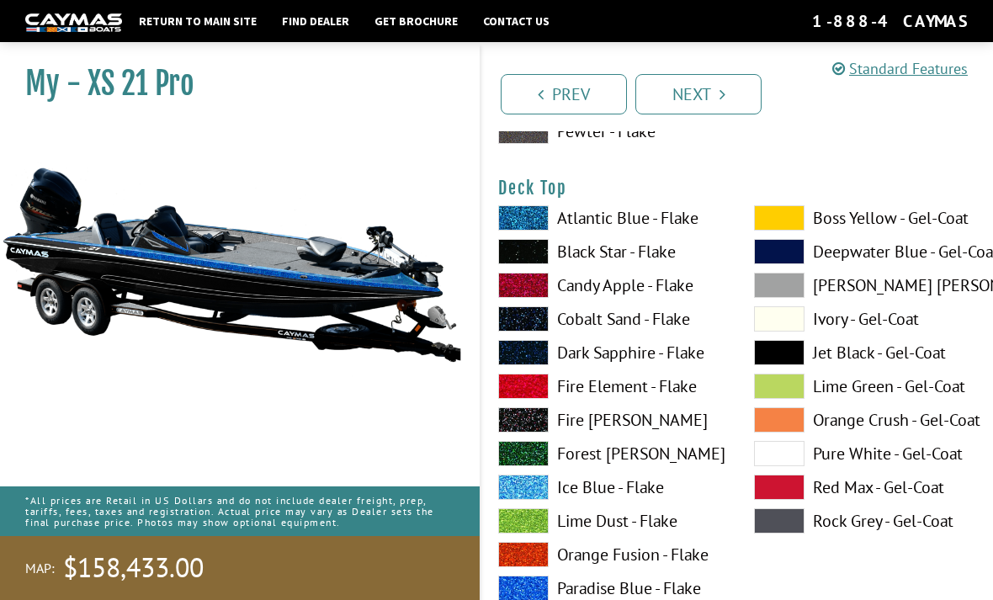
click at [777, 357] on span at bounding box center [779, 352] width 50 height 25
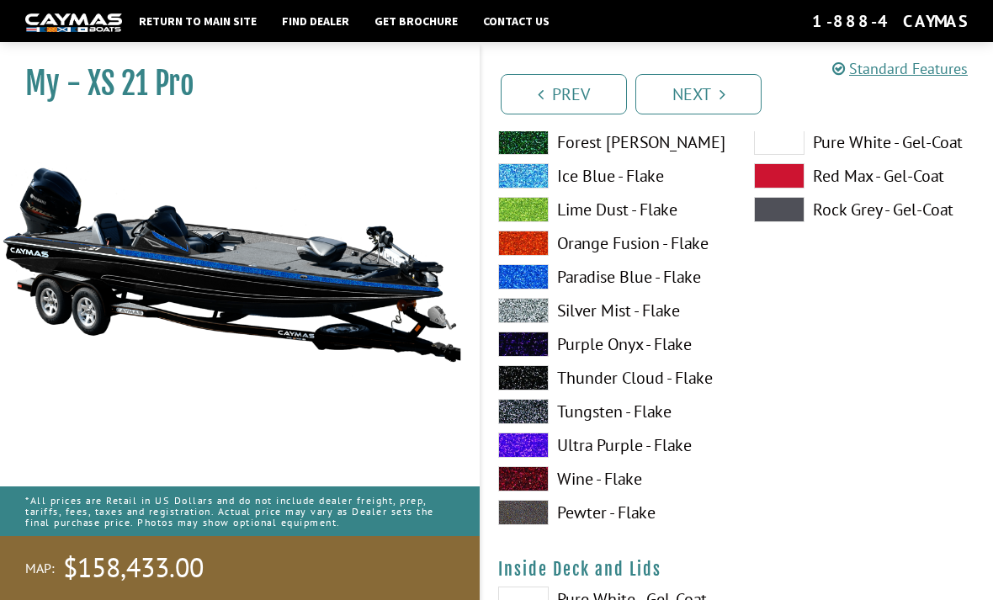
scroll to position [2967, 0]
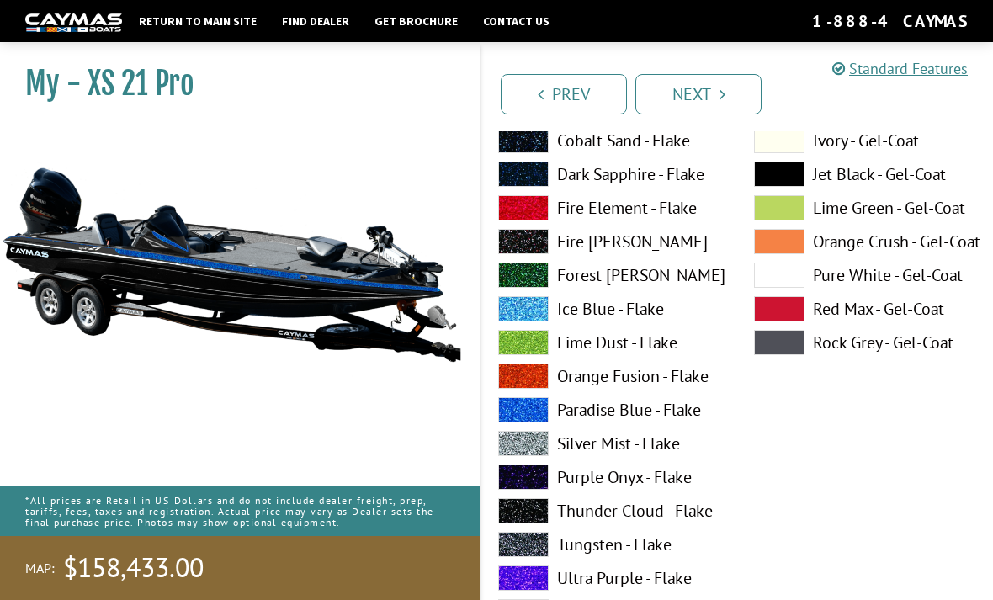
click at [528, 421] on span at bounding box center [523, 409] width 50 height 25
click at [779, 183] on span at bounding box center [779, 174] width 50 height 25
click at [535, 415] on span at bounding box center [523, 409] width 50 height 25
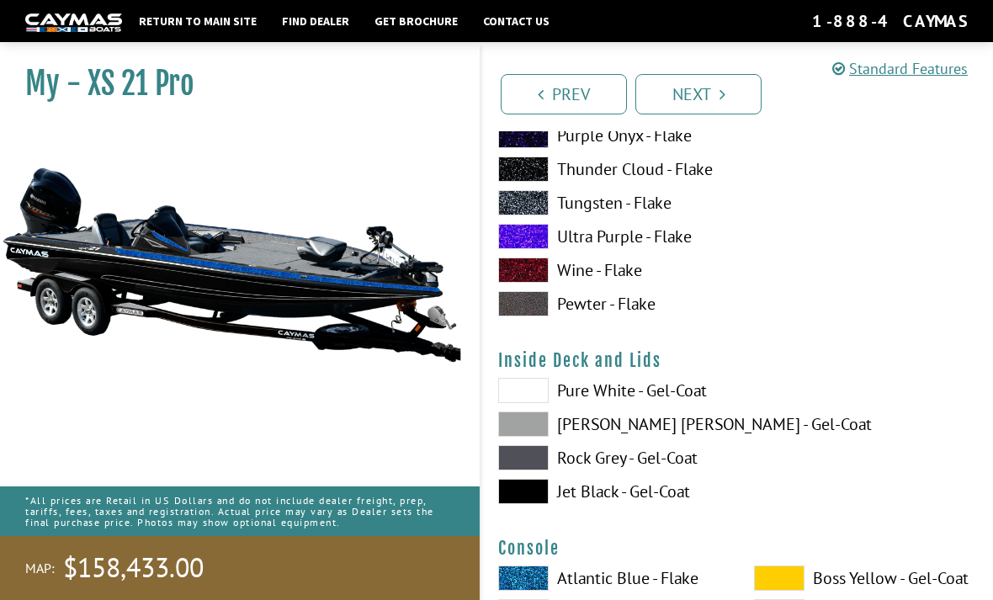
scroll to position [3357, 0]
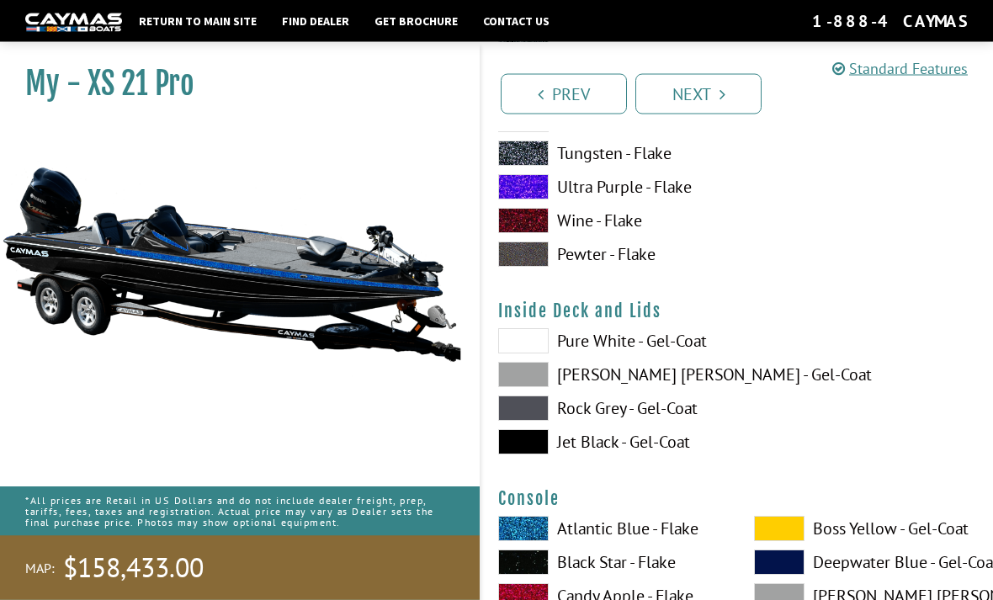
click at [533, 452] on span at bounding box center [523, 442] width 50 height 25
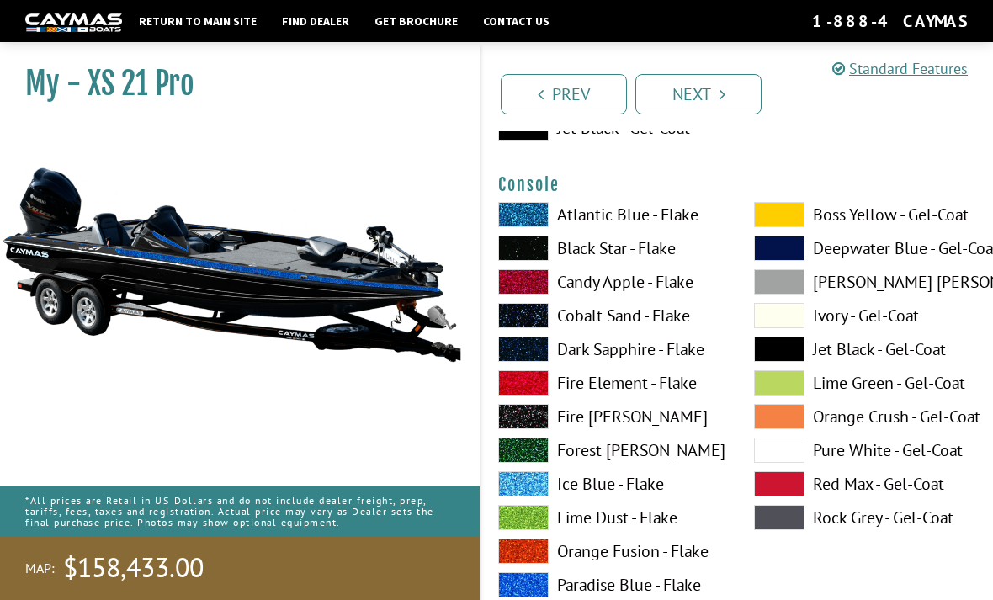
scroll to position [3671, 0]
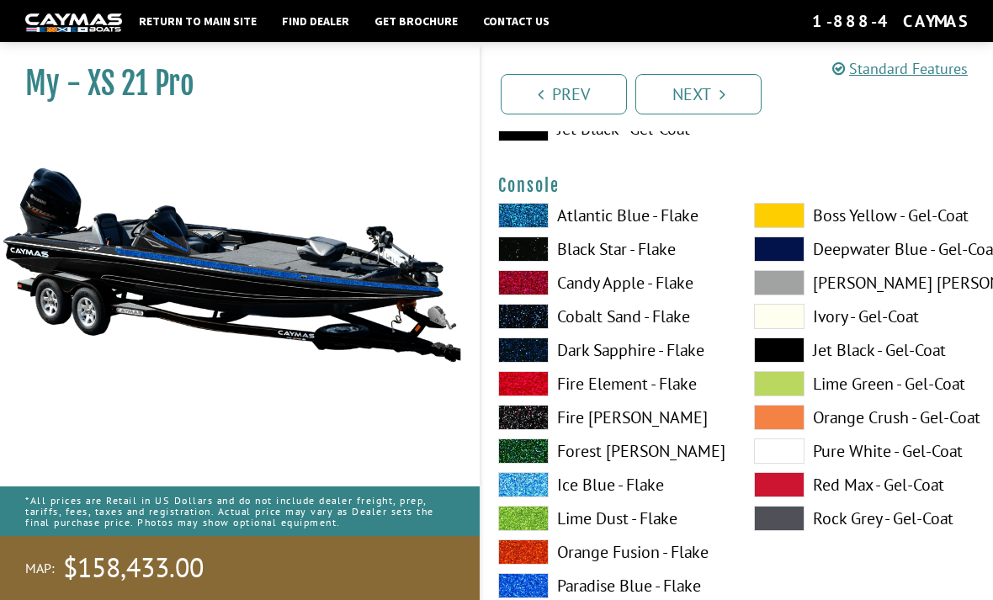
click at [533, 582] on span at bounding box center [523, 585] width 50 height 25
click at [781, 363] on span at bounding box center [779, 349] width 50 height 25
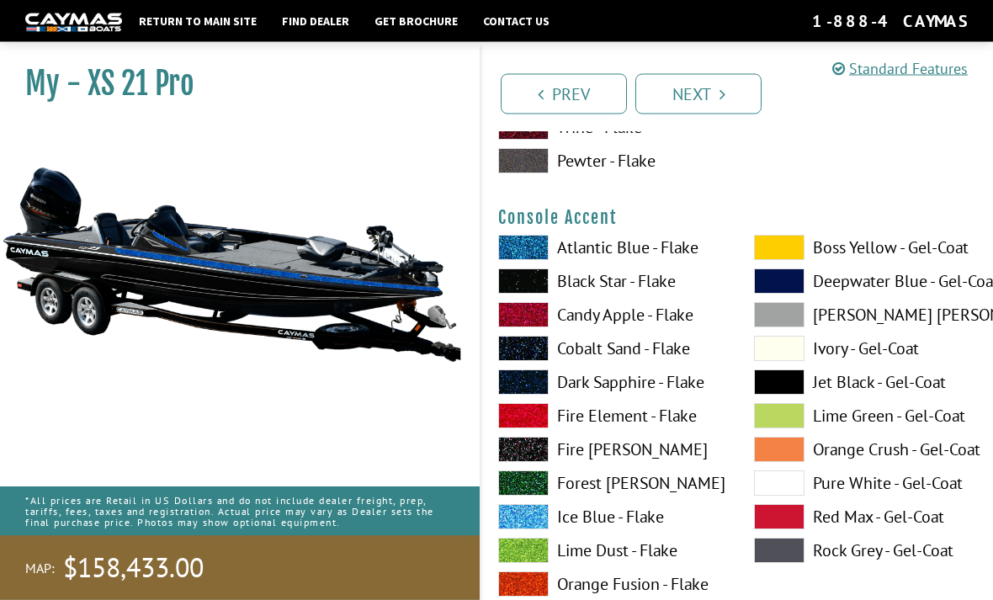
scroll to position [4333, 0]
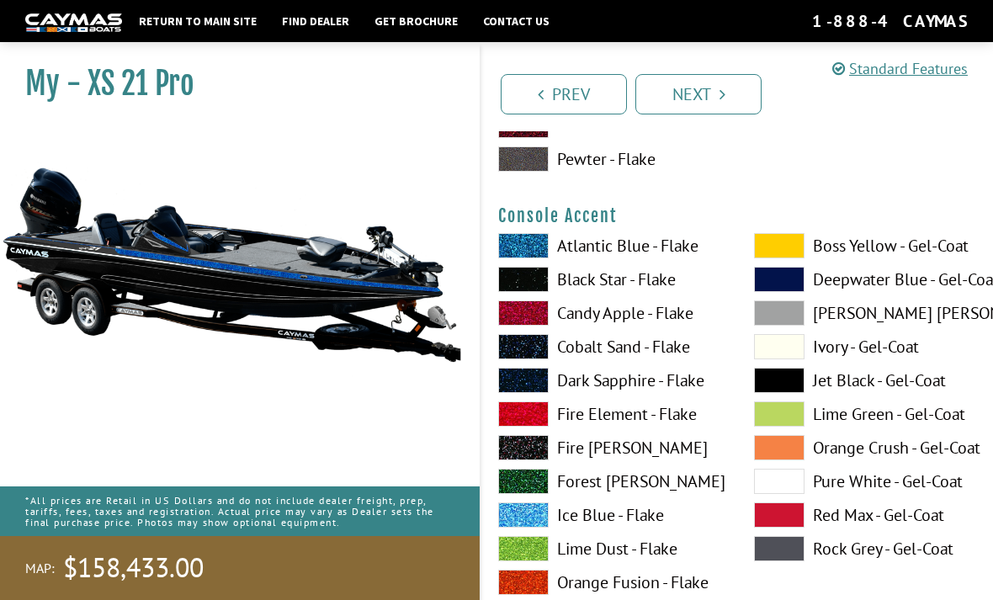
click at [532, 516] on span at bounding box center [523, 514] width 50 height 25
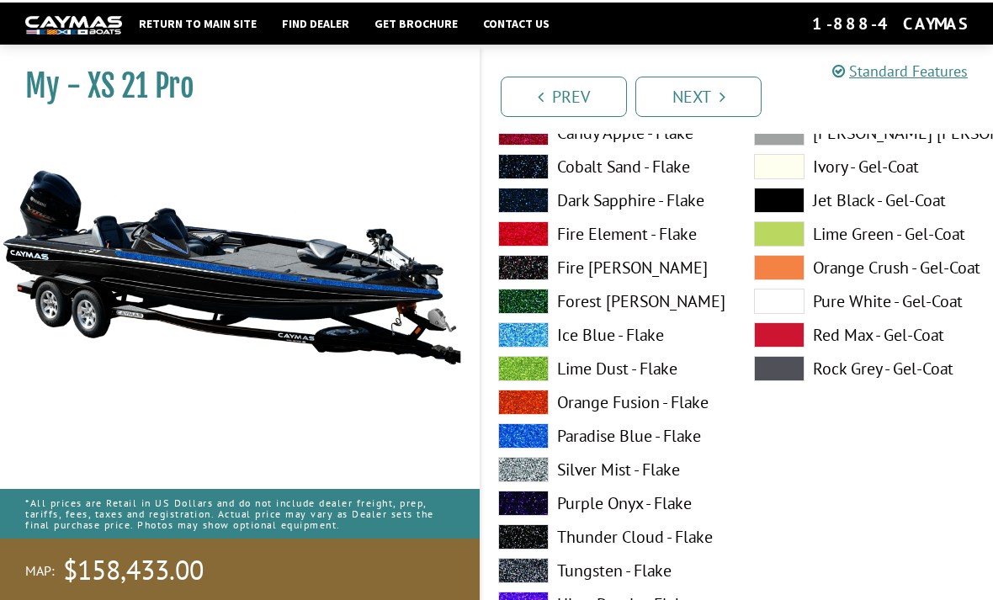
click at [531, 442] on span at bounding box center [523, 433] width 50 height 25
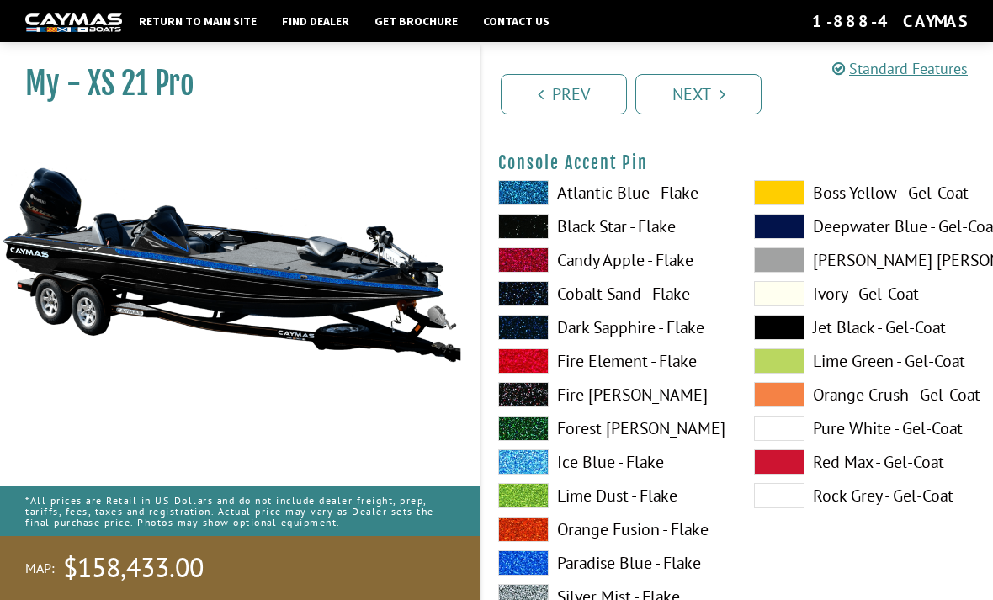
scroll to position [5094, 0]
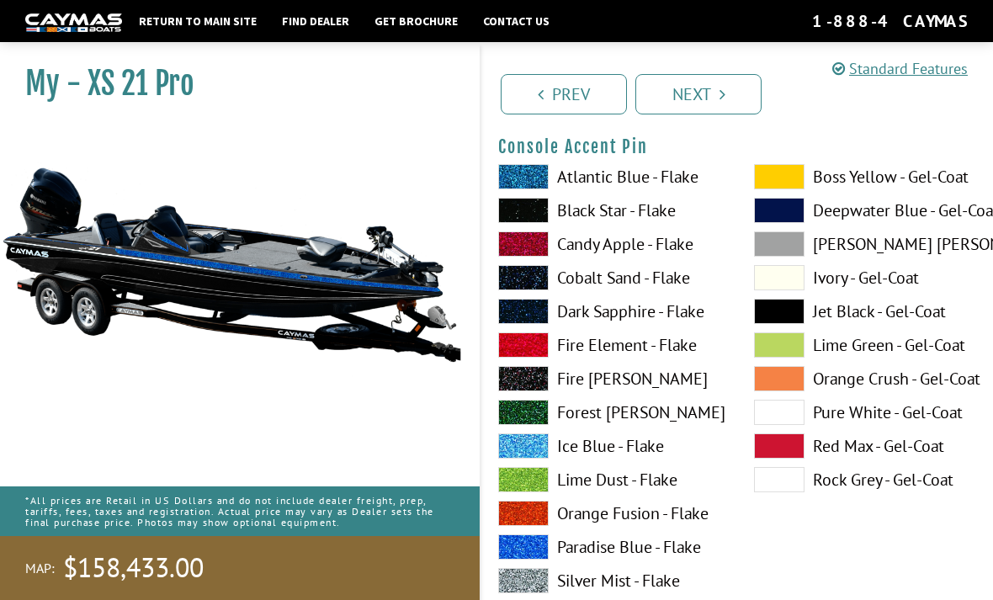
click at [536, 554] on span at bounding box center [523, 546] width 50 height 25
click at [785, 324] on span at bounding box center [779, 311] width 50 height 25
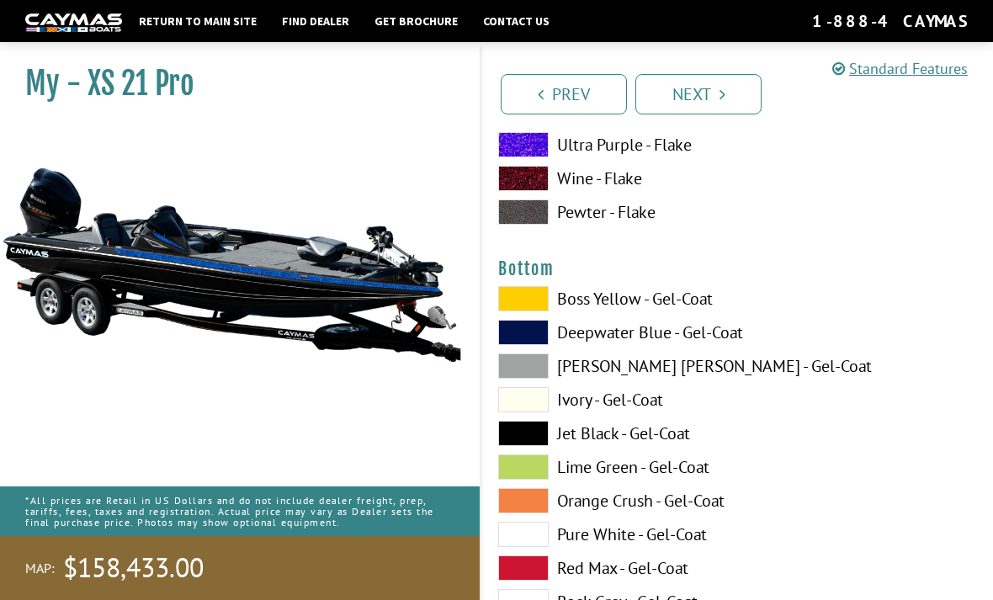
scroll to position [5663, 0]
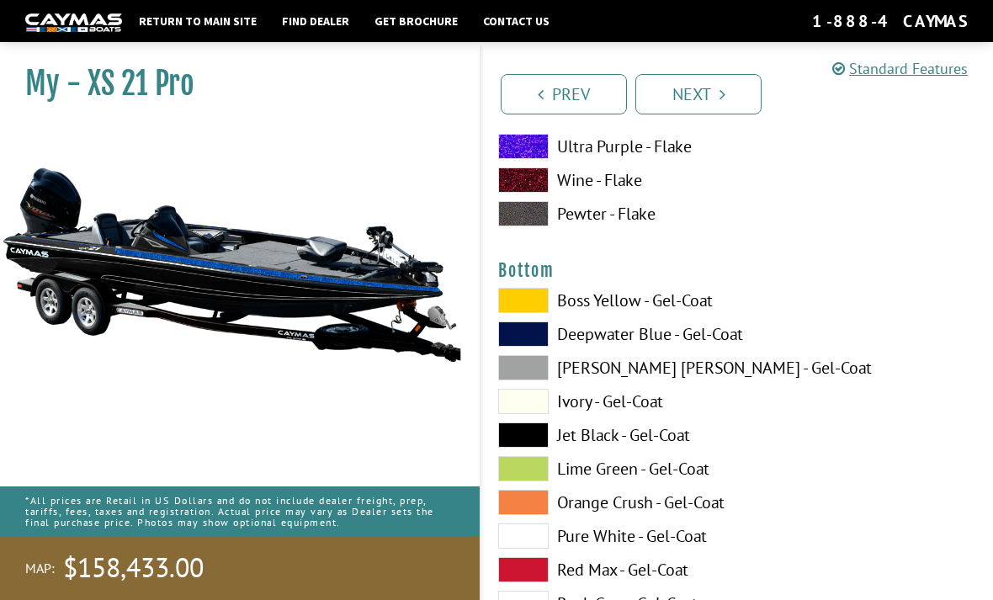
click at [520, 442] on span at bounding box center [523, 434] width 50 height 25
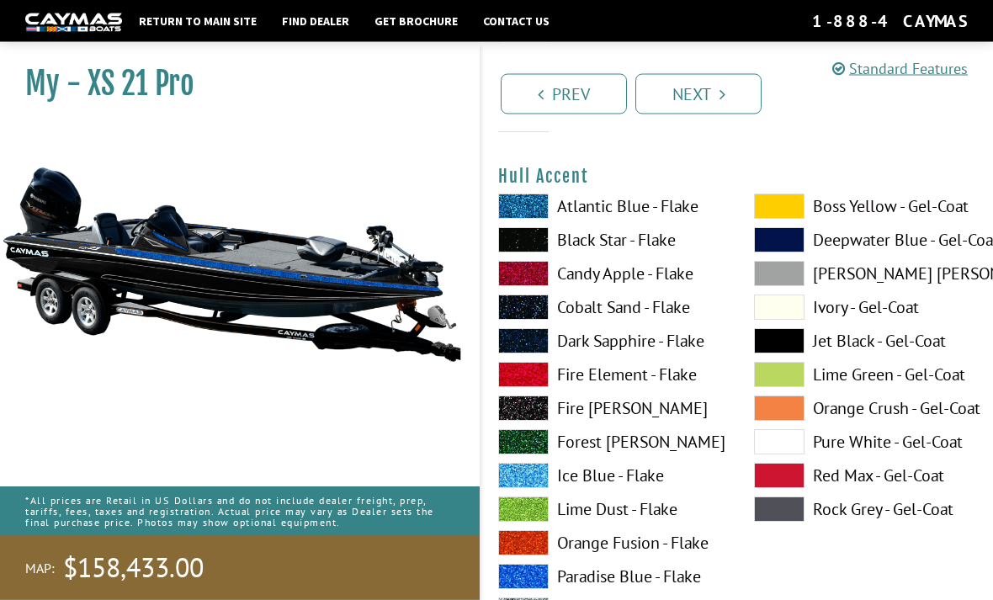
scroll to position [6147, 0]
click at [528, 485] on span at bounding box center [523, 475] width 50 height 25
click at [519, 576] on span at bounding box center [523, 576] width 50 height 25
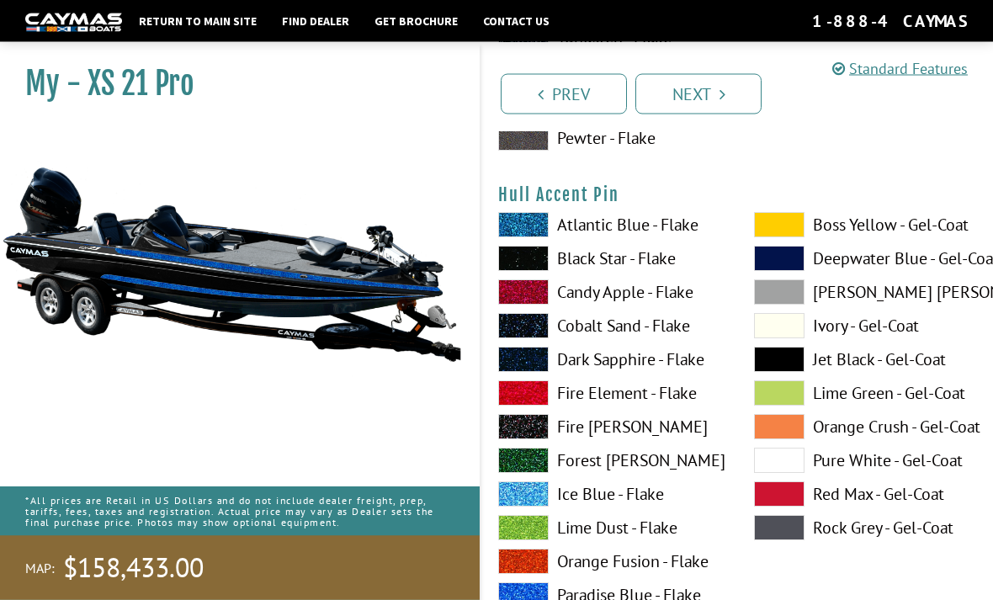
click at [529, 575] on span at bounding box center [523, 561] width 50 height 25
click at [531, 599] on span at bounding box center [523, 594] width 50 height 25
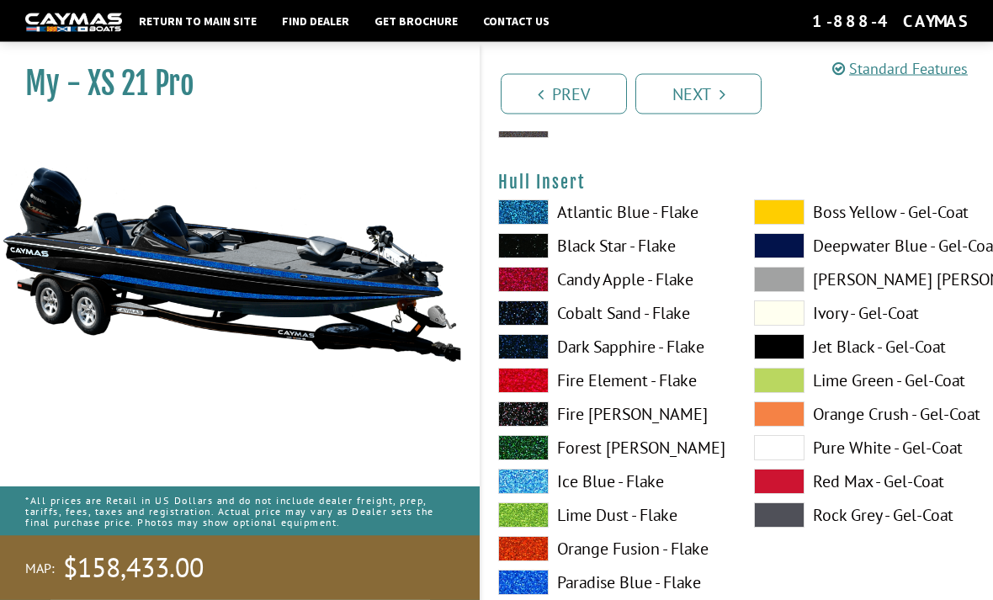
scroll to position [7614, 0]
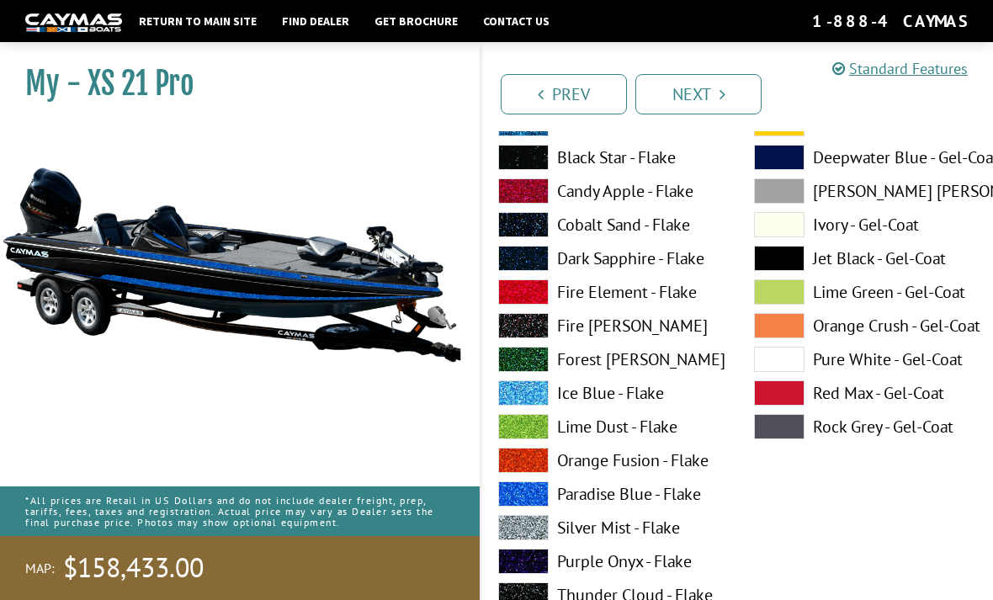
click at [527, 498] on span at bounding box center [523, 493] width 50 height 25
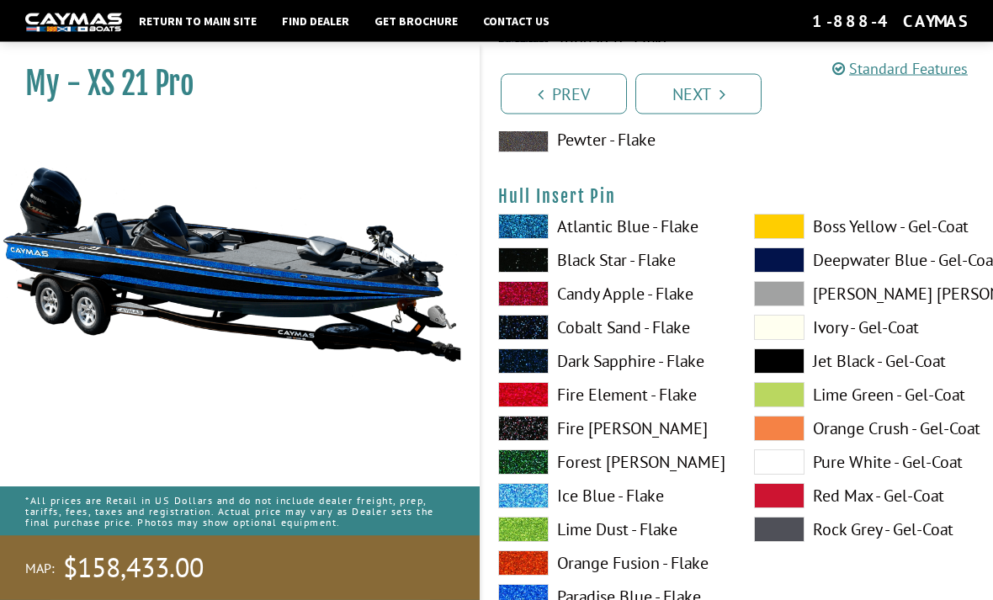
scroll to position [8203, 0]
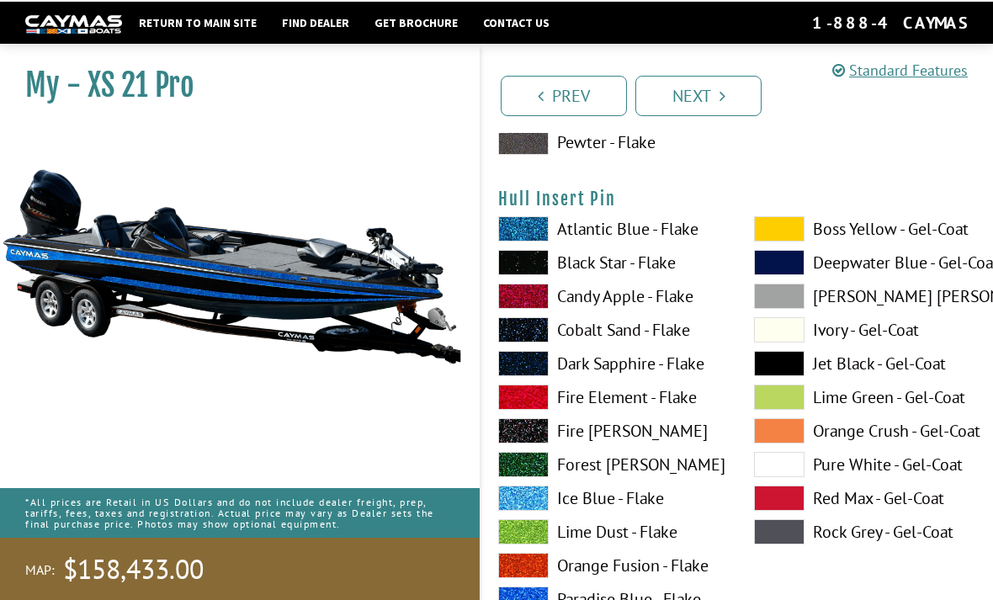
click at [775, 374] on span at bounding box center [779, 361] width 50 height 25
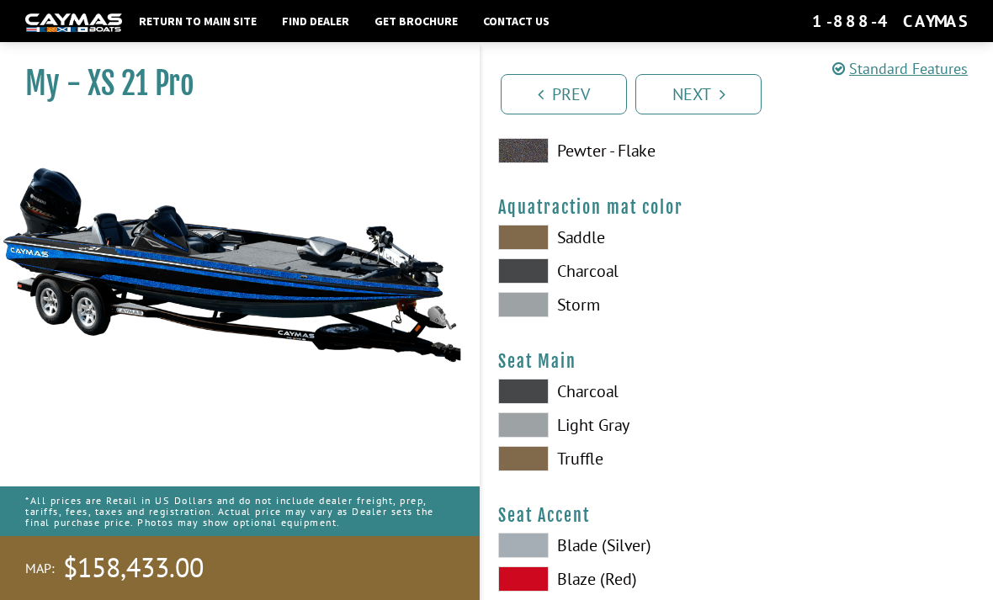
scroll to position [8893, 0]
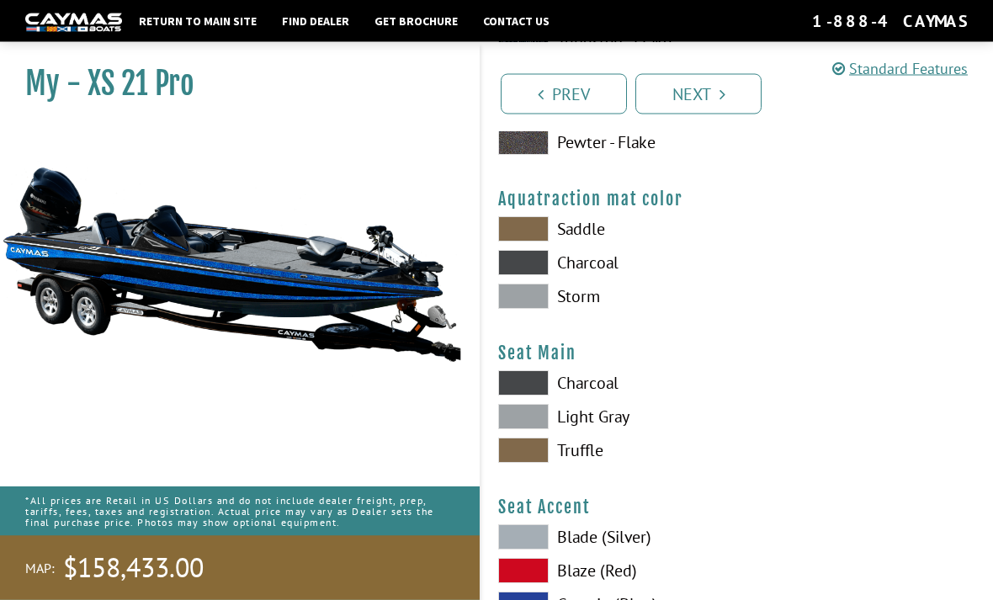
click at [534, 396] on span at bounding box center [523, 383] width 50 height 25
click at [533, 275] on span at bounding box center [523, 262] width 50 height 25
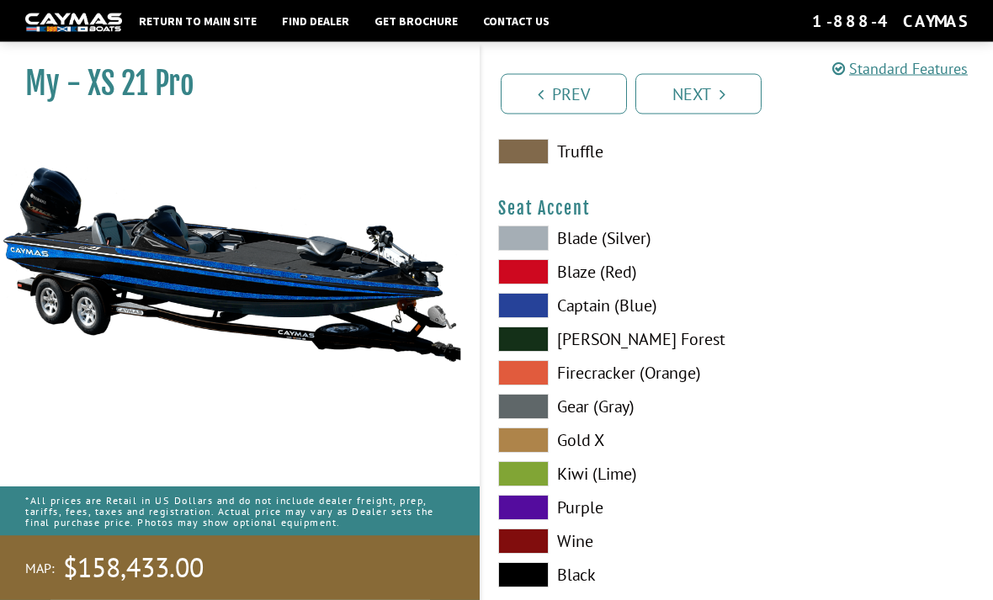
scroll to position [9192, 0]
click at [524, 318] on span at bounding box center [523, 305] width 50 height 25
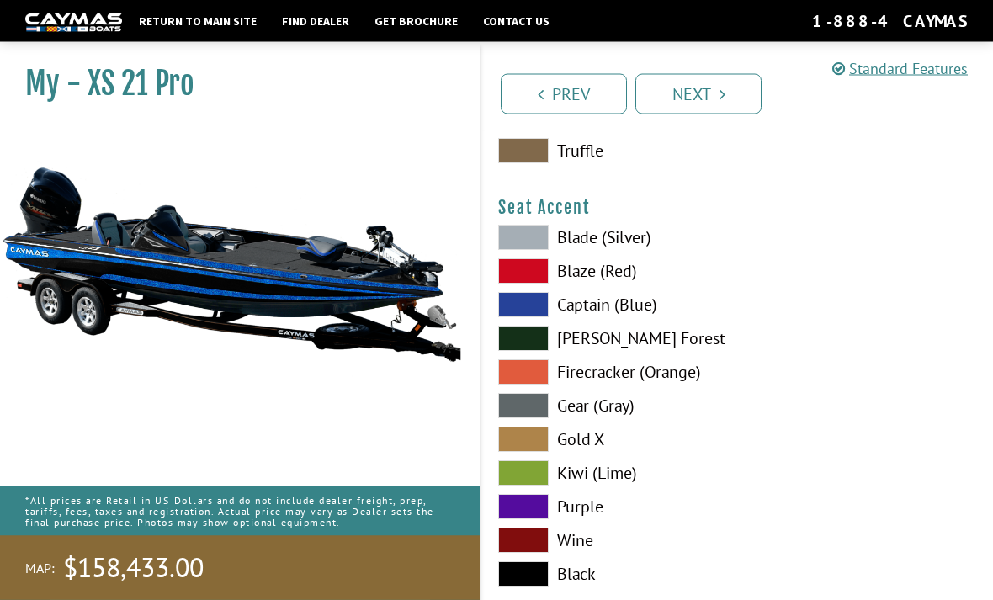
scroll to position [9193, 0]
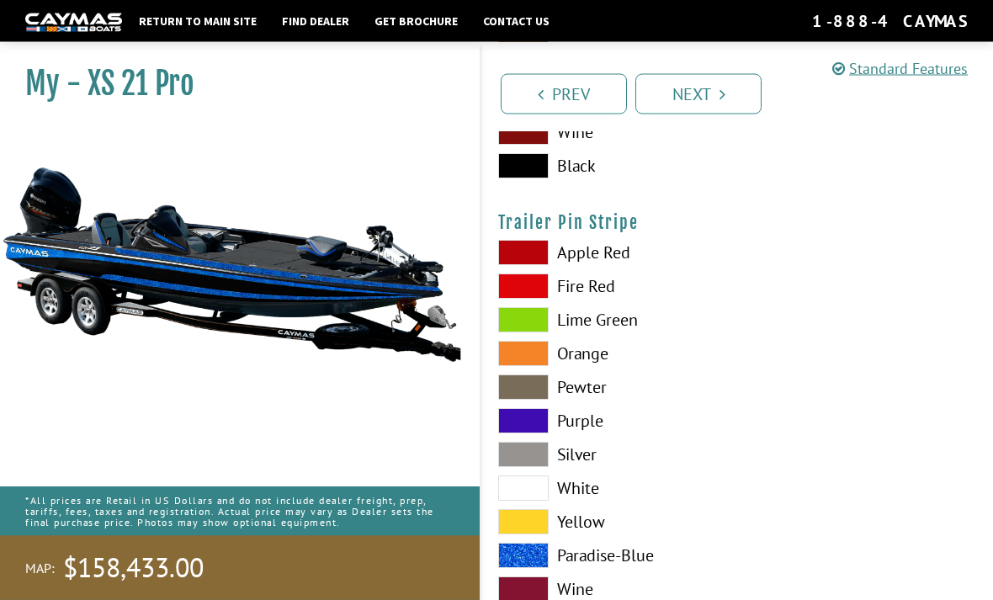
click at [518, 569] on span at bounding box center [523, 556] width 50 height 25
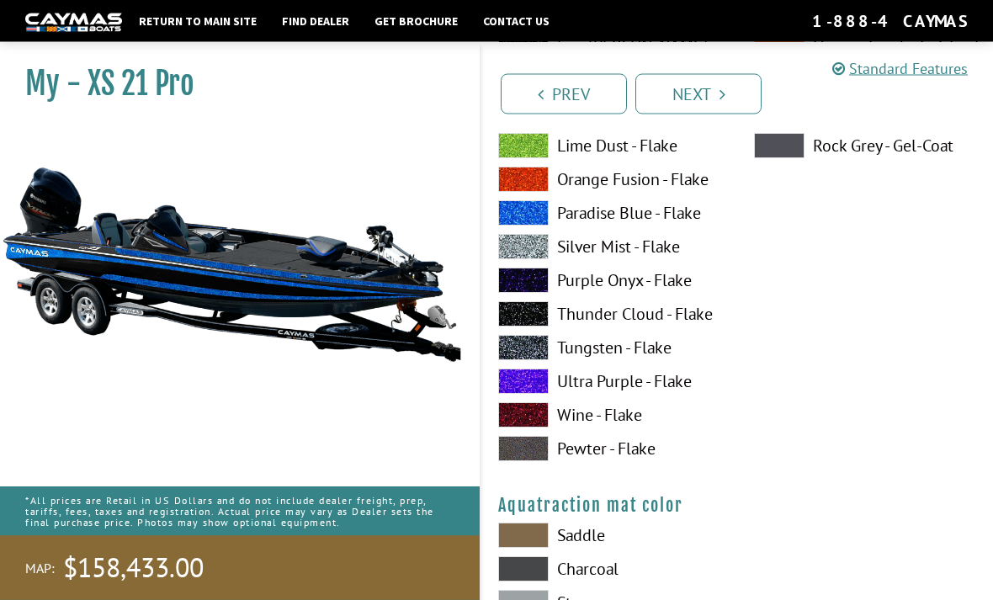
scroll to position [8583, 0]
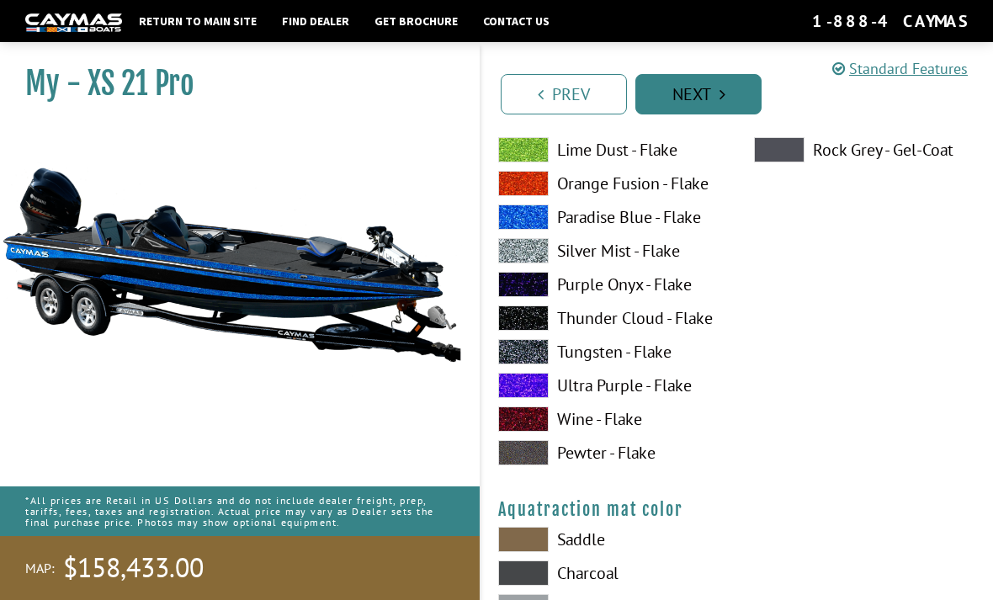
click at [676, 97] on link "Next" at bounding box center [698, 94] width 126 height 40
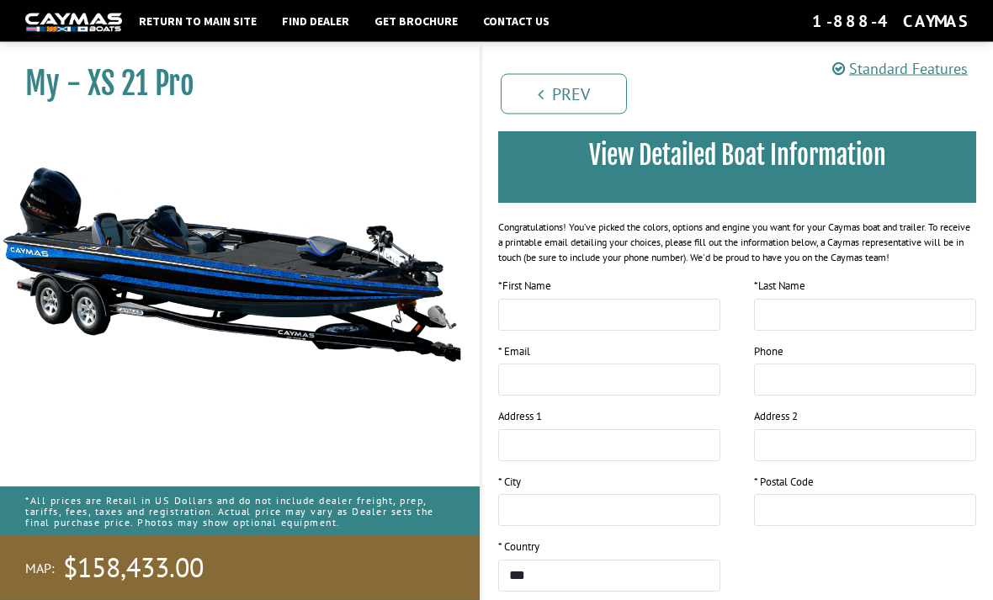
scroll to position [0, 0]
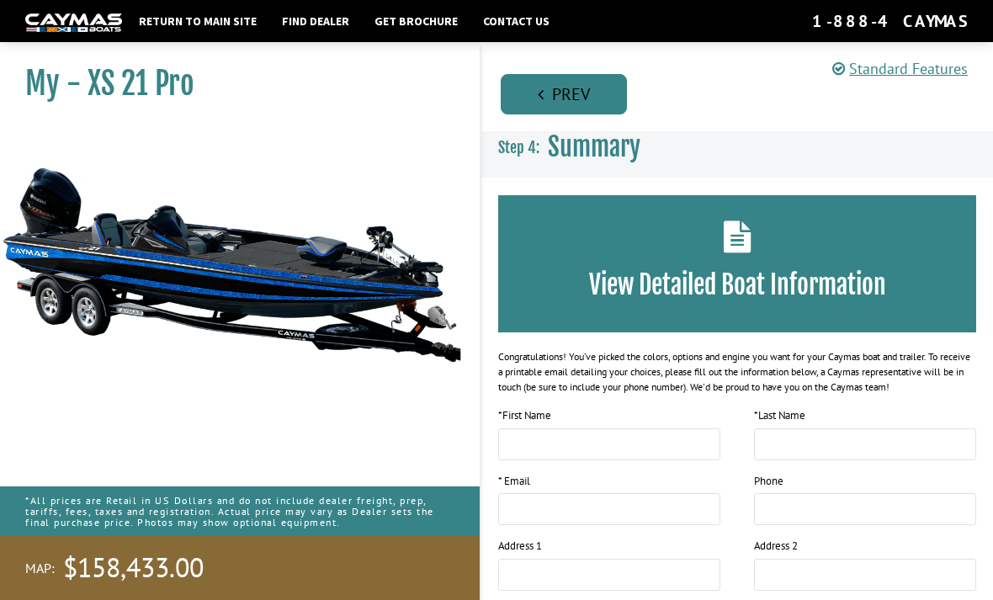
click at [581, 103] on link "Prev" at bounding box center [564, 94] width 126 height 40
